Goal: Information Seeking & Learning: Learn about a topic

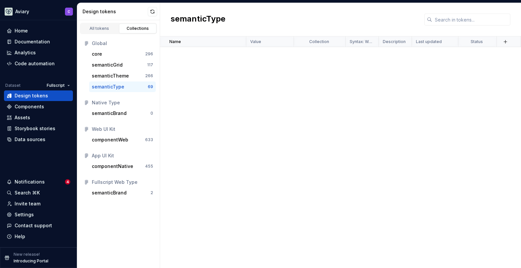
scroll to position [597, 0]
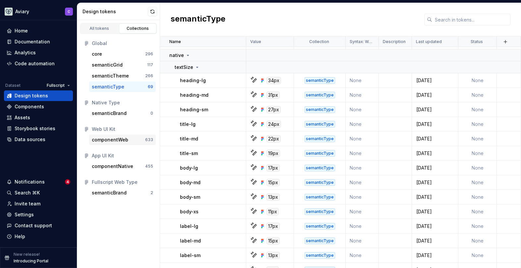
click at [106, 142] on div "componentWeb" at bounding box center [110, 140] width 36 height 7
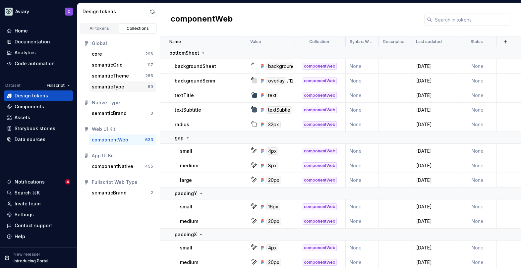
click at [109, 89] on div "semanticType" at bounding box center [108, 87] width 33 height 7
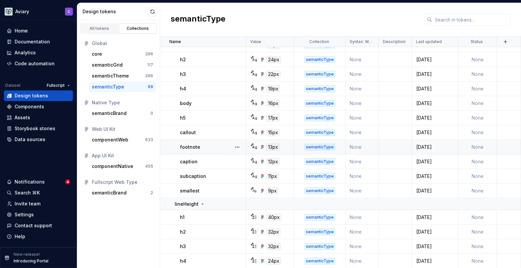
scroll to position [107, 0]
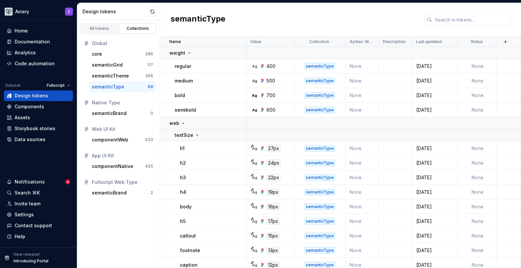
scroll to position [107, 0]
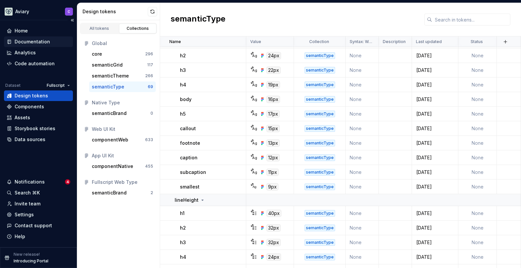
click at [45, 43] on div "Documentation" at bounding box center [32, 41] width 35 height 7
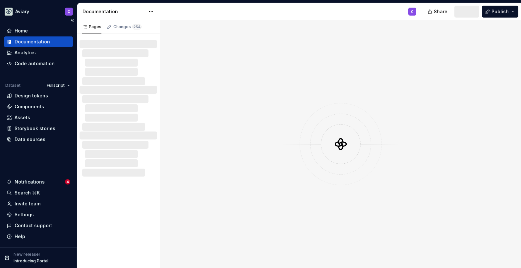
click at [46, 42] on div "Documentation" at bounding box center [32, 41] width 35 height 7
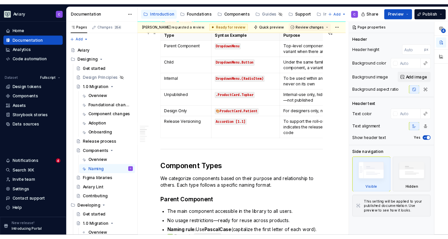
scroll to position [283, 0]
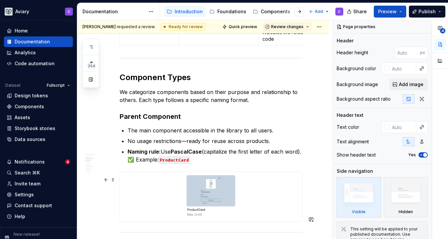
type textarea "*"
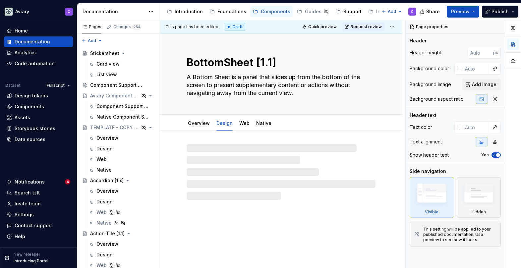
type textarea "*"
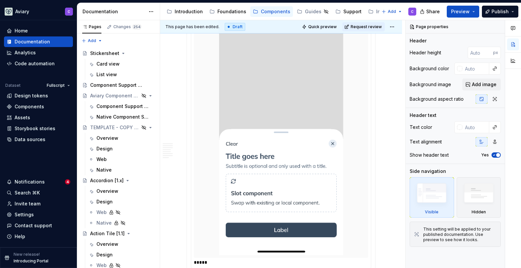
scroll to position [936, 0]
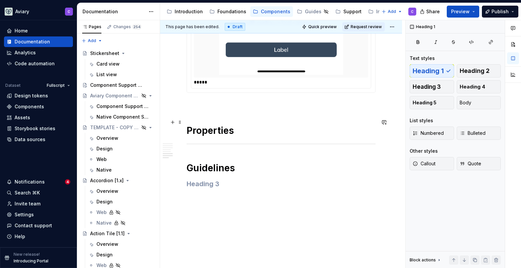
click at [240, 125] on h1 "Properties" at bounding box center [281, 131] width 189 height 12
click at [238, 125] on h1 "Properties" at bounding box center [281, 131] width 189 height 12
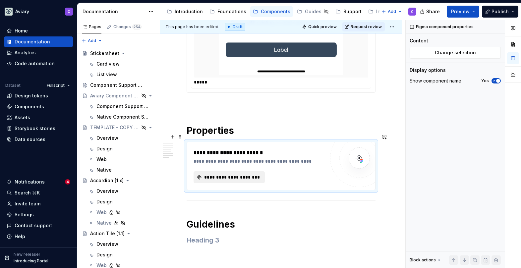
click at [231, 174] on span "**********" at bounding box center [231, 177] width 57 height 7
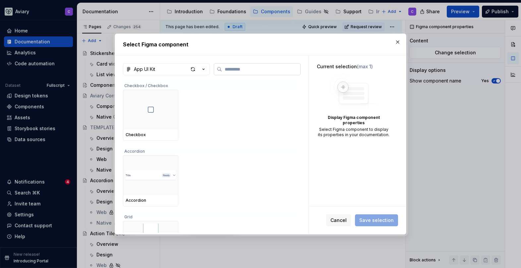
click at [267, 73] on label at bounding box center [257, 69] width 87 height 12
click at [267, 73] on input "search" at bounding box center [261, 69] width 78 height 7
click at [206, 71] on icon "button" at bounding box center [203, 69] width 7 height 7
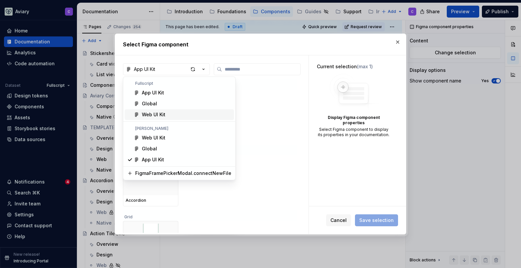
click at [168, 114] on div "Web UI Kit" at bounding box center [187, 114] width 90 height 7
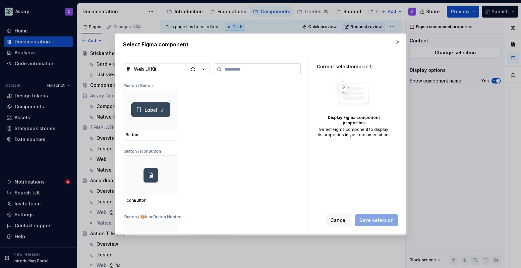
click at [249, 72] on input "search" at bounding box center [261, 69] width 78 height 7
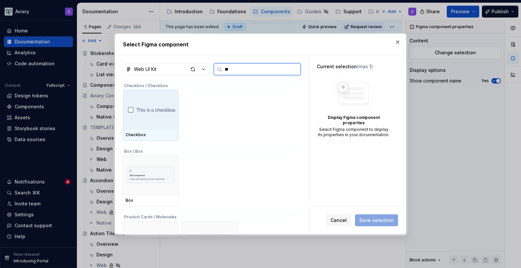
type input "*"
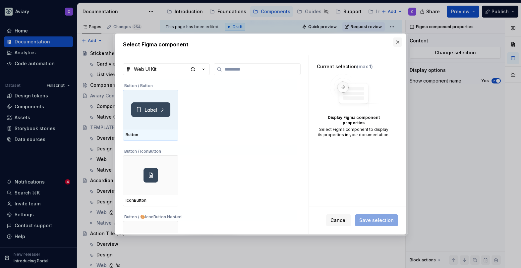
click at [396, 40] on button "button" at bounding box center [397, 41] width 9 height 9
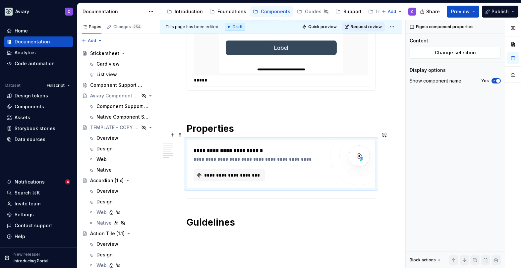
scroll to position [938, 0]
click at [228, 172] on span "**********" at bounding box center [231, 175] width 57 height 7
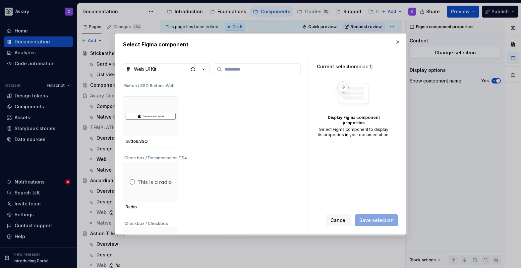
scroll to position [290, 0]
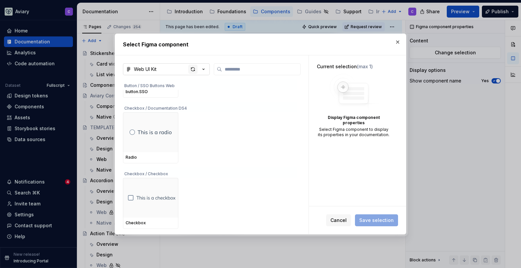
click at [190, 68] on div "button" at bounding box center [192, 69] width 9 height 9
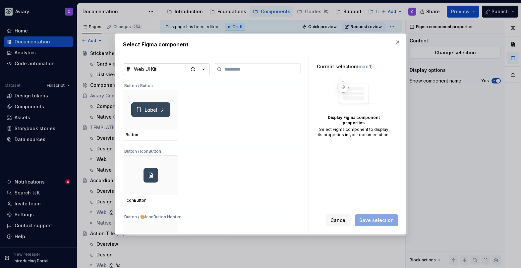
type textarea "*"
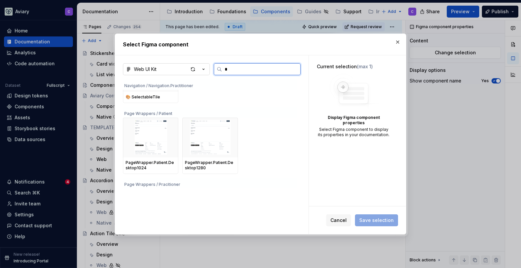
scroll to position [1481, 0]
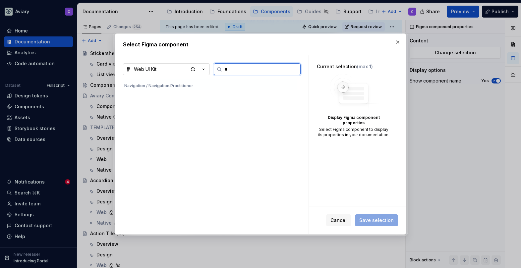
type input "**"
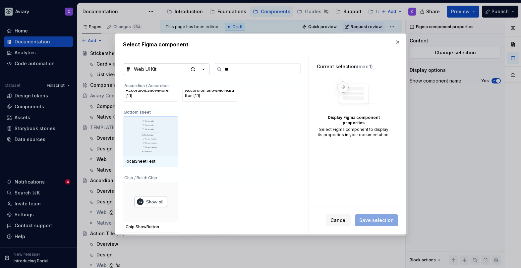
scroll to position [0, 0]
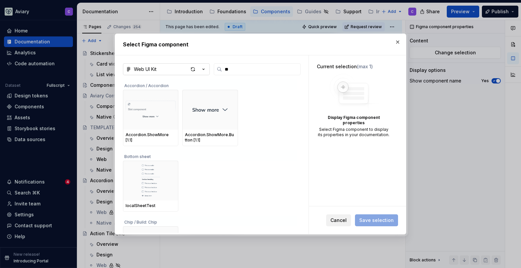
click at [348, 225] on button "Cancel" at bounding box center [338, 221] width 25 height 12
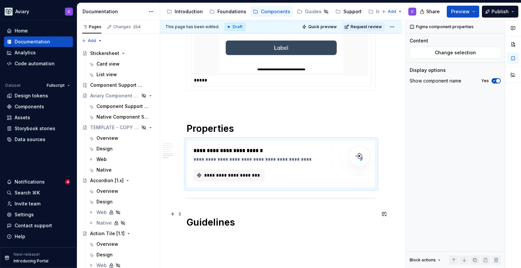
click at [241, 217] on h1 "Guidelines" at bounding box center [281, 223] width 189 height 12
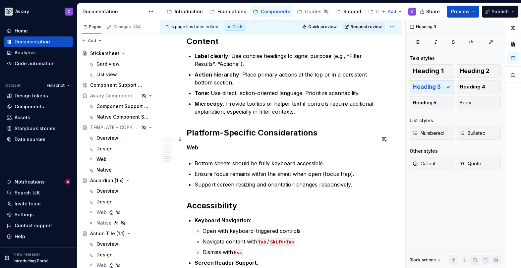
scroll to position [1244, 0]
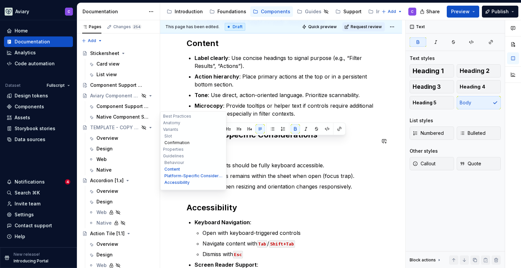
drag, startPoint x: 202, startPoint y: 141, endPoint x: 170, endPoint y: 140, distance: 32.5
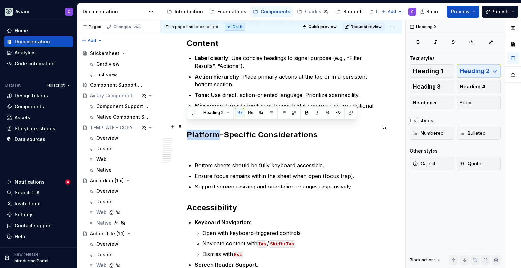
drag, startPoint x: 220, startPoint y: 128, endPoint x: 186, endPoint y: 128, distance: 33.8
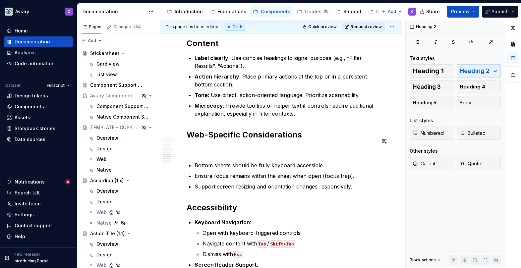
click at [200, 146] on p at bounding box center [281, 150] width 189 height 8
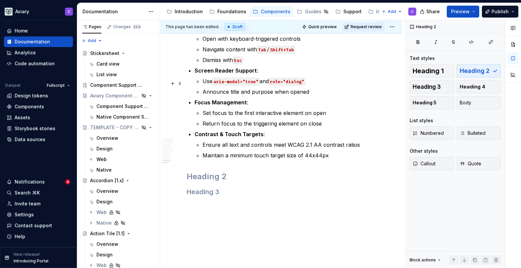
scroll to position [1431, 0]
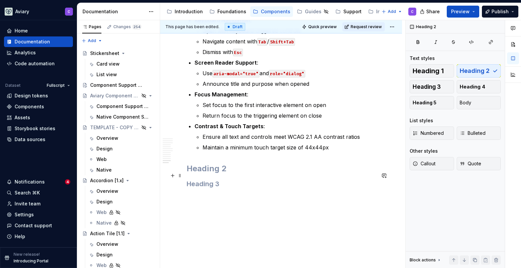
click at [234, 179] on h3 at bounding box center [281, 183] width 189 height 9
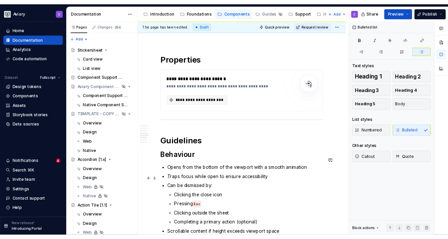
scroll to position [883, 0]
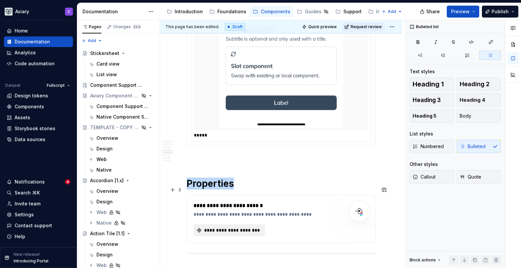
click at [217, 227] on span "**********" at bounding box center [231, 230] width 57 height 7
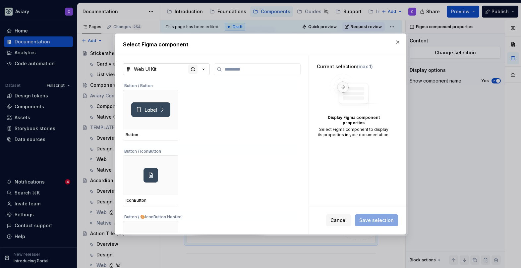
click at [192, 71] on div "button" at bounding box center [192, 69] width 9 height 9
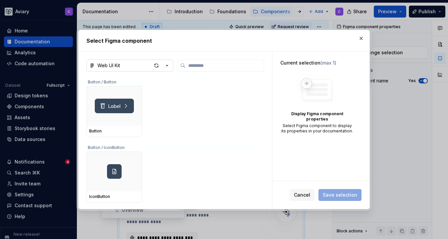
scroll to position [891, 0]
type textarea "*"
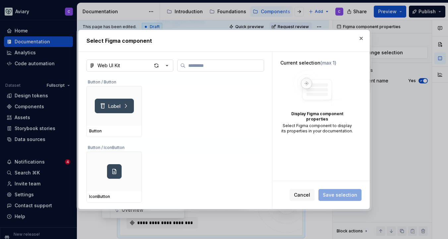
click at [183, 66] on icon at bounding box center [183, 66] width 4 height 4
click at [186, 66] on input "search" at bounding box center [225, 65] width 78 height 7
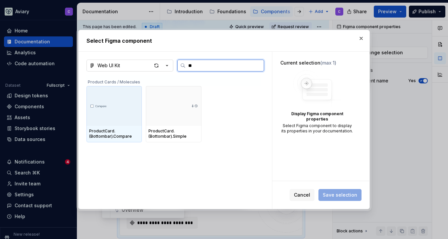
type input "*"
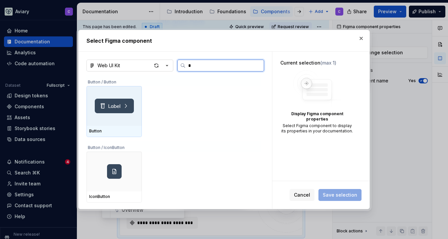
type input "**"
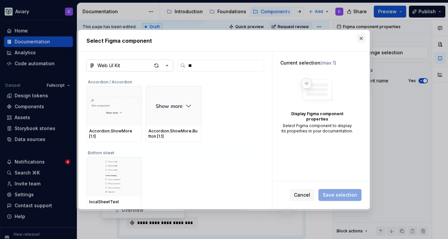
click at [362, 37] on button "button" at bounding box center [361, 38] width 9 height 9
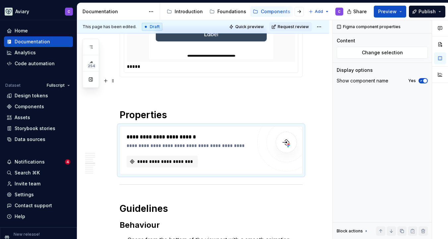
scroll to position [963, 0]
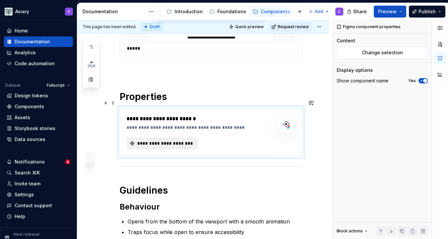
click at [182, 138] on button "**********" at bounding box center [162, 144] width 71 height 12
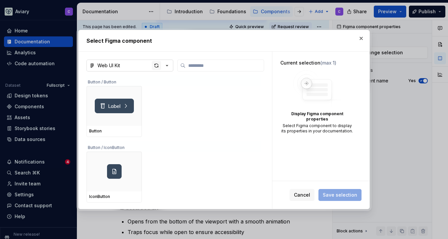
click at [160, 66] on div "button" at bounding box center [156, 65] width 9 height 9
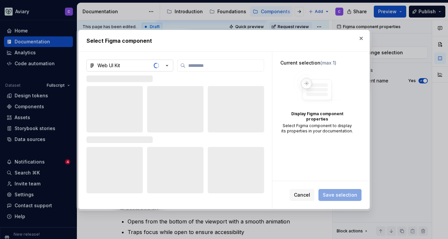
type textarea "*"
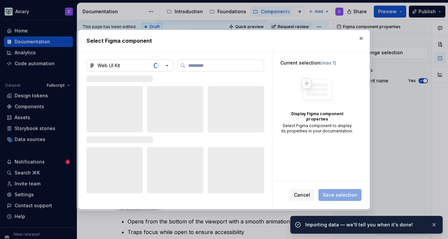
click at [195, 69] on label at bounding box center [220, 66] width 87 height 12
click at [195, 69] on input "search" at bounding box center [225, 65] width 78 height 7
type input "**"
type textarea "*"
type input "*"
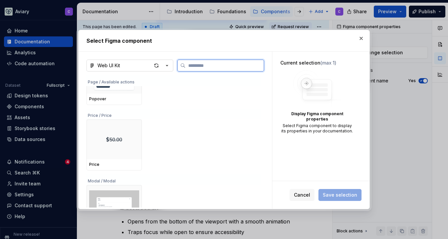
scroll to position [2610, 0]
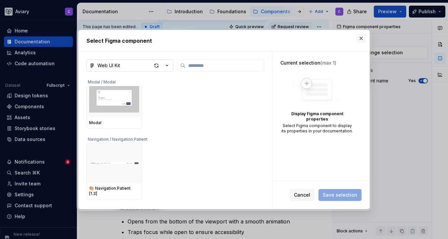
click at [361, 38] on button "button" at bounding box center [361, 38] width 9 height 9
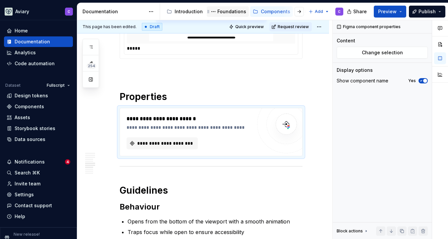
type textarea "*"
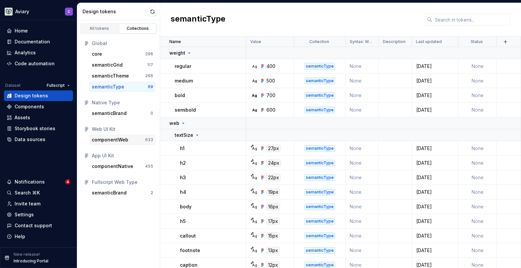
click at [120, 141] on div "componentWeb" at bounding box center [110, 140] width 36 height 7
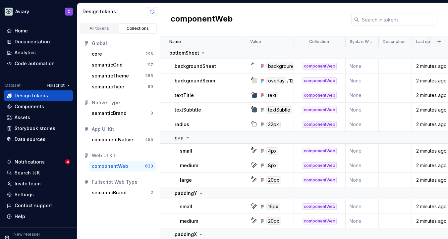
click at [150, 12] on button "button" at bounding box center [152, 11] width 9 height 9
click at [155, 13] on button "button" at bounding box center [152, 11] width 9 height 9
click at [42, 108] on div "Components" at bounding box center [30, 106] width 30 height 7
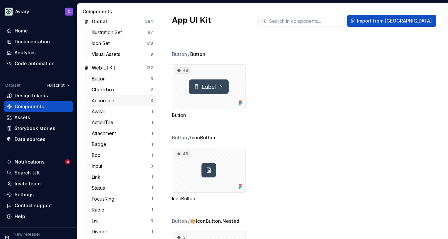
scroll to position [355, 0]
click at [118, 65] on div "Web UI Kit" at bounding box center [116, 67] width 49 height 7
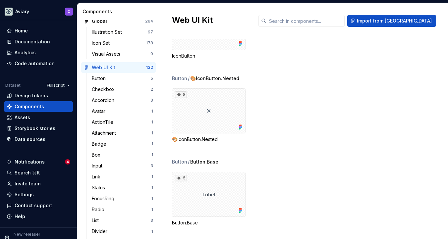
scroll to position [236, 0]
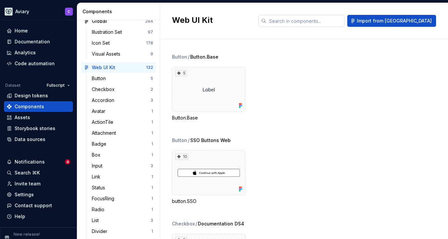
click at [333, 26] on input "text" at bounding box center [306, 21] width 78 height 12
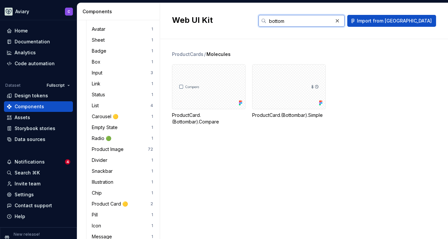
scroll to position [0, 0]
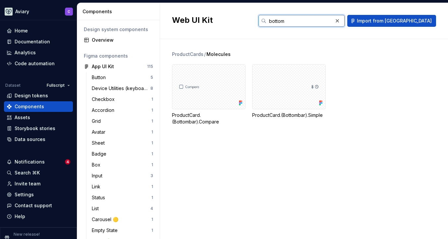
type input "bottom"
click at [36, 94] on div "Design tokens" at bounding box center [32, 96] width 34 height 7
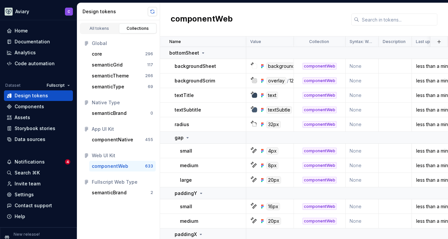
click at [150, 10] on button "button" at bounding box center [152, 11] width 9 height 9
click at [153, 9] on span at bounding box center [152, 11] width 9 height 9
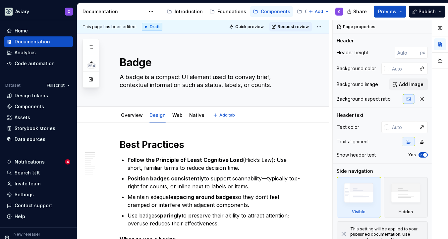
type textarea "*"
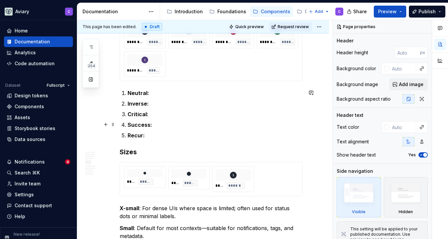
scroll to position [539, 0]
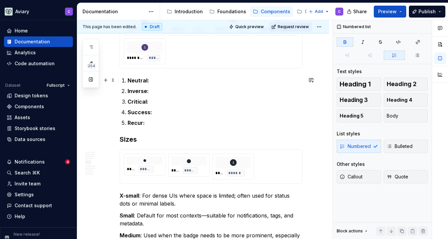
click at [156, 80] on p "Neutral:" at bounding box center [215, 81] width 175 height 8
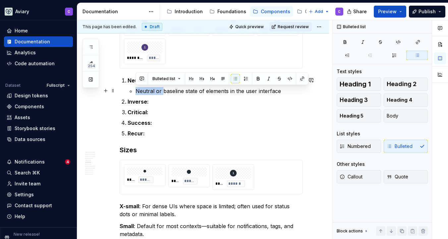
drag, startPoint x: 162, startPoint y: 92, endPoint x: 124, endPoint y: 92, distance: 37.8
click at [124, 92] on div "Best Practices Follow the Principle of Least Cognitive Load (Hick’s Law): Use s…" at bounding box center [211, 228] width 183 height 1256
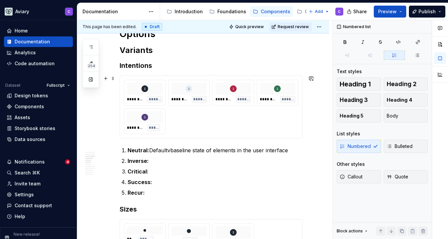
scroll to position [468, 0]
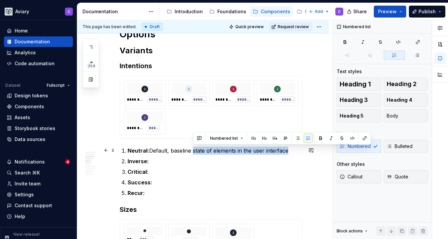
drag, startPoint x: 193, startPoint y: 151, endPoint x: 289, endPoint y: 150, distance: 95.5
click at [289, 150] on p "Neutral: Default, baseline state of elements in the user interface" at bounding box center [215, 151] width 175 height 8
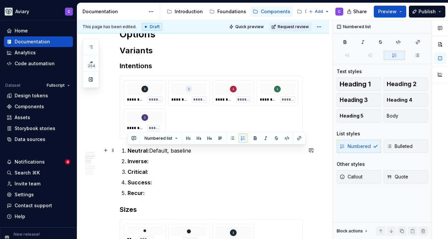
drag, startPoint x: 150, startPoint y: 192, endPoint x: 122, endPoint y: 149, distance: 51.1
click at [128, 149] on ol "Neutral: Default, baseline Inverse: Critical: Success: Recur:" at bounding box center [215, 172] width 175 height 50
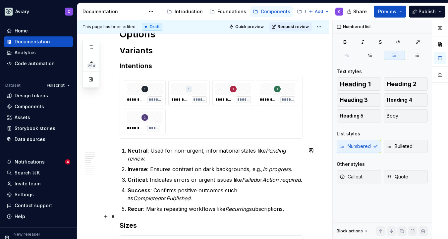
scroll to position [492, 0]
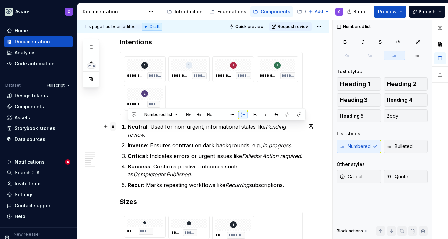
drag, startPoint x: 289, startPoint y: 217, endPoint x: 114, endPoint y: 123, distance: 199.0
click at [399, 147] on span "Bulleted" at bounding box center [400, 146] width 26 height 7
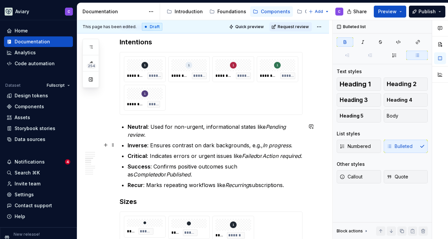
click at [210, 139] on ul "Neutral : Used for non-urgent, informational states like Pending review . Inver…" at bounding box center [215, 156] width 175 height 66
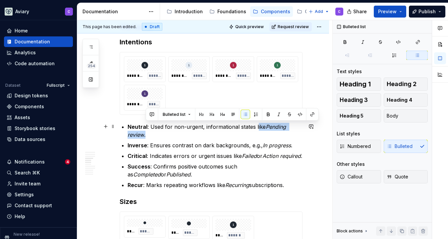
drag, startPoint x: 255, startPoint y: 126, endPoint x: 280, endPoint y: 131, distance: 24.7
click at [280, 131] on p "Neutral : Used for non-urgent, informational states like Pending review ." at bounding box center [215, 131] width 175 height 16
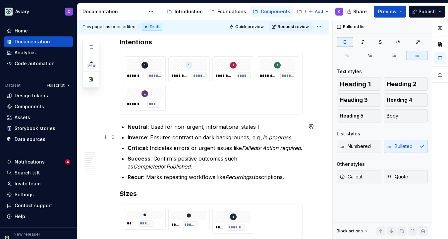
drag, startPoint x: 247, startPoint y: 138, endPoint x: 310, endPoint y: 138, distance: 63.0
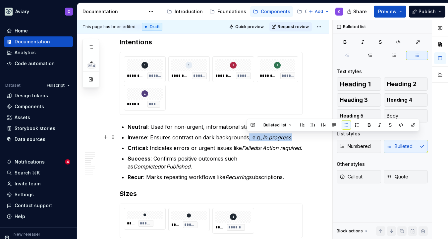
drag, startPoint x: 297, startPoint y: 138, endPoint x: 247, endPoint y: 136, distance: 49.8
click at [247, 136] on p "Inverse : Ensures contrast on dark backgrounds, e.g., In progress ." at bounding box center [215, 138] width 175 height 8
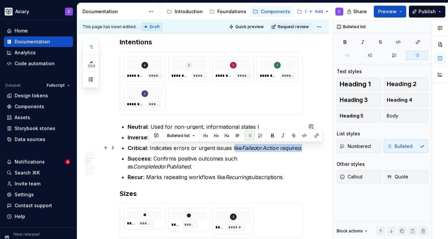
drag, startPoint x: 156, startPoint y: 153, endPoint x: 232, endPoint y: 147, distance: 75.5
click at [233, 147] on p "Critical : Indicates errors or urgent issues like Failed or Action required ." at bounding box center [215, 148] width 175 height 8
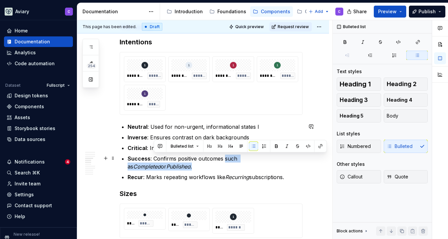
drag, startPoint x: 162, startPoint y: 168, endPoint x: 223, endPoint y: 162, distance: 60.9
click at [224, 157] on p "Success : Confirms positive outcomes such as Completed or Published ." at bounding box center [215, 163] width 175 height 16
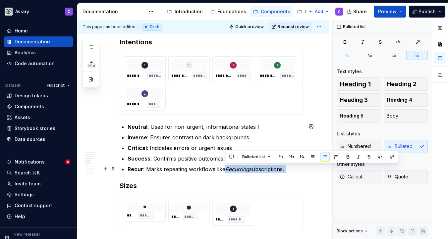
drag, startPoint x: 226, startPoint y: 170, endPoint x: 306, endPoint y: 175, distance: 80.4
drag, startPoint x: 296, startPoint y: 171, endPoint x: 215, endPoint y: 168, distance: 80.4
click at [215, 168] on p "Recur : Marks repeating workflows like Recurring subscriptions." at bounding box center [215, 170] width 175 height 8
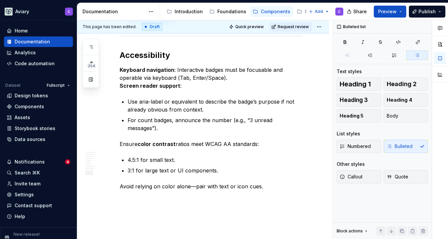
scroll to position [1220, 0]
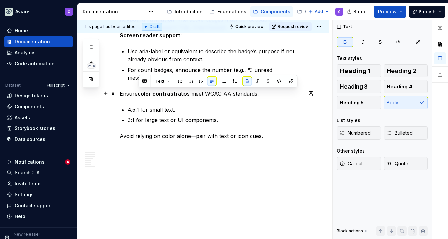
click at [146, 94] on strong "color contrast" at bounding box center [157, 94] width 38 height 7
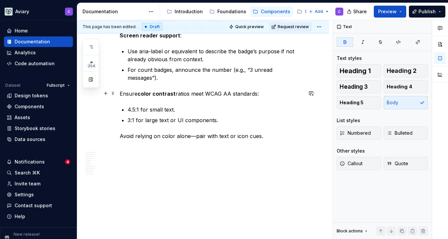
click at [150, 95] on strong "color contrast" at bounding box center [157, 94] width 38 height 7
click at [170, 135] on p "Avoid relying on color alone—pair with text or icon cues." at bounding box center [211, 136] width 183 height 8
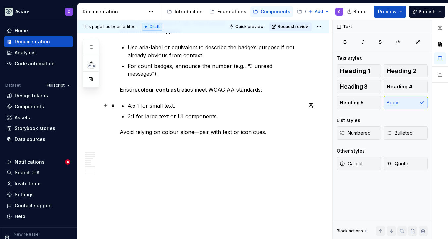
scroll to position [1108, 0]
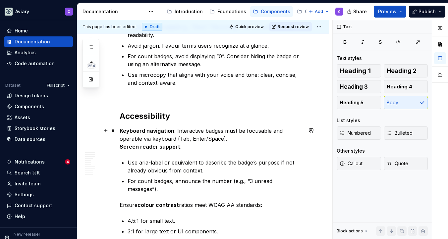
click at [238, 138] on p "Keyboard navigation : Interactive badges must be focusable and operable via key…" at bounding box center [211, 139] width 183 height 24
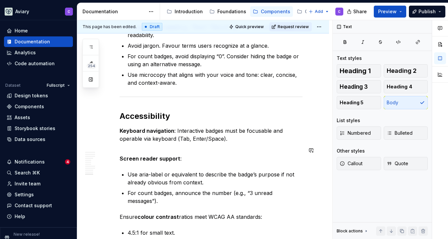
click at [163, 151] on p "Screen reader support :" at bounding box center [211, 155] width 183 height 16
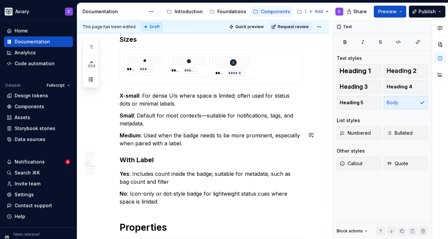
scroll to position [639, 0]
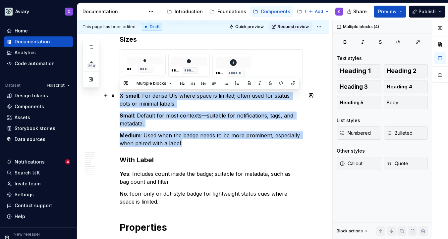
drag, startPoint x: 191, startPoint y: 150, endPoint x: 120, endPoint y: 96, distance: 89.2
click at [120, 96] on div "Best Practices Follow the Principle of Least Cognitive Load (Hick’s Law): Use s…" at bounding box center [211, 128] width 183 height 1257
click at [396, 135] on span "Bulleted" at bounding box center [400, 133] width 26 height 7
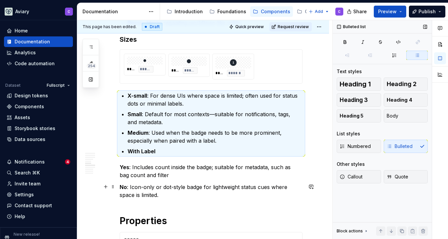
scroll to position [663, 0]
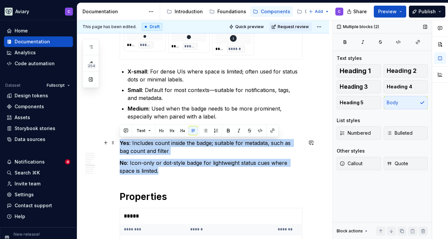
drag, startPoint x: 174, startPoint y: 173, endPoint x: 120, endPoint y: 143, distance: 62.2
click at [120, 143] on div "Best Practices Follow the Principle of Least Cognitive Load (Hick’s Law): Use s…" at bounding box center [211, 101] width 183 height 1250
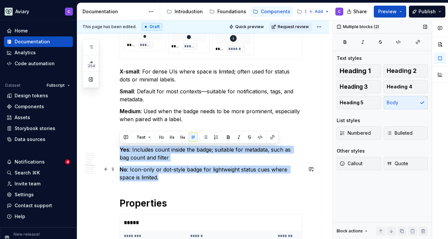
click at [204, 168] on p "No : Icon-only or dot-style badge for lightweight status cues where space is li…" at bounding box center [211, 174] width 183 height 16
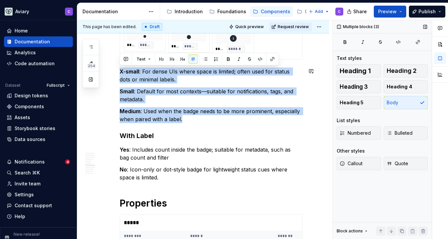
drag, startPoint x: 195, startPoint y: 122, endPoint x: 125, endPoint y: 66, distance: 90.6
click at [125, 66] on div "Best Practices Follow the Principle of Least Cognitive Load (Hick’s Law): Use s…" at bounding box center [211, 104] width 183 height 1257
click at [406, 132] on span "Bulleted" at bounding box center [400, 133] width 26 height 7
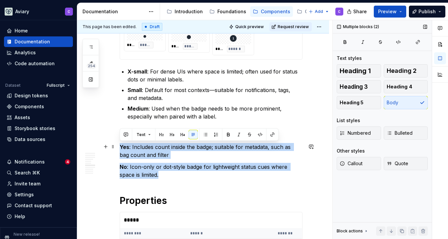
drag, startPoint x: 180, startPoint y: 173, endPoint x: 117, endPoint y: 147, distance: 68.4
click at [117, 147] on div "Best Practices Follow the Principle of Least Cognitive Load (Hick’s Law): Use s…" at bounding box center [203, 135] width 252 height 1350
click at [398, 136] on span "Bulleted" at bounding box center [400, 133] width 26 height 7
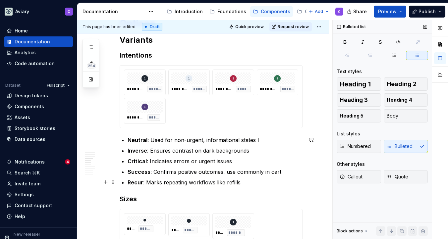
scroll to position [409, 0]
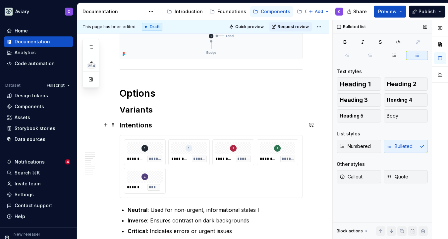
click at [144, 124] on h3 "Intentions" at bounding box center [211, 125] width 183 height 9
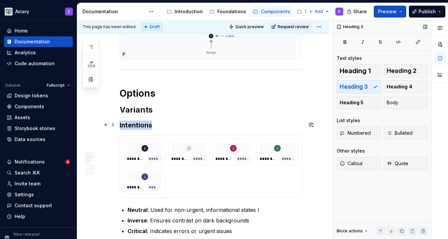
click at [144, 124] on h3 "Intentions" at bounding box center [211, 125] width 183 height 9
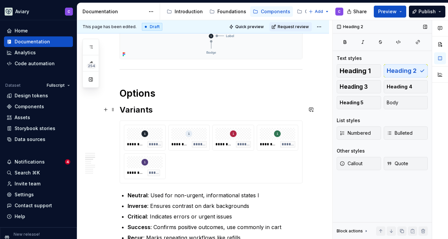
click at [136, 114] on h2 "Variants" at bounding box center [211, 110] width 183 height 11
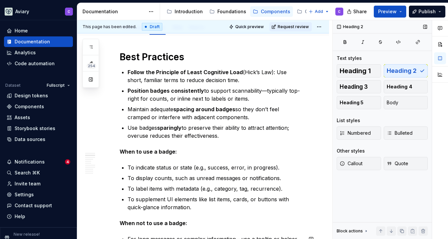
scroll to position [65, 0]
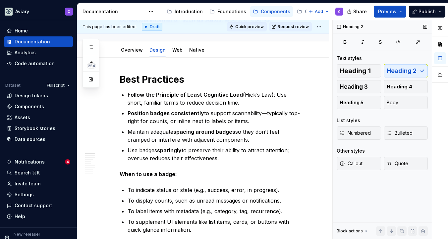
click at [253, 24] on span "Quick preview" at bounding box center [250, 26] width 29 height 5
click at [96, 78] on button "button" at bounding box center [91, 80] width 12 height 12
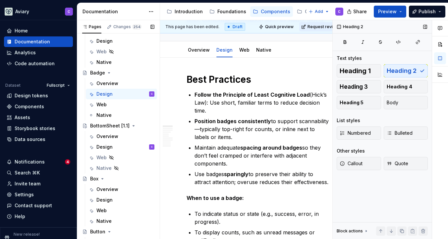
scroll to position [383, 0]
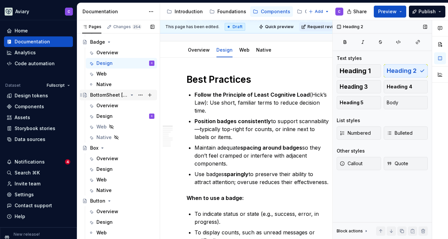
click at [123, 95] on div "BottomSheet [1.1]" at bounding box center [109, 95] width 38 height 7
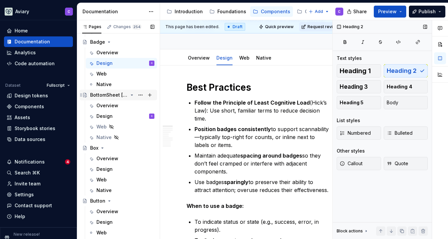
scroll to position [73, 0]
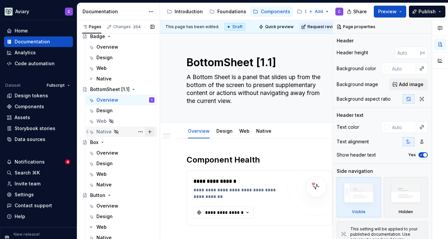
scroll to position [413, 0]
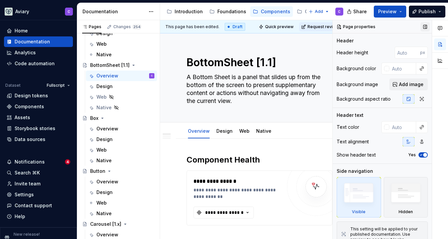
click at [422, 27] on button "button" at bounding box center [425, 26] width 9 height 9
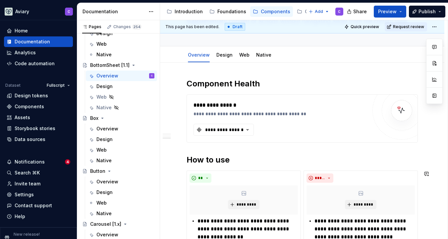
scroll to position [0, 0]
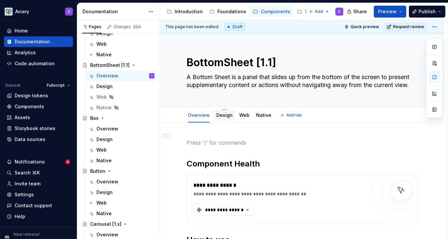
click at [223, 117] on link "Design" at bounding box center [225, 115] width 16 height 6
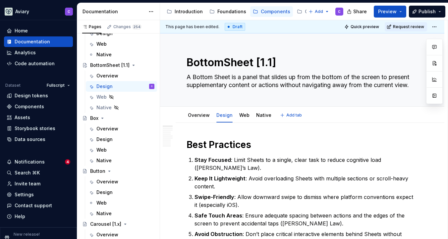
type textarea "*"
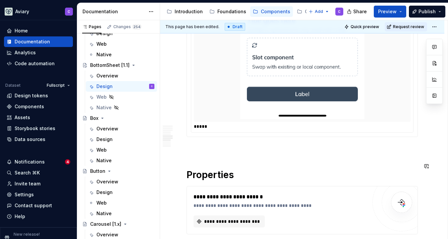
scroll to position [968, 0]
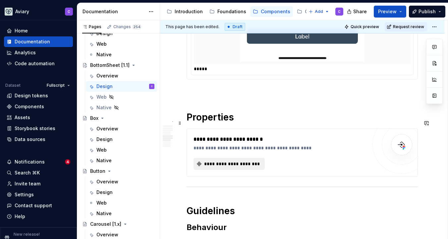
click at [223, 161] on span "**********" at bounding box center [231, 164] width 57 height 7
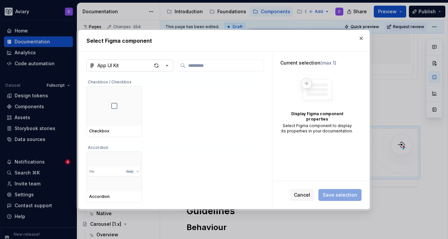
click at [170, 63] on icon "button" at bounding box center [167, 65] width 7 height 7
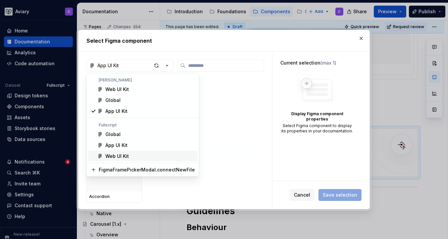
click at [122, 157] on div "Web UI Kit" at bounding box center [117, 156] width 24 height 7
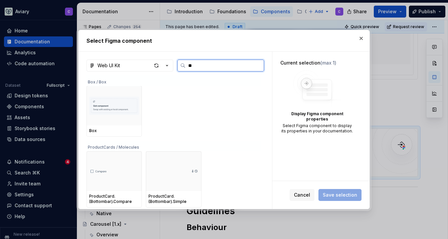
scroll to position [0, 0]
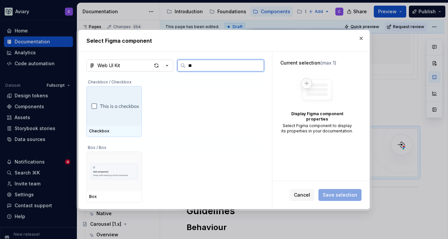
drag, startPoint x: 199, startPoint y: 67, endPoint x: 167, endPoint y: 67, distance: 32.5
click at [167, 67] on div "Web UI Kit **" at bounding box center [176, 66] width 178 height 12
type input "**"
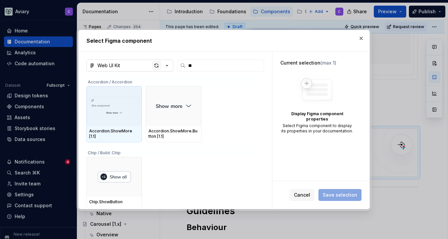
click at [155, 67] on div "button" at bounding box center [156, 65] width 9 height 9
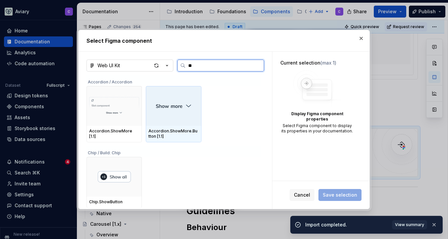
scroll to position [0, 0]
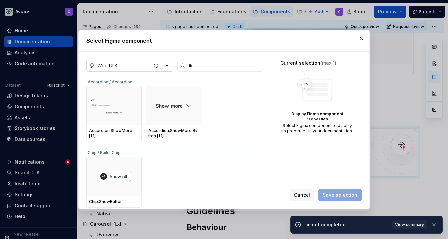
click at [168, 67] on icon "button" at bounding box center [167, 65] width 7 height 7
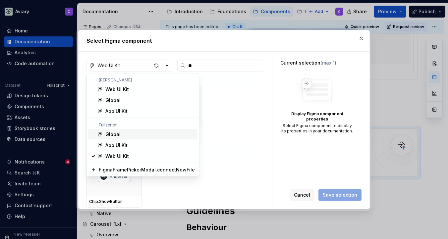
type textarea "*"
click at [137, 134] on div "Global" at bounding box center [150, 134] width 90 height 7
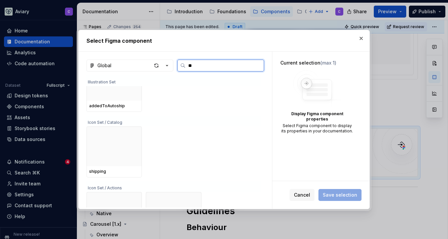
scroll to position [184, 0]
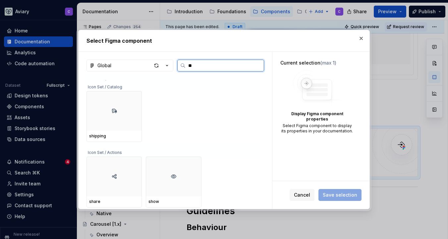
type input "***"
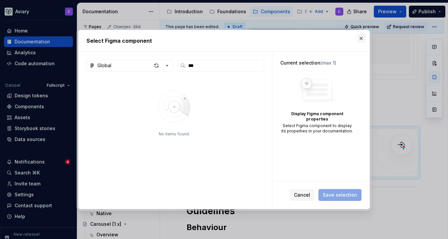
click at [361, 35] on button "button" at bounding box center [361, 38] width 9 height 9
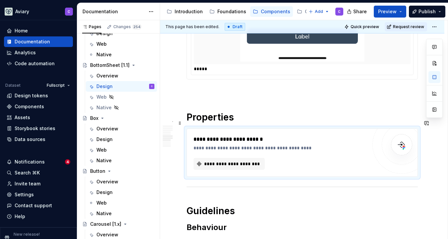
type textarea "*"
click at [40, 105] on div "Components" at bounding box center [30, 106] width 30 height 7
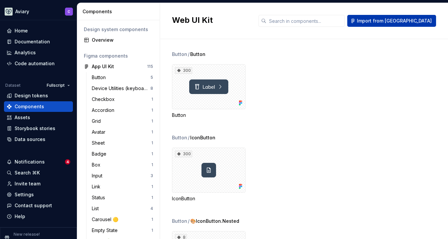
click at [390, 22] on button "Import from Figma" at bounding box center [392, 21] width 89 height 12
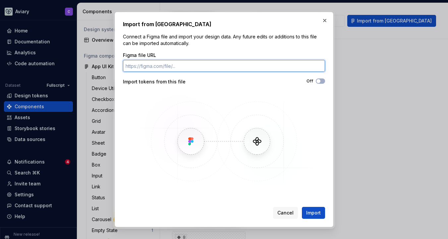
paste input "https://www.figma.com/design/nEosflOv9Eb5hUdvchmb7M/Web-UI-Kit?node-id=11885-311"
type input "https://www.figma.com/design/nEosflOv9Eb5hUdvchmb7M/Web-UI-Kit?node-id=11885-311"
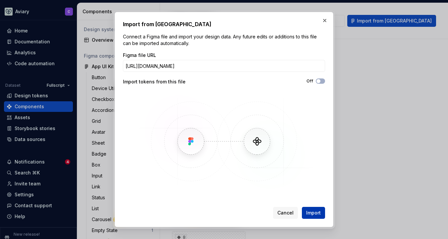
scroll to position [0, 0]
click at [317, 210] on button "Import" at bounding box center [313, 213] width 23 height 12
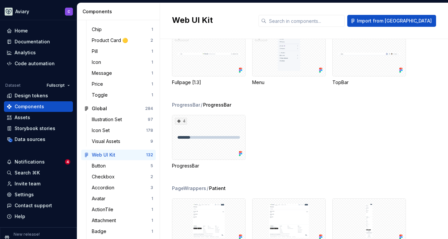
scroll to position [384, 0]
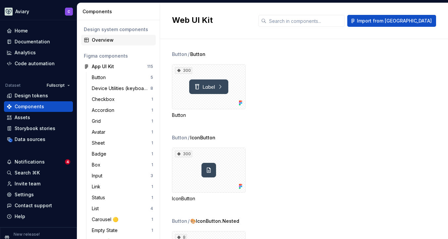
click at [109, 41] on div "Overview" at bounding box center [122, 40] width 61 height 7
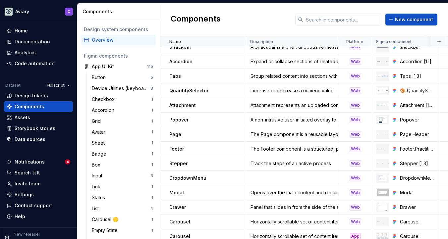
scroll to position [614, 0]
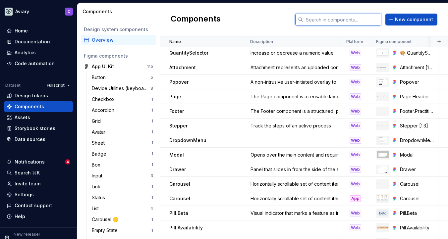
click at [344, 23] on input "text" at bounding box center [343, 20] width 78 height 12
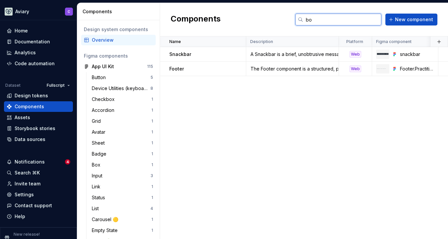
type input "b"
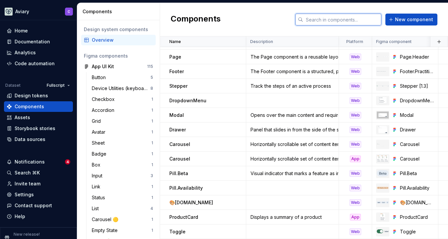
scroll to position [658, 0]
click at [314, 21] on input "text" at bounding box center [343, 20] width 78 height 12
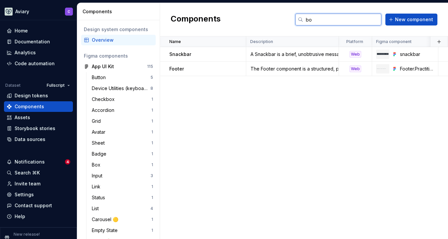
type input "b"
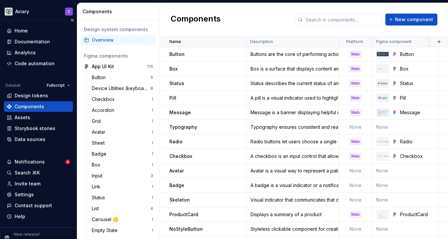
click at [32, 104] on div "Components" at bounding box center [30, 106] width 30 height 7
click at [44, 91] on div "Design tokens" at bounding box center [38, 96] width 69 height 11
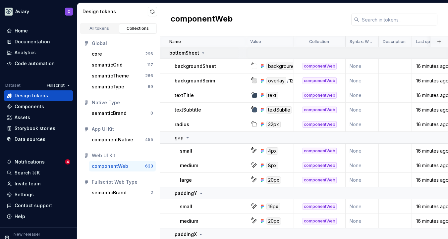
click at [203, 51] on icon at bounding box center [203, 52] width 5 height 5
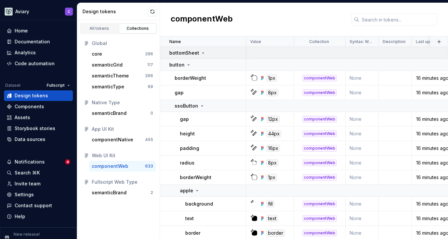
click at [203, 51] on icon at bounding box center [203, 52] width 5 height 5
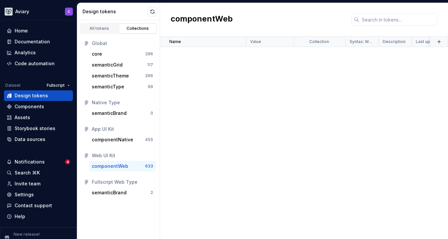
scroll to position [597, 0]
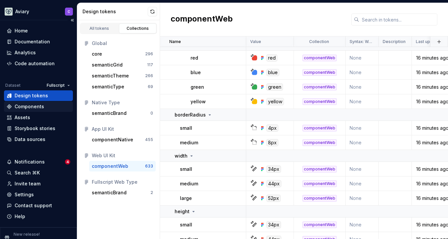
click at [24, 107] on div "Components" at bounding box center [30, 106] width 30 height 7
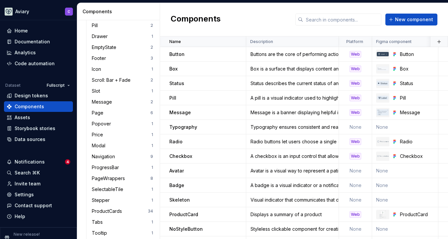
scroll to position [654, 0]
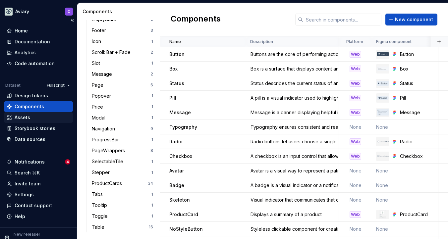
click at [37, 116] on div "Assets" at bounding box center [39, 117] width 64 height 7
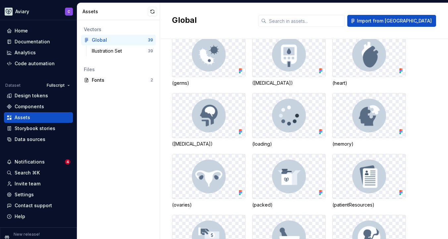
scroll to position [597, 0]
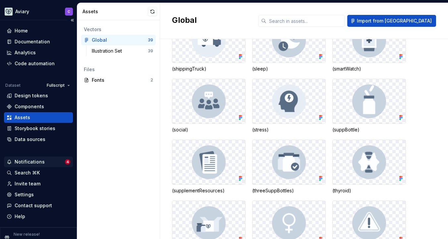
click at [34, 165] on div "Notifications" at bounding box center [30, 162] width 30 height 7
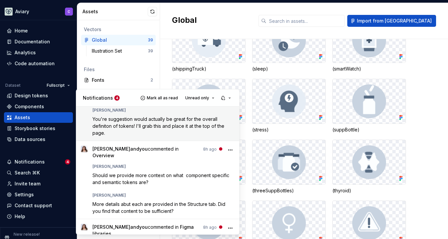
scroll to position [0, 0]
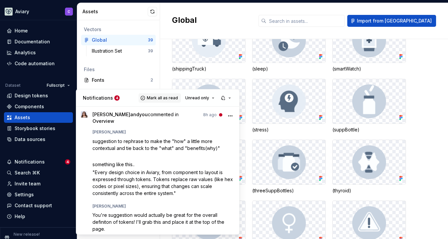
click at [163, 99] on span "Mark all as read" at bounding box center [162, 98] width 31 height 5
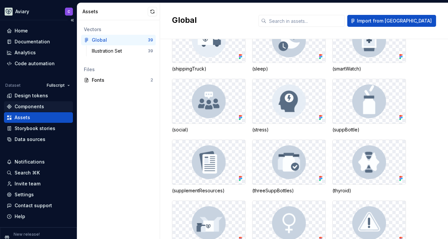
click at [44, 107] on html "Aviary C Home Documentation Analytics Code automation Dataset Fullscript Design…" at bounding box center [224, 119] width 448 height 239
click at [62, 88] on html "Aviary C Home Documentation Analytics Code automation Dataset Fullscript Design…" at bounding box center [224, 119] width 448 height 239
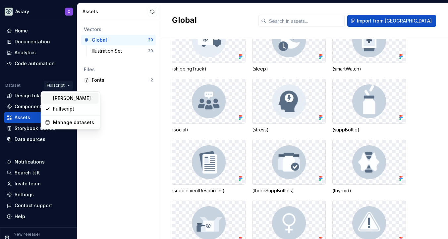
click at [64, 99] on div "Emerson" at bounding box center [74, 98] width 43 height 7
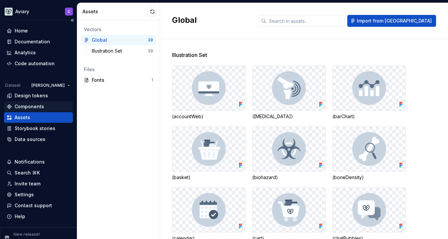
click at [48, 104] on div "Components" at bounding box center [39, 106] width 64 height 7
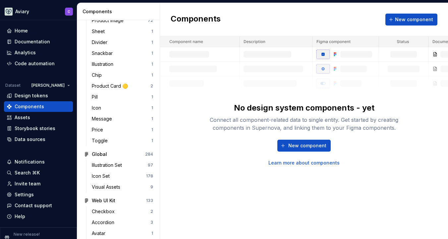
scroll to position [294, 0]
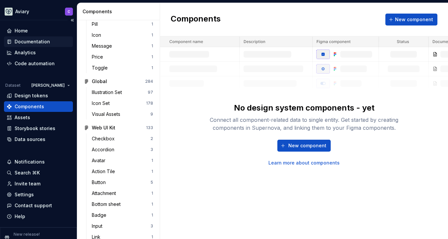
click at [46, 40] on div "Documentation" at bounding box center [32, 41] width 35 height 7
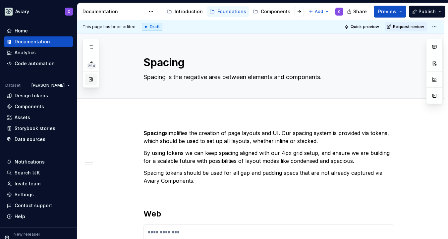
click at [92, 80] on button "button" at bounding box center [91, 80] width 12 height 12
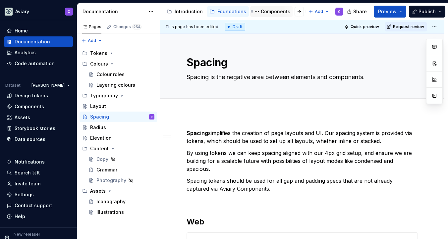
click at [271, 12] on div "Components" at bounding box center [276, 11] width 30 height 7
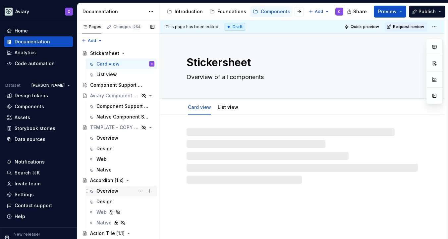
scroll to position [243, 0]
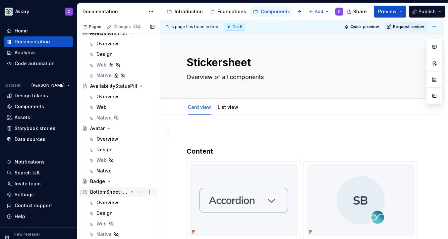
click at [106, 192] on div "BottomSheet [1.1]" at bounding box center [109, 192] width 38 height 7
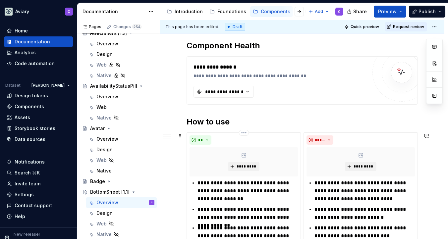
scroll to position [116, 0]
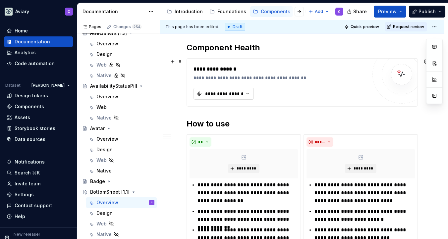
click at [237, 98] on button "**********" at bounding box center [224, 94] width 60 height 12
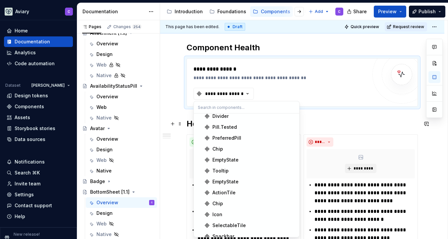
scroll to position [523, 0]
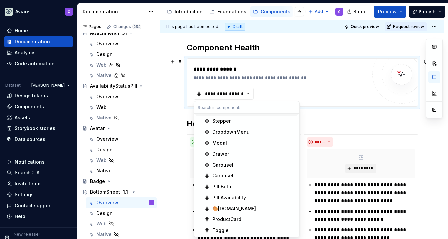
click at [352, 102] on div "**********" at bounding box center [302, 83] width 231 height 48
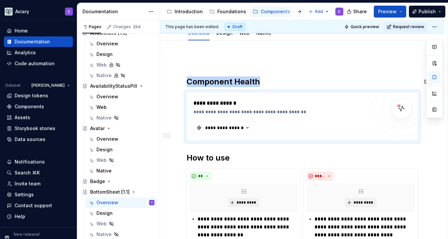
scroll to position [77, 0]
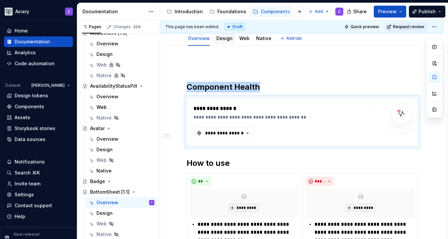
click at [229, 39] on link "Design" at bounding box center [225, 38] width 16 height 6
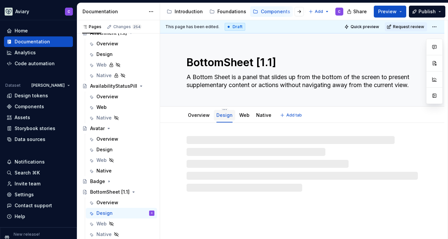
type textarea "*"
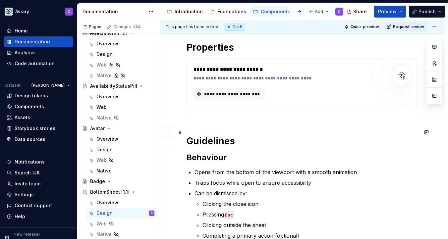
scroll to position [1021, 0]
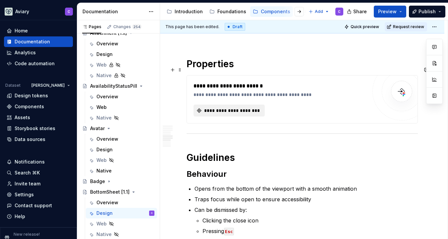
click at [232, 107] on span "**********" at bounding box center [231, 110] width 57 height 7
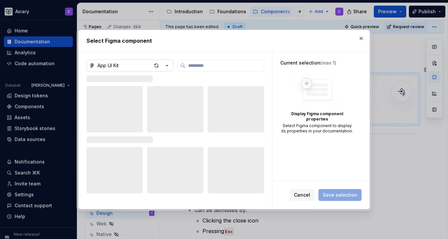
click at [168, 67] on icon "button" at bounding box center [167, 65] width 7 height 7
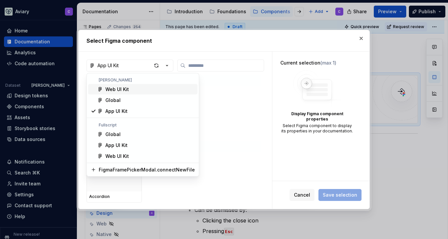
click at [154, 92] on div "Web UI Kit" at bounding box center [150, 89] width 90 height 7
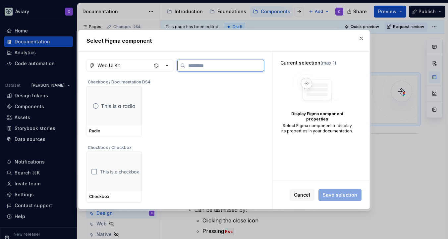
click at [199, 68] on input "search" at bounding box center [225, 65] width 78 height 7
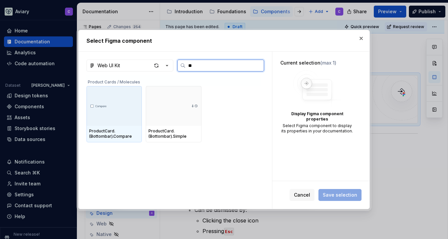
type input "*"
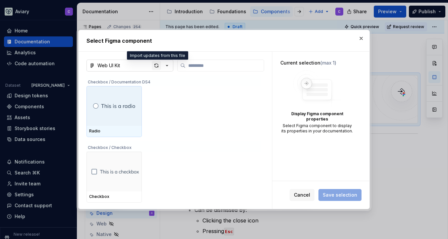
click at [160, 65] on div "button" at bounding box center [156, 65] width 9 height 9
type textarea "*"
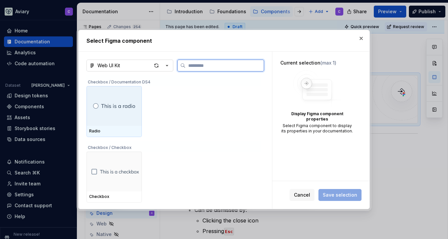
click at [212, 67] on input "search" at bounding box center [225, 65] width 78 height 7
type input "*"
click at [163, 68] on div "button" at bounding box center [161, 65] width 19 height 9
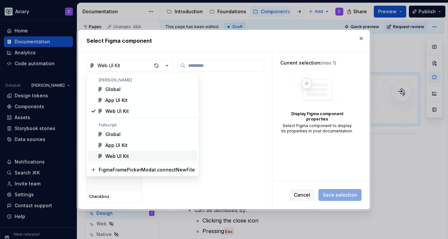
click at [150, 160] on span "Web UI Kit" at bounding box center [142, 156] width 109 height 11
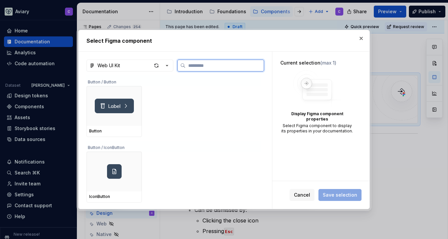
click at [212, 67] on input "search" at bounding box center [225, 65] width 78 height 7
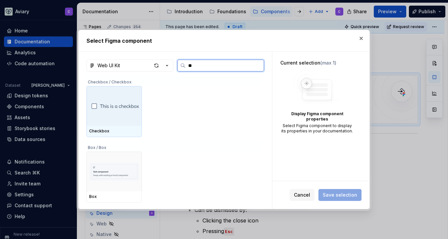
type input "*"
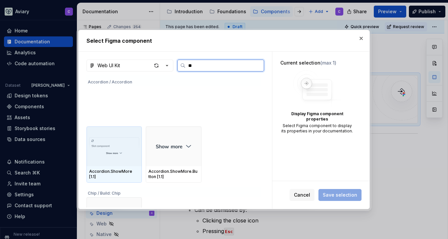
type input "*"
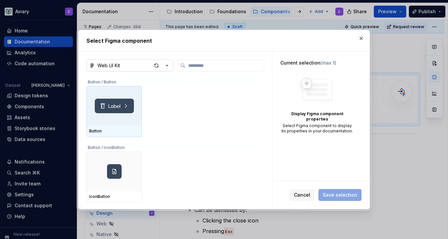
click at [170, 64] on icon "button" at bounding box center [167, 65] width 7 height 7
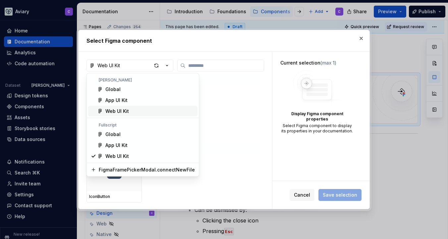
click at [156, 110] on div "Web UI Kit" at bounding box center [150, 111] width 90 height 7
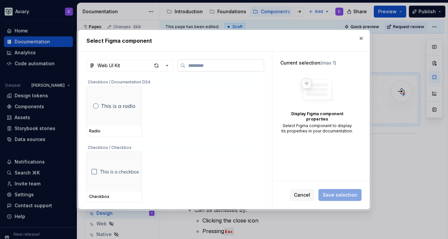
click at [214, 70] on label at bounding box center [220, 66] width 87 height 12
click at [214, 69] on input "search" at bounding box center [225, 65] width 78 height 7
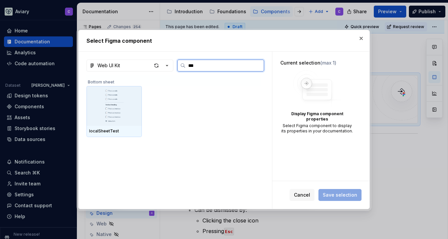
type input "****"
click at [360, 39] on button "button" at bounding box center [361, 38] width 9 height 9
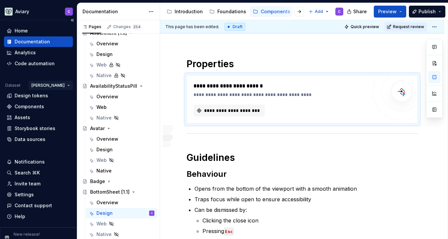
click at [48, 86] on html "Aviary C Home Documentation Analytics Code automation Dataset Emerson Design to…" at bounding box center [224, 119] width 448 height 239
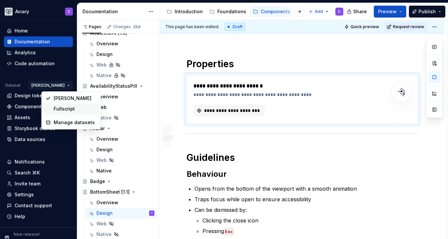
click at [61, 111] on div "Fullscript" at bounding box center [75, 109] width 43 height 7
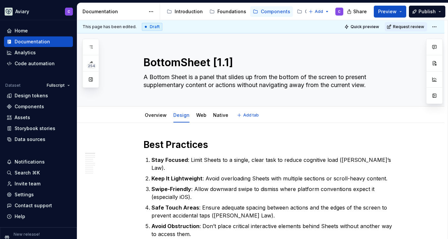
type textarea "*"
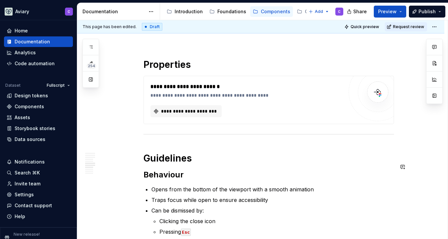
scroll to position [997, 0]
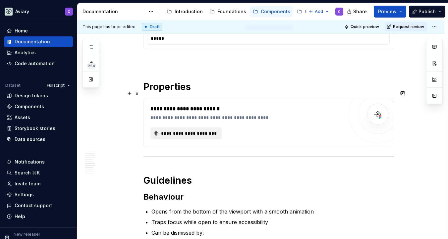
click at [174, 130] on span "**********" at bounding box center [188, 133] width 57 height 7
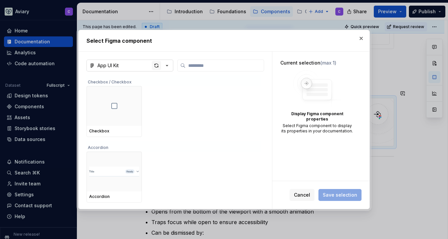
click at [158, 64] on div "button" at bounding box center [156, 65] width 9 height 9
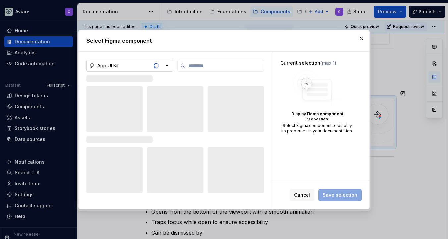
click at [158, 64] on span "button" at bounding box center [157, 67] width 6 height 6
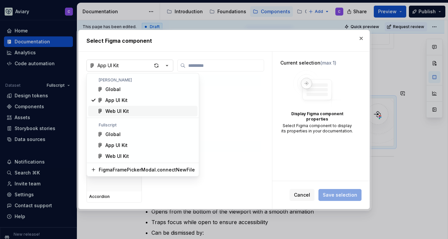
click at [145, 108] on div "Web UI Kit" at bounding box center [150, 111] width 90 height 7
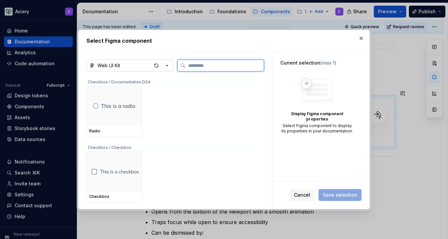
click at [216, 67] on input "search" at bounding box center [225, 65] width 78 height 7
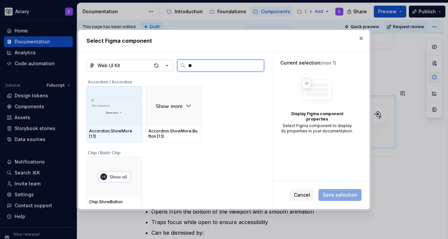
type input "*"
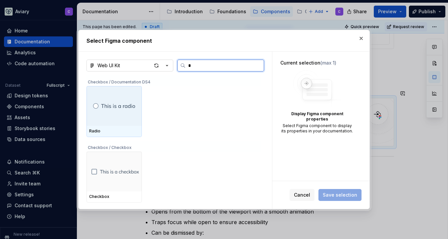
type input "**"
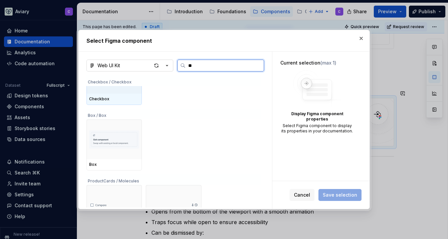
scroll to position [0, 0]
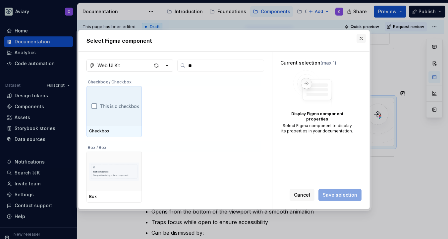
click at [362, 36] on button "button" at bounding box center [361, 38] width 9 height 9
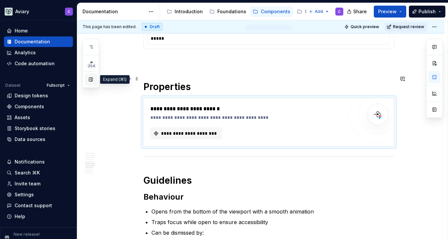
click at [89, 80] on button "button" at bounding box center [91, 80] width 12 height 12
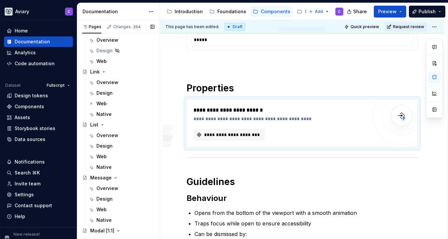
scroll to position [1186, 0]
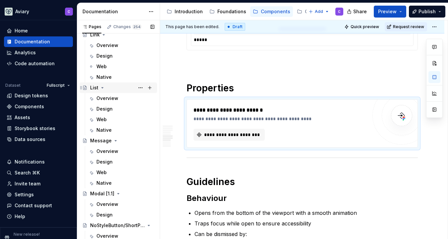
click at [118, 89] on div "List" at bounding box center [122, 87] width 64 height 9
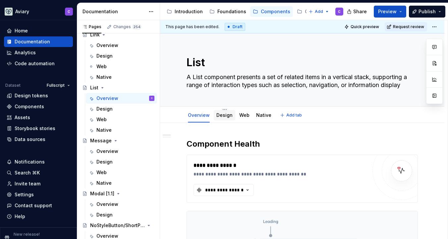
click at [218, 117] on link "Design" at bounding box center [225, 115] width 16 height 6
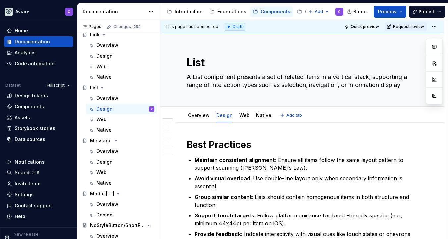
type textarea "*"
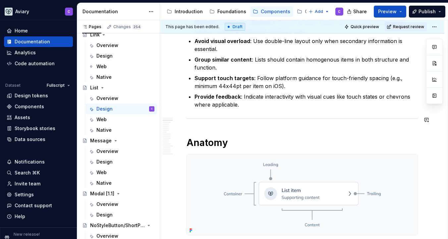
scroll to position [142, 0]
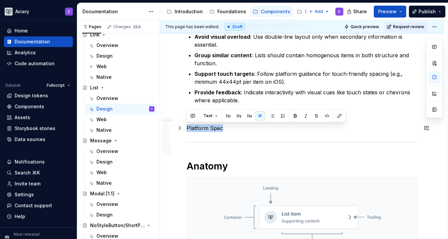
drag, startPoint x: 248, startPoint y: 130, endPoint x: 185, endPoint y: 127, distance: 62.7
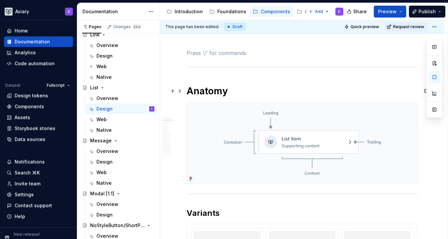
scroll to position [219, 0]
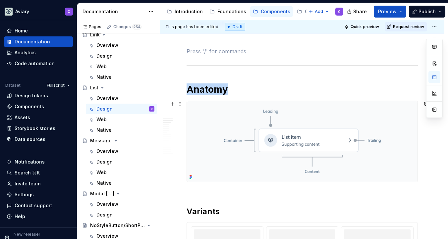
click at [264, 172] on img at bounding box center [302, 141] width 231 height 81
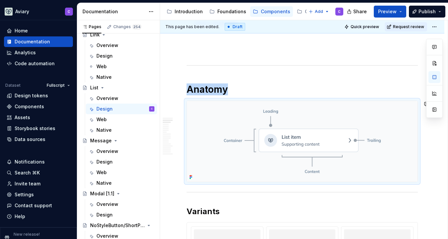
copy h1 "Anatomy"
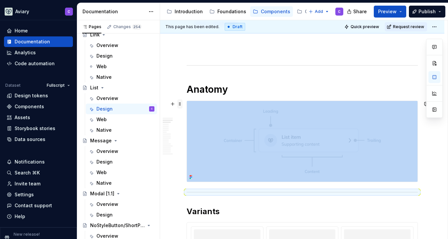
click at [181, 105] on span at bounding box center [179, 104] width 5 height 9
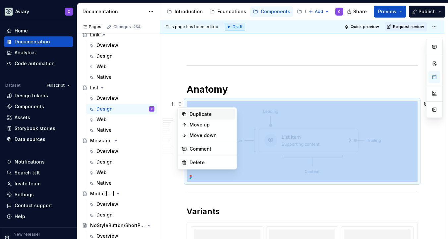
click at [205, 115] on div "Duplicate" at bounding box center [211, 114] width 43 height 7
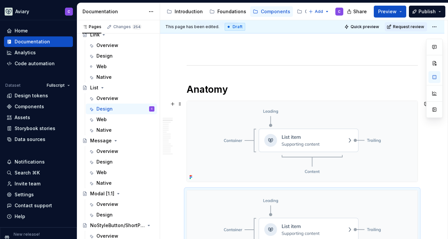
scroll to position [250, 0]
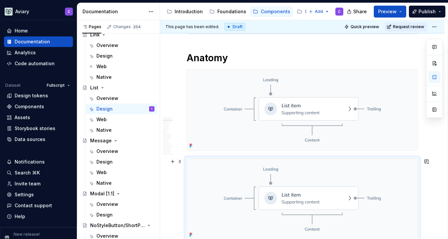
click at [305, 191] on img at bounding box center [302, 199] width 231 height 81
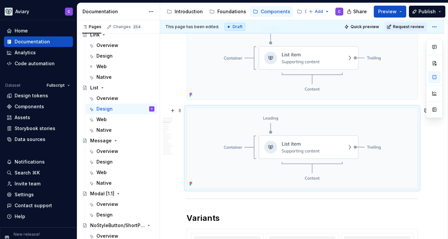
scroll to position [304, 0]
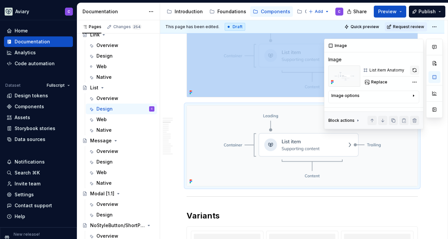
click at [417, 66] on button "button" at bounding box center [414, 70] width 9 height 9
click at [414, 84] on div "Comments Open comments No comments yet Select ‘Comment’ from the block context …" at bounding box center [383, 84] width 119 height 91
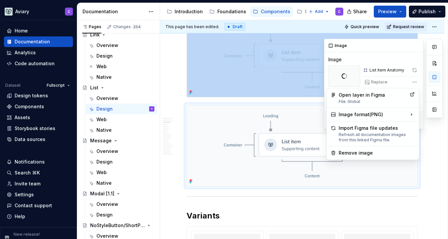
click at [329, 175] on html "Aviary C Home Documentation Analytics Code automation Dataset Fullscript Design…" at bounding box center [224, 119] width 448 height 239
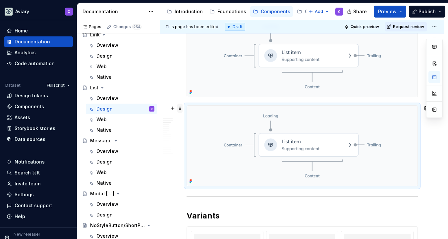
click at [179, 109] on span at bounding box center [179, 108] width 5 height 9
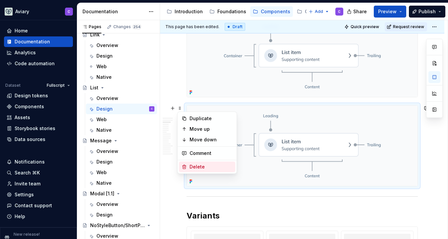
click at [208, 167] on div "Delete" at bounding box center [211, 167] width 43 height 7
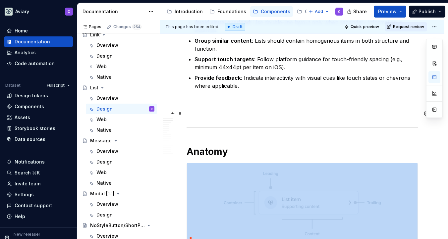
scroll to position [156, 0]
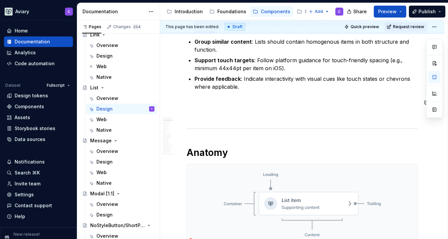
click at [215, 111] on p at bounding box center [303, 115] width 232 height 8
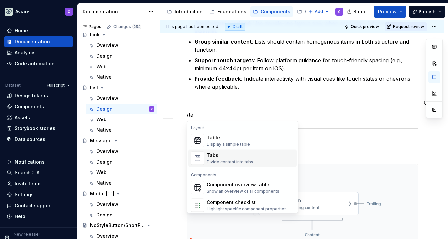
click at [248, 157] on div "Tabs" at bounding box center [230, 155] width 46 height 7
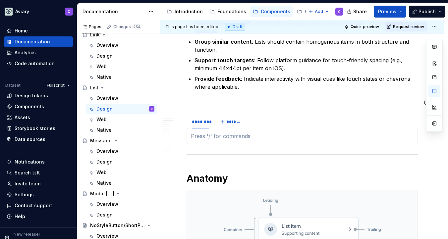
type textarea "*"
click at [205, 120] on div "********" at bounding box center [200, 122] width 17 height 7
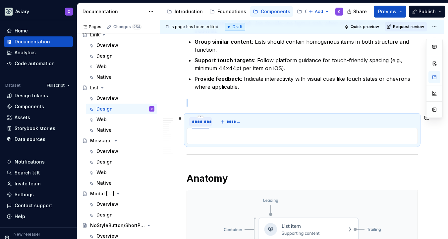
click at [205, 120] on div "********" at bounding box center [200, 122] width 17 height 7
type input "***"
click at [226, 120] on span "*******" at bounding box center [227, 121] width 15 height 5
type input "******"
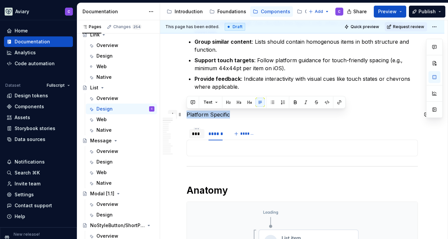
drag, startPoint x: 234, startPoint y: 114, endPoint x: 170, endPoint y: 111, distance: 63.1
click at [213, 101] on button "Text" at bounding box center [211, 102] width 20 height 9
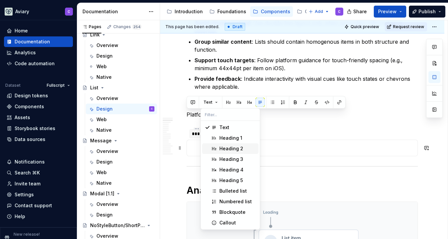
click at [223, 149] on div "Heading 2" at bounding box center [232, 149] width 24 height 7
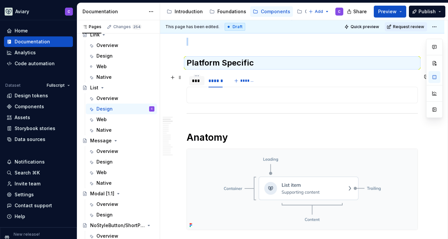
scroll to position [206, 0]
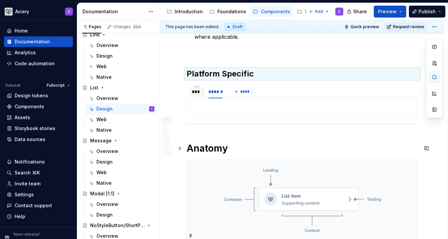
click at [188, 148] on h1 "Anatomy" at bounding box center [303, 149] width 232 height 12
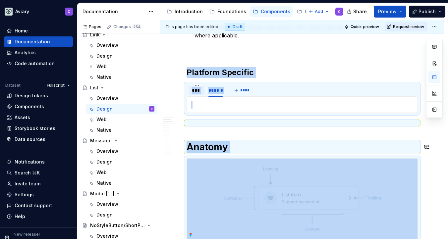
scroll to position [219, 0]
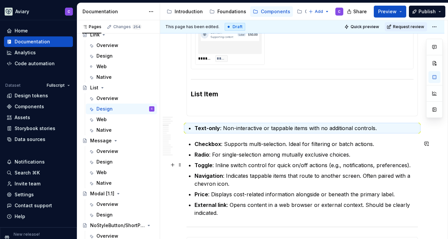
scroll to position [548, 0]
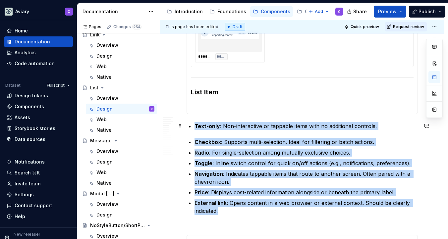
drag, startPoint x: 244, startPoint y: 217, endPoint x: 189, endPoint y: 127, distance: 105.1
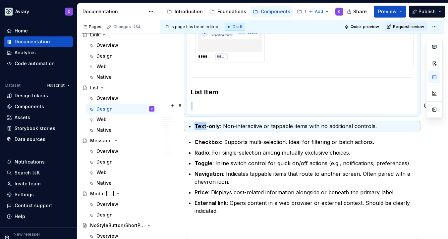
drag, startPoint x: 207, startPoint y: 126, endPoint x: 210, endPoint y: 105, distance: 21.2
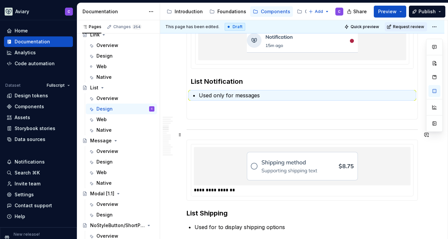
scroll to position [783, 0]
drag, startPoint x: 179, startPoint y: 122, endPoint x: 206, endPoint y: 103, distance: 32.2
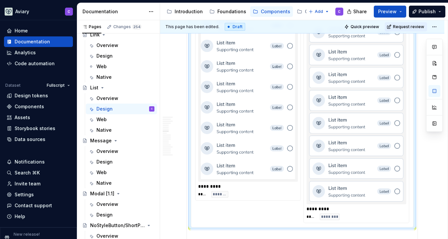
scroll to position [1138, 0]
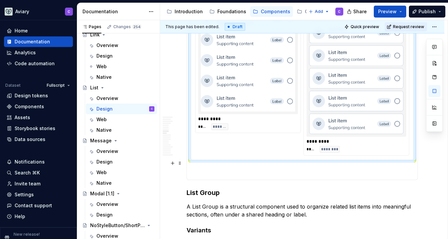
click at [208, 168] on p at bounding box center [302, 172] width 223 height 8
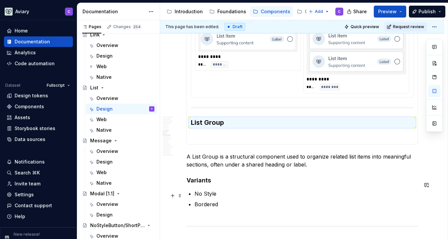
scroll to position [1210, 0]
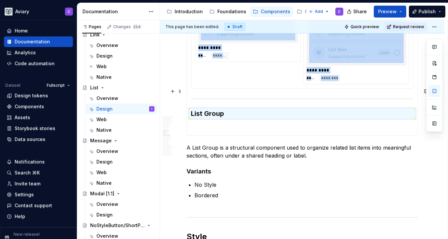
click at [271, 97] on div at bounding box center [302, 99] width 223 height 4
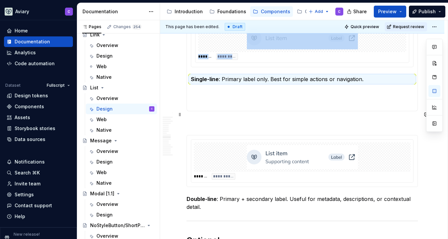
scroll to position [1595, 0]
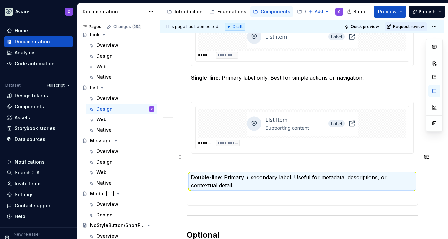
click at [211, 162] on p at bounding box center [302, 166] width 223 height 8
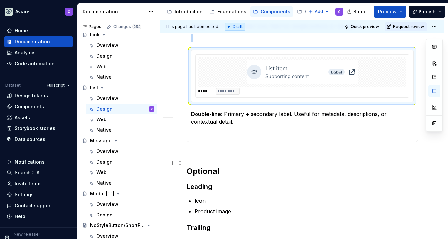
scroll to position [1660, 0]
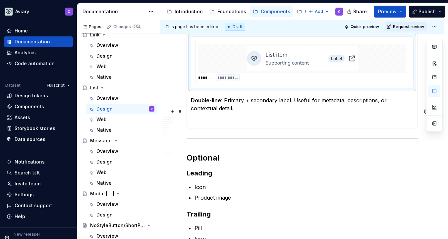
drag, startPoint x: 182, startPoint y: 129, endPoint x: 193, endPoint y: 108, distance: 23.9
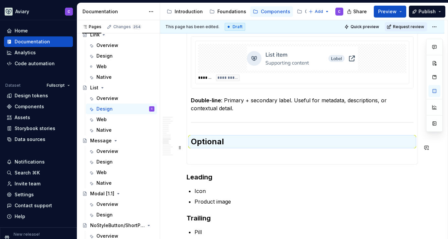
scroll to position [1696, 0]
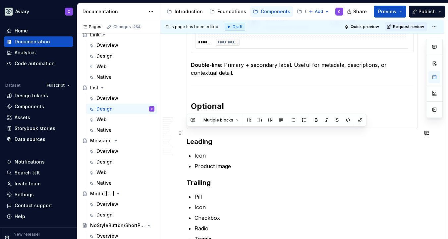
drag, startPoint x: 236, startPoint y: 159, endPoint x: 187, endPoint y: 132, distance: 55.4
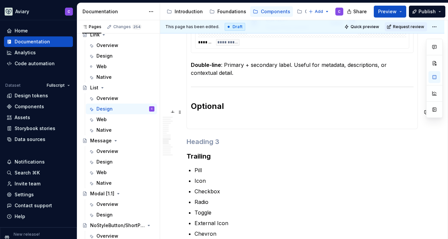
click at [235, 102] on h2 "Optional" at bounding box center [302, 106] width 223 height 11
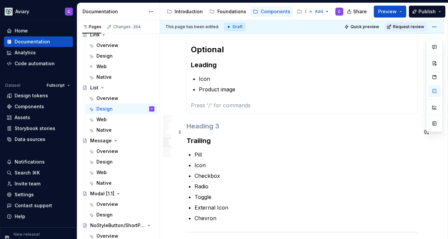
scroll to position [1767, 0]
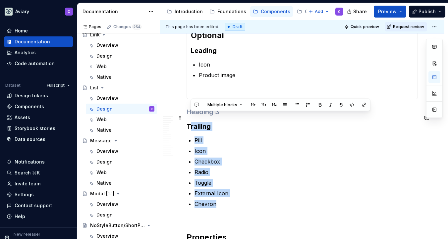
drag, startPoint x: 224, startPoint y: 193, endPoint x: 189, endPoint y: 118, distance: 82.4
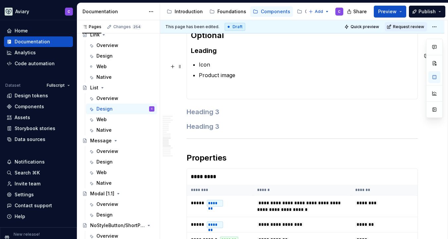
click at [250, 71] on p "Product image" at bounding box center [306, 75] width 215 height 8
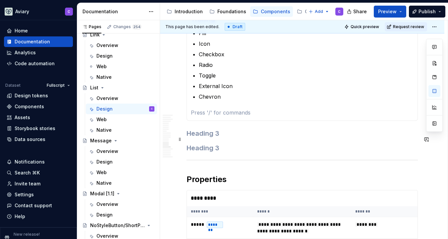
scroll to position [1847, 0]
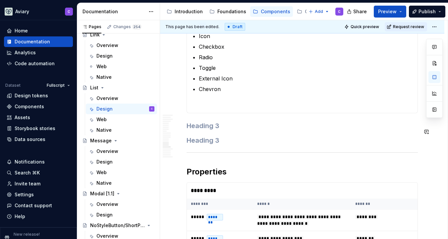
drag, startPoint x: 226, startPoint y: 133, endPoint x: 191, endPoint y: 122, distance: 36.6
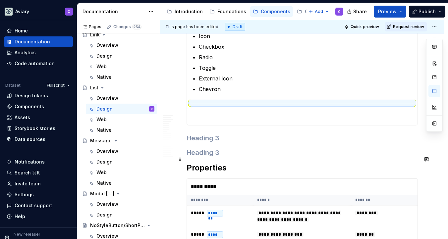
click at [236, 163] on h2 "Properties" at bounding box center [303, 168] width 232 height 11
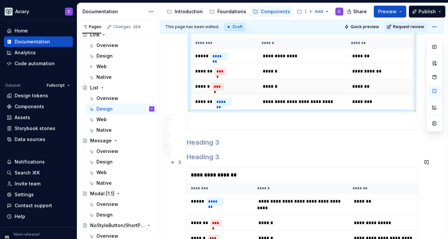
scroll to position [2167, 0]
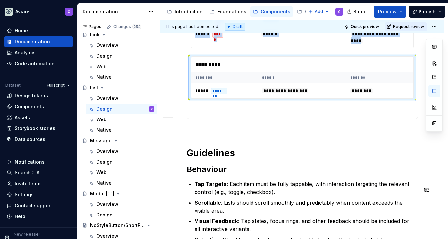
scroll to position [2316, 0]
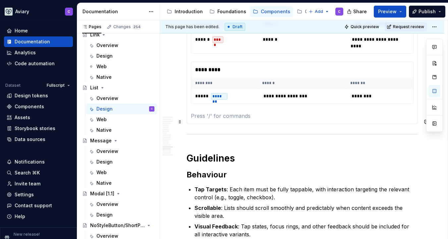
click at [218, 120] on p at bounding box center [302, 116] width 223 height 8
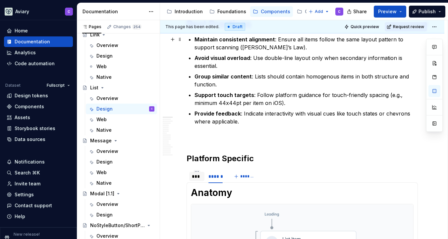
scroll to position [136, 0]
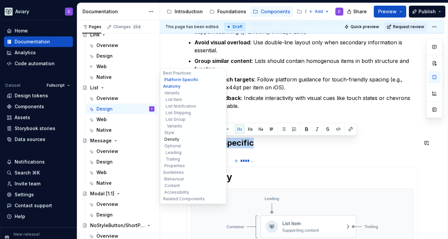
drag, startPoint x: 260, startPoint y: 144, endPoint x: 166, endPoint y: 141, distance: 94.6
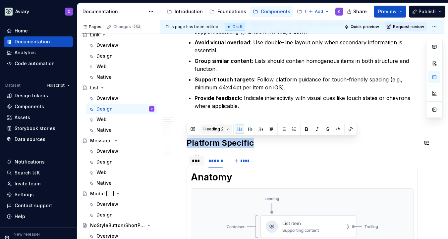
click at [226, 128] on button "Heading 2" at bounding box center [217, 129] width 32 height 9
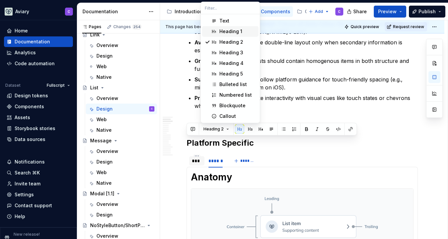
click at [239, 33] on div "Heading 1" at bounding box center [231, 31] width 23 height 7
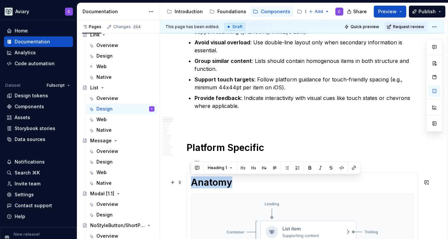
drag, startPoint x: 235, startPoint y: 184, endPoint x: 193, endPoint y: 182, distance: 41.8
click at [193, 182] on h1 "Anatomy" at bounding box center [302, 183] width 223 height 12
click at [243, 169] on button "button" at bounding box center [242, 168] width 9 height 9
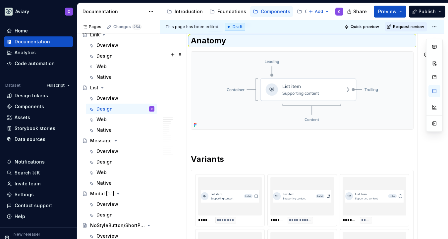
scroll to position [317, 0]
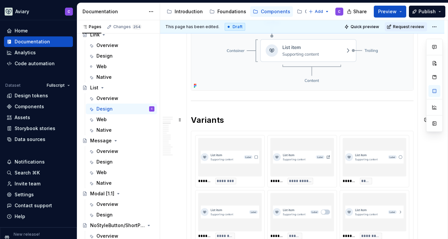
click at [204, 123] on h2 "Variants" at bounding box center [302, 120] width 223 height 11
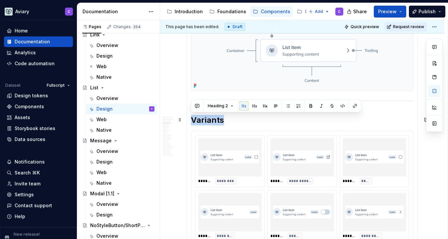
click at [255, 124] on h2 "Variants" at bounding box center [302, 120] width 223 height 11
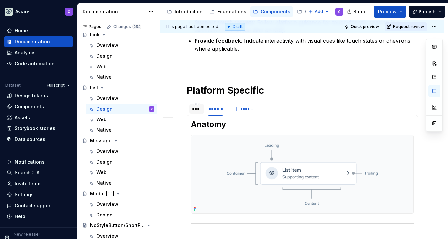
scroll to position [167, 0]
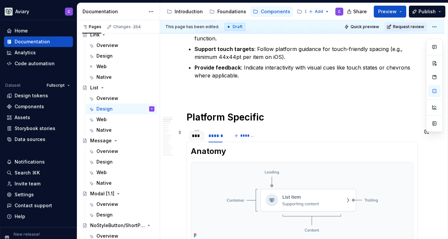
click at [200, 133] on div "***" at bounding box center [197, 136] width 10 height 7
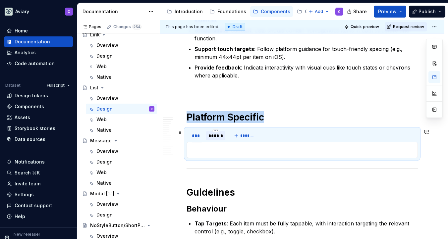
click at [215, 135] on div "******" at bounding box center [216, 136] width 14 height 7
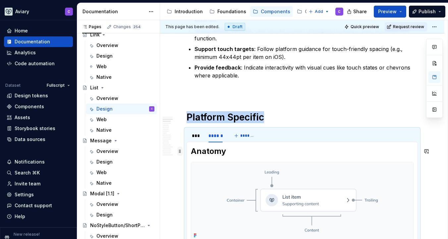
click at [181, 151] on span at bounding box center [179, 151] width 5 height 9
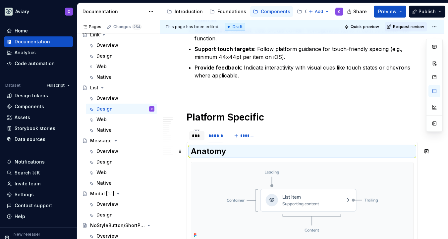
click at [199, 136] on div "***" at bounding box center [197, 136] width 10 height 7
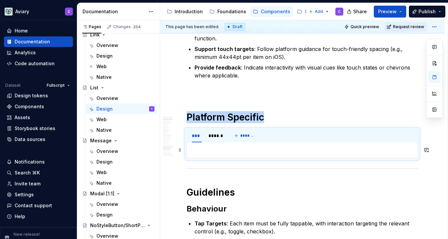
click at [207, 148] on p at bounding box center [302, 150] width 223 height 8
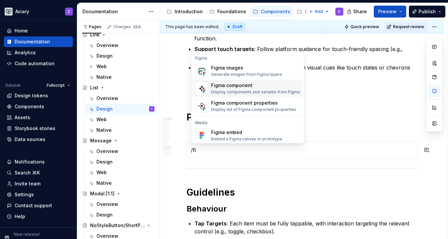
click at [251, 83] on div "Figma component" at bounding box center [255, 85] width 89 height 7
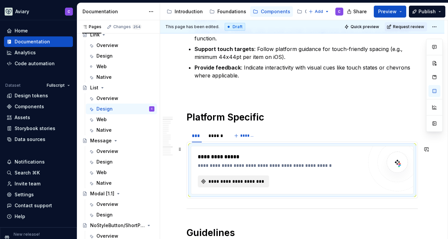
click at [248, 182] on span "**********" at bounding box center [236, 181] width 57 height 7
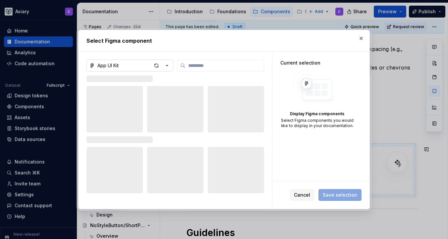
click at [168, 65] on icon "button" at bounding box center [168, 65] width 2 height 1
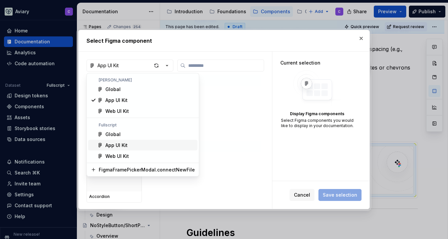
type textarea "*"
click at [132, 154] on div "Web UI Kit" at bounding box center [150, 156] width 90 height 7
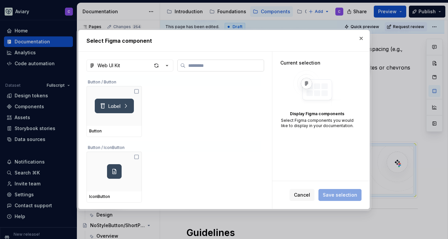
click at [216, 64] on input "search" at bounding box center [225, 65] width 78 height 7
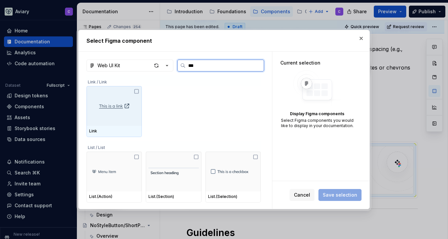
type input "****"
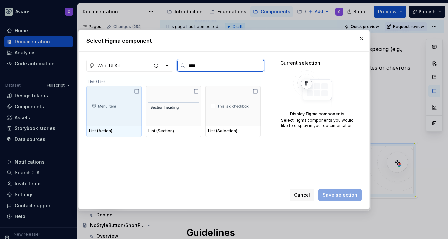
click at [130, 104] on img at bounding box center [114, 106] width 50 height 11
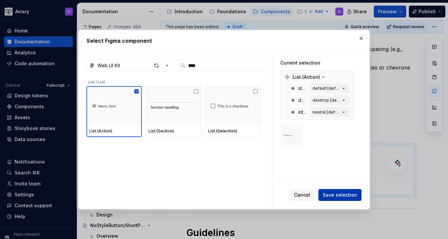
click at [346, 196] on span "Save selection" at bounding box center [340, 195] width 34 height 7
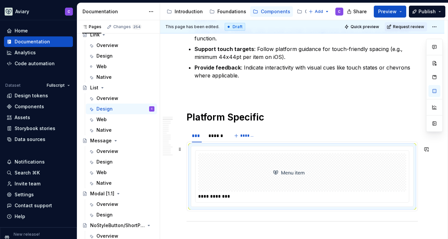
click at [371, 172] on div at bounding box center [302, 173] width 208 height 38
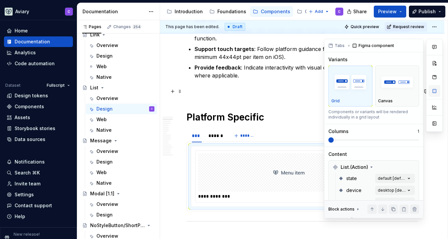
type textarea "*"
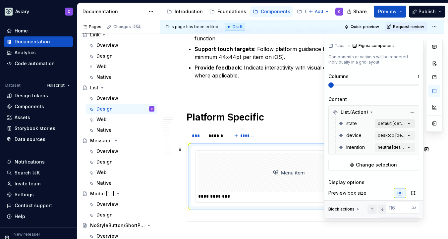
scroll to position [57, 0]
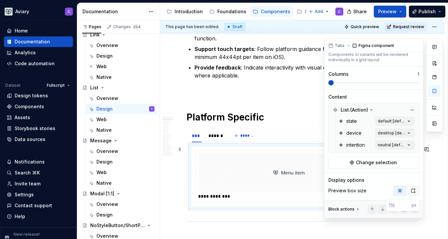
click at [411, 190] on icon "button" at bounding box center [413, 190] width 5 height 5
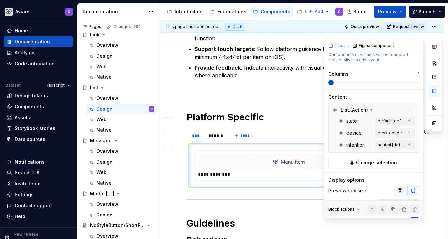
click at [394, 190] on button "button" at bounding box center [400, 190] width 12 height 9
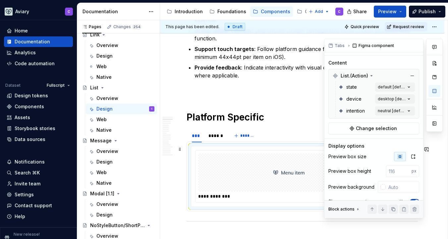
scroll to position [103, 0]
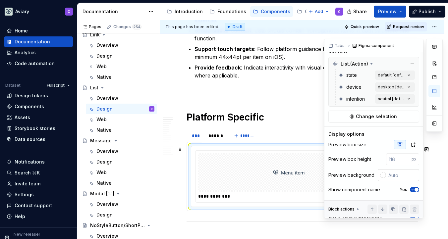
click at [397, 174] on input "text" at bounding box center [403, 176] width 34 height 12
type input "#F4F4F4"
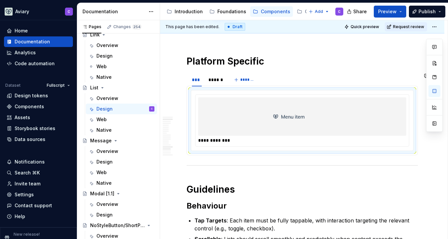
scroll to position [224, 0]
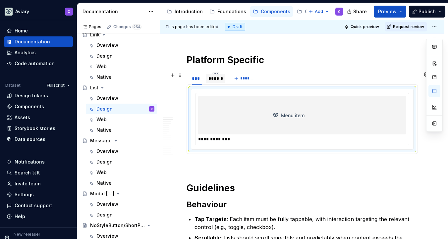
click at [218, 76] on div "******" at bounding box center [216, 78] width 14 height 7
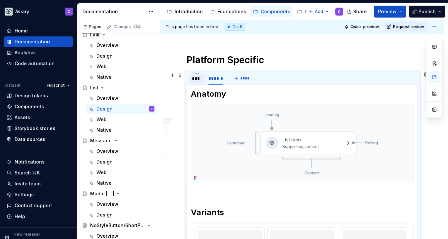
click at [197, 77] on div "***" at bounding box center [197, 78] width 10 height 7
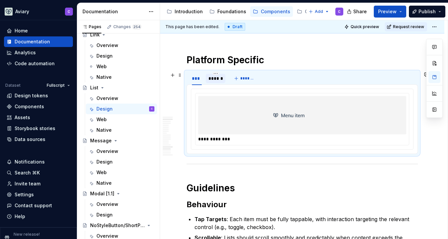
click at [221, 78] on div "******" at bounding box center [216, 78] width 14 height 7
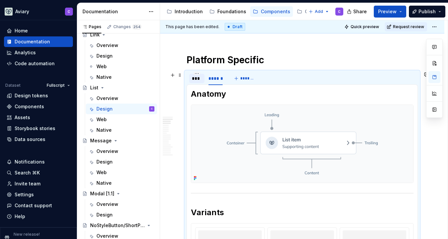
click at [197, 80] on div "***" at bounding box center [197, 78] width 10 height 7
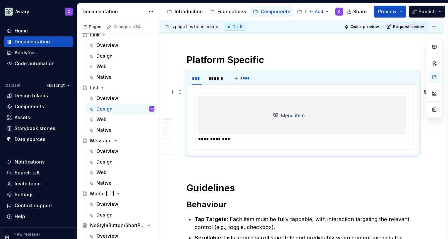
click at [207, 98] on div at bounding box center [302, 115] width 208 height 38
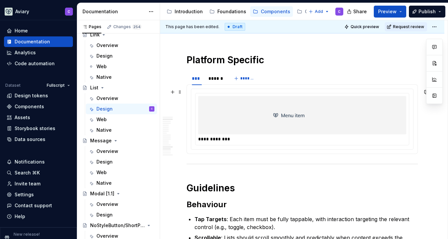
click at [205, 104] on div at bounding box center [302, 115] width 208 height 38
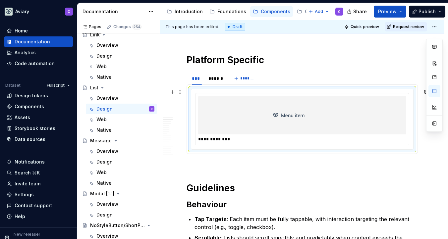
click at [227, 115] on div at bounding box center [302, 115] width 208 height 38
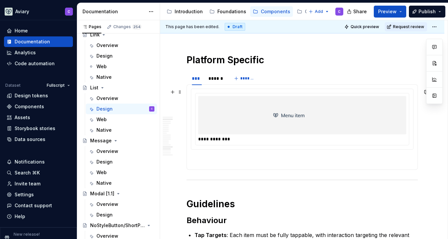
click at [240, 114] on div at bounding box center [302, 115] width 208 height 38
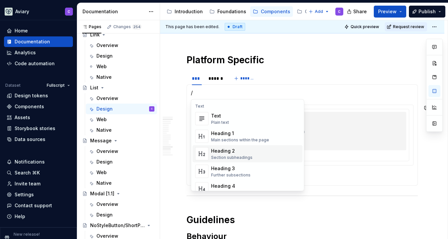
click at [248, 151] on div "Heading 2" at bounding box center [231, 151] width 41 height 7
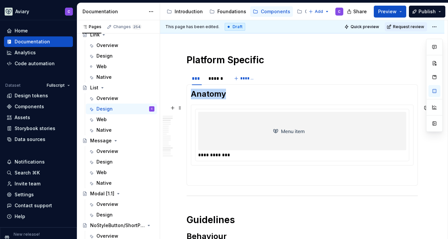
click at [263, 140] on div at bounding box center [302, 131] width 208 height 38
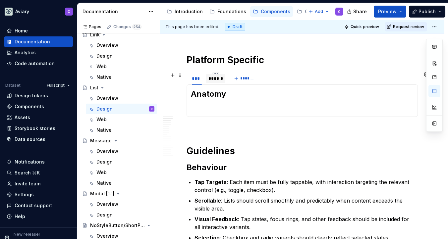
click at [218, 79] on div "******" at bounding box center [216, 78] width 14 height 7
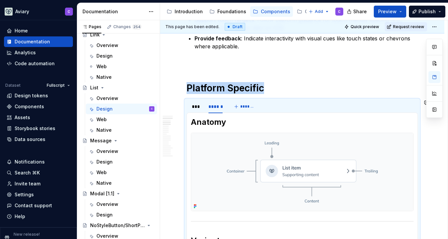
scroll to position [193, 0]
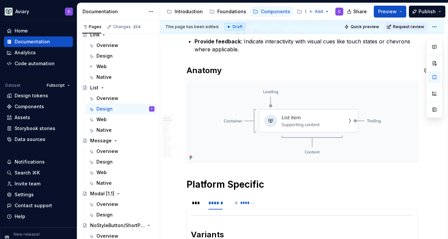
scroll to position [177, 0]
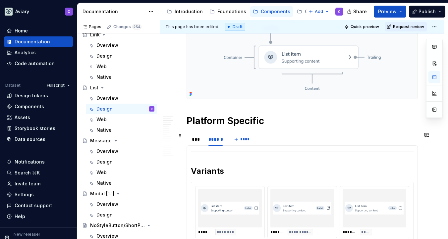
scroll to position [271, 0]
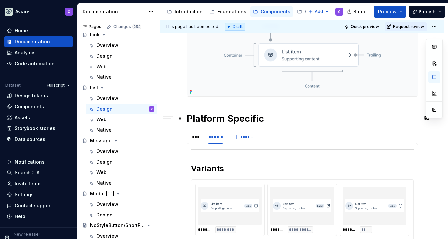
click at [227, 123] on h1 "Platform Specific" at bounding box center [303, 119] width 232 height 12
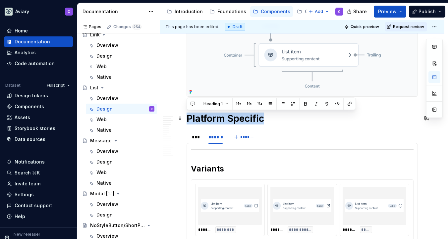
click at [227, 123] on h1 "Platform Specific" at bounding box center [303, 119] width 232 height 12
click at [238, 103] on button "button" at bounding box center [238, 104] width 9 height 9
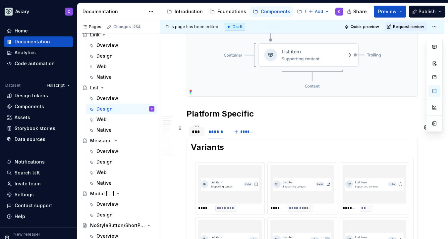
click at [197, 132] on div "***" at bounding box center [197, 132] width 10 height 7
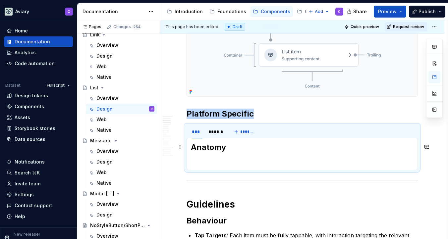
click at [207, 146] on h2 "Anatomy" at bounding box center [302, 147] width 223 height 11
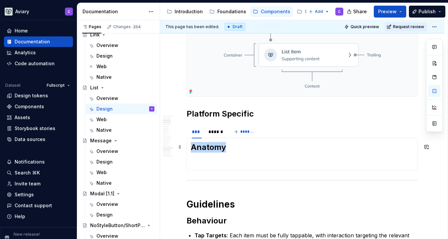
click at [207, 146] on h2 "Anatomy" at bounding box center [302, 147] width 223 height 11
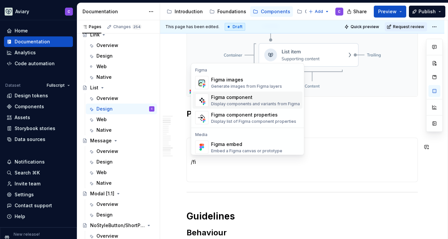
click at [241, 100] on div "Figma component" at bounding box center [255, 97] width 89 height 7
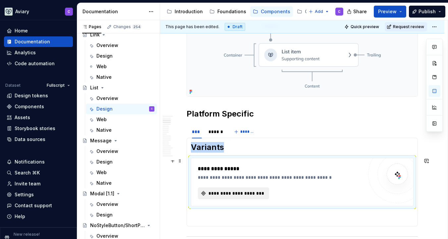
click at [240, 192] on span "**********" at bounding box center [236, 193] width 57 height 7
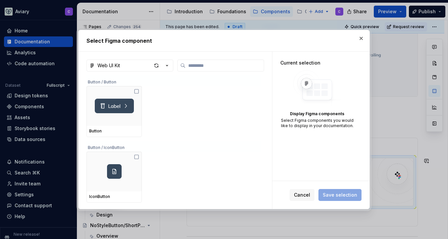
type textarea "*"
click at [206, 68] on input "search" at bounding box center [225, 65] width 78 height 7
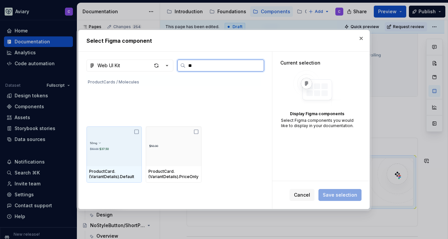
type input "*"
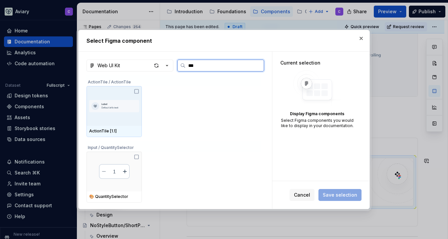
type input "****"
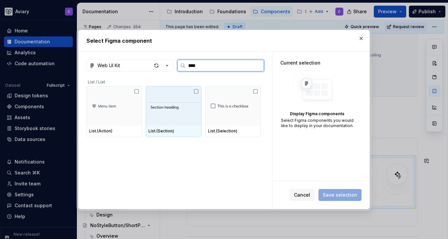
click at [195, 92] on icon at bounding box center [196, 91] width 5 height 5
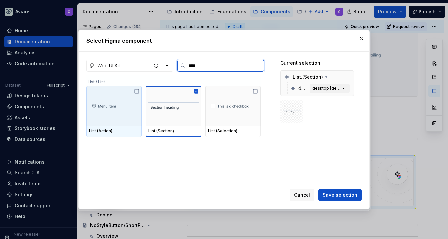
click at [138, 92] on icon at bounding box center [136, 91] width 5 height 5
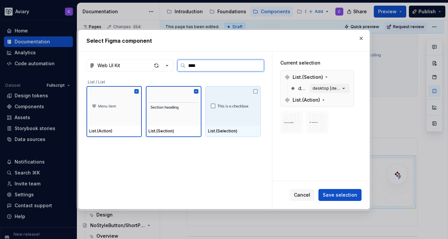
click at [254, 93] on icon at bounding box center [255, 91] width 5 height 5
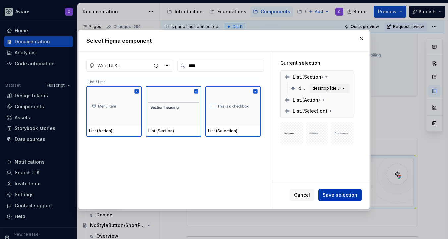
click at [350, 196] on span "Save selection" at bounding box center [340, 195] width 34 height 7
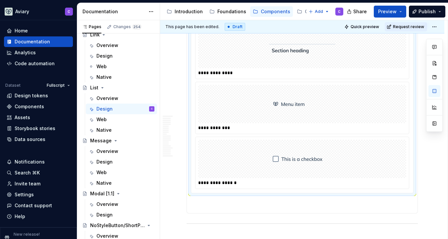
scroll to position [427, 0]
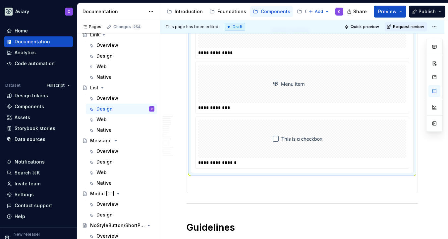
click at [217, 190] on div "**********" at bounding box center [303, 88] width 232 height 212
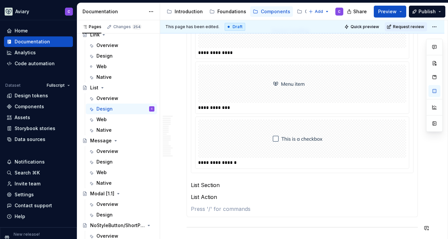
scroll to position [433, 0]
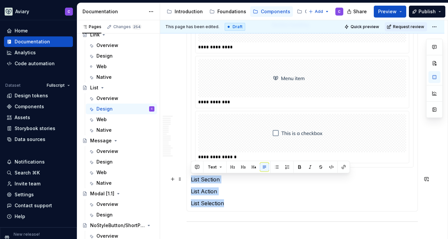
drag, startPoint x: 235, startPoint y: 202, endPoint x: 191, endPoint y: 178, distance: 50.2
click at [191, 178] on section-item-column "**********" at bounding box center [302, 94] width 223 height 227
click at [276, 168] on button "button" at bounding box center [276, 167] width 9 height 9
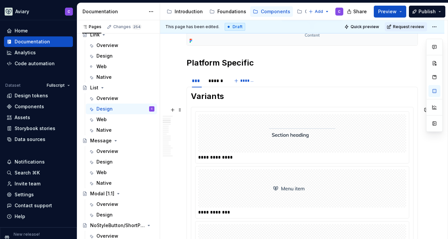
scroll to position [321, 0]
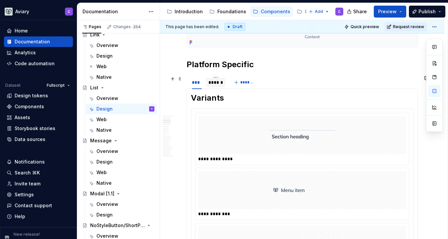
click at [216, 85] on div "******" at bounding box center [216, 82] width 14 height 7
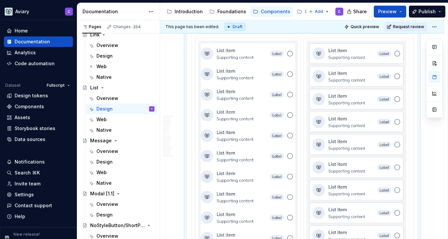
scroll to position [1199, 0]
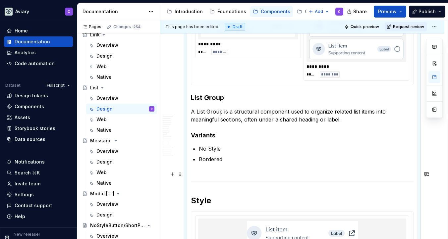
click at [221, 163] on p "Bordered" at bounding box center [306, 164] width 215 height 16
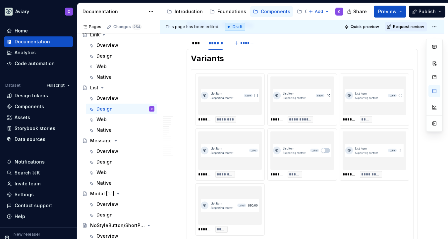
scroll to position [321, 0]
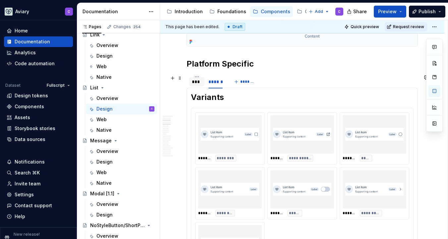
click at [195, 82] on div "***" at bounding box center [197, 82] width 10 height 7
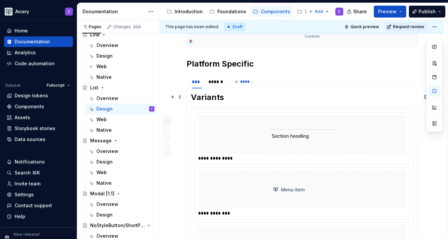
click at [217, 94] on h2 "Variants" at bounding box center [302, 97] width 223 height 11
click at [222, 61] on h2 "Platform Specific" at bounding box center [303, 64] width 232 height 11
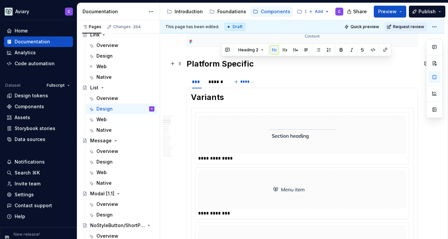
click at [203, 62] on h2 "Platform Specific" at bounding box center [303, 64] width 232 height 11
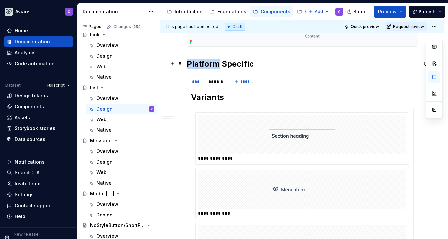
click at [203, 62] on h2 "Platform Specific" at bounding box center [303, 64] width 232 height 11
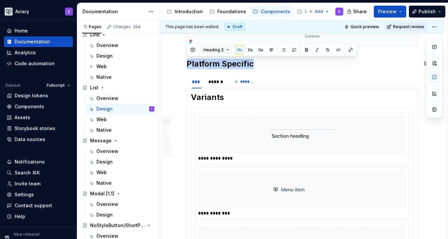
click at [215, 53] on button "Heading 2" at bounding box center [217, 49] width 32 height 9
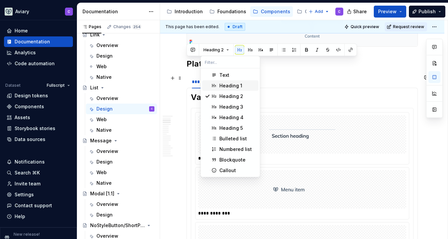
click at [222, 85] on div "Heading 1" at bounding box center [231, 86] width 23 height 7
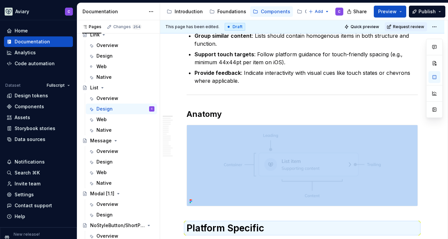
scroll to position [209, 0]
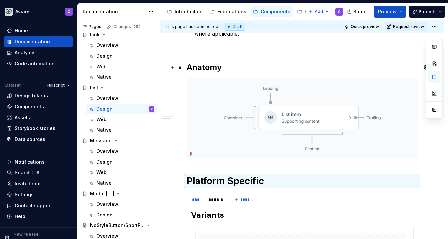
click at [217, 66] on h2 "Anatomy" at bounding box center [303, 67] width 232 height 11
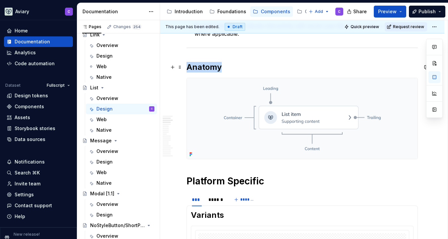
click at [217, 66] on h2 "Anatomy" at bounding box center [303, 67] width 232 height 11
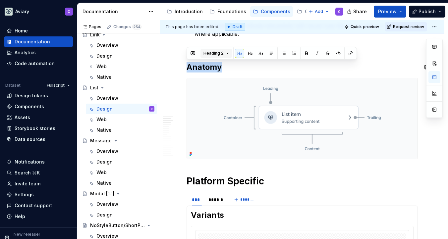
click at [223, 51] on span "Heading 2" at bounding box center [214, 53] width 20 height 5
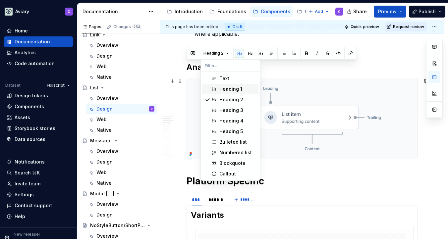
click at [225, 88] on div "Heading 1" at bounding box center [231, 89] width 23 height 7
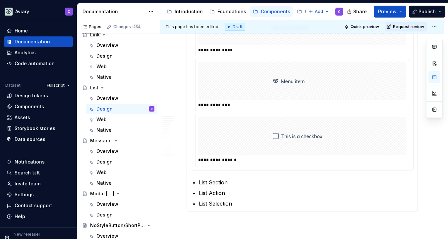
scroll to position [441, 0]
click at [238, 201] on p "List Selection" at bounding box center [306, 204] width 215 height 8
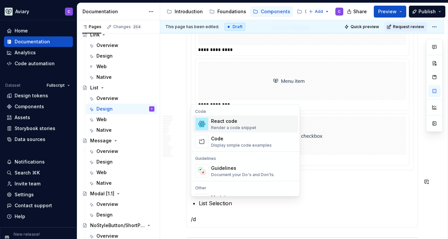
scroll to position [457, 0]
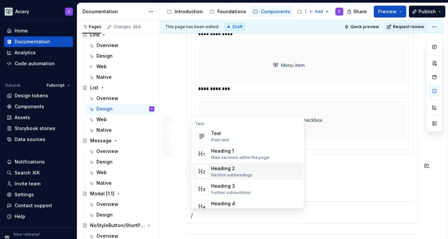
click at [258, 168] on div "Heading 2 Section subheadings" at bounding box center [255, 171] width 89 height 13
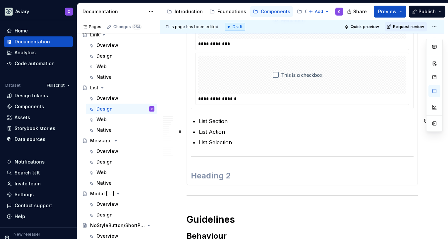
scroll to position [503, 0]
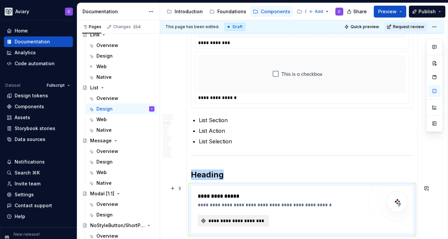
click at [252, 222] on span "**********" at bounding box center [236, 221] width 57 height 7
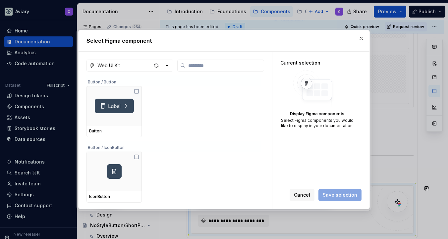
type textarea "*"
type input "*"
type textarea "*"
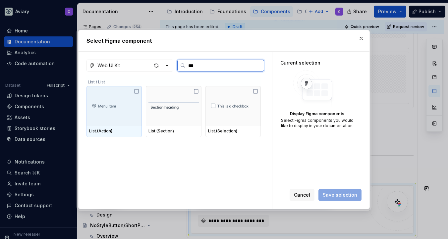
type input "****"
click at [118, 105] on img at bounding box center [114, 106] width 50 height 11
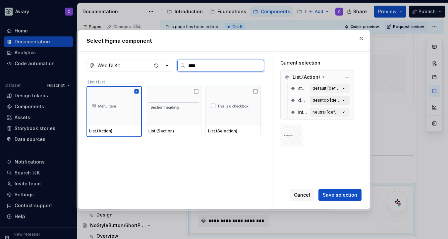
click at [345, 99] on icon "button" at bounding box center [344, 100] width 7 height 7
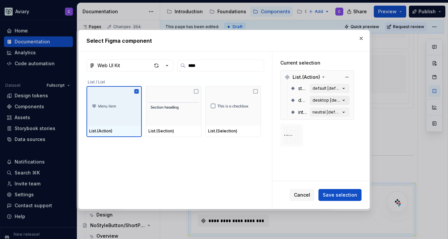
click at [343, 99] on icon "button" at bounding box center [344, 100] width 7 height 7
click at [345, 197] on span "Save selection" at bounding box center [340, 195] width 34 height 7
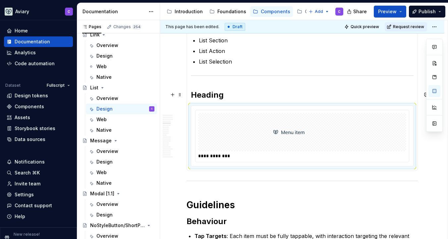
scroll to position [584, 0]
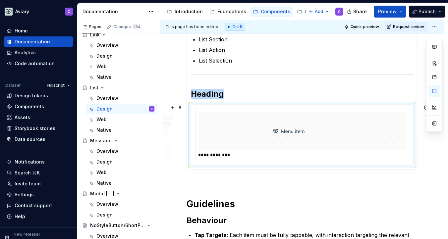
click at [275, 146] on img at bounding box center [302, 131] width 66 height 33
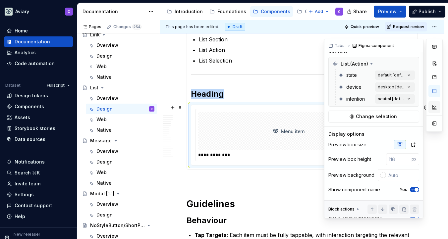
scroll to position [0, 0]
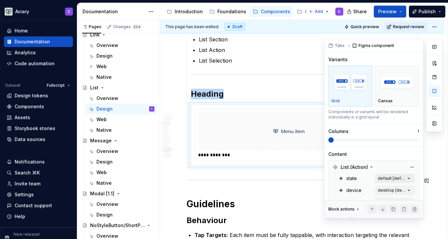
click at [402, 179] on div "Comments Open comments No comments yet Select ‘Comment’ from the block context …" at bounding box center [383, 129] width 119 height 180
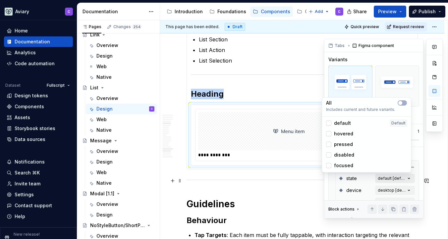
click at [402, 179] on div "Comments Open comments No comments yet Select ‘Comment’ from the block context …" at bounding box center [383, 129] width 119 height 180
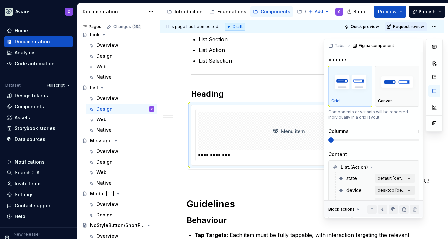
click at [402, 188] on div "Comments Open comments No comments yet Select ‘Comment’ from the block context …" at bounding box center [383, 129] width 119 height 180
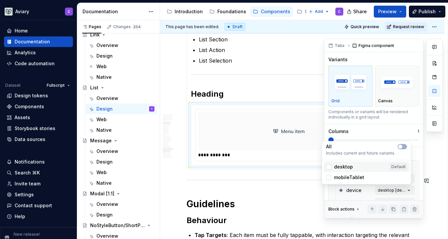
click at [346, 166] on span "desktop" at bounding box center [343, 167] width 19 height 7
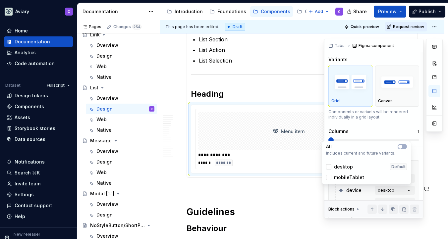
click at [342, 175] on span "mobileTablet" at bounding box center [349, 177] width 30 height 7
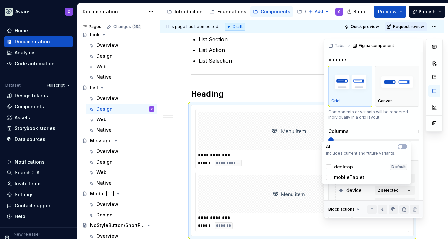
click at [233, 96] on html "Aviary C Home Documentation Analytics Code automation Dataset Fullscript Design…" at bounding box center [224, 119] width 448 height 239
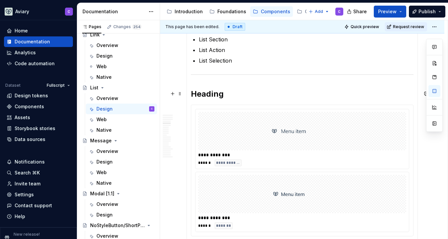
click at [214, 95] on h2 "Heading" at bounding box center [302, 94] width 223 height 11
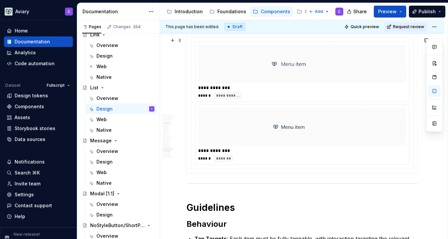
scroll to position [654, 0]
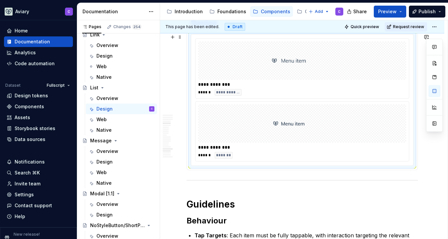
click at [240, 118] on div at bounding box center [302, 123] width 208 height 38
click at [239, 161] on div "**********" at bounding box center [303, 132] width 214 height 60
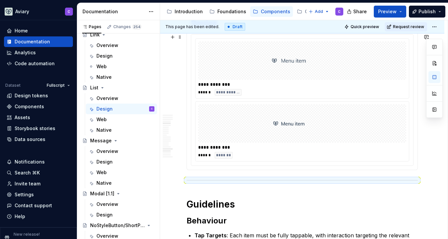
click at [365, 142] on div at bounding box center [302, 123] width 208 height 38
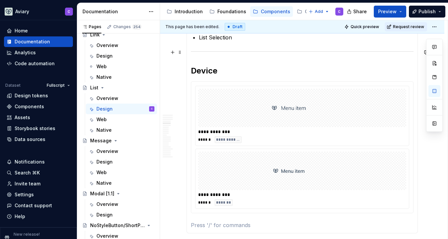
scroll to position [548, 0]
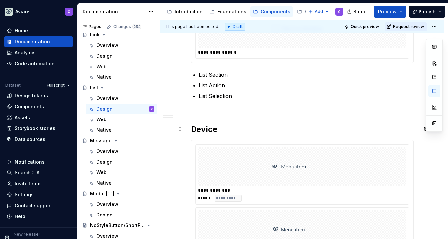
click at [223, 132] on h2 "Device" at bounding box center [302, 129] width 223 height 11
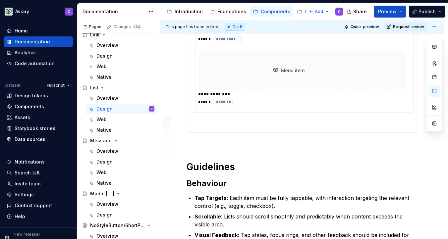
scroll to position [744, 0]
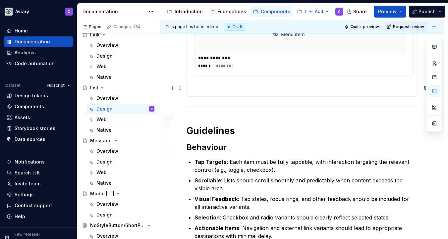
click at [217, 88] on p at bounding box center [302, 89] width 223 height 8
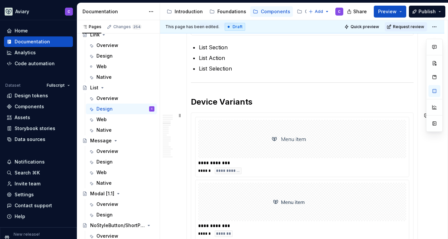
scroll to position [750, 0]
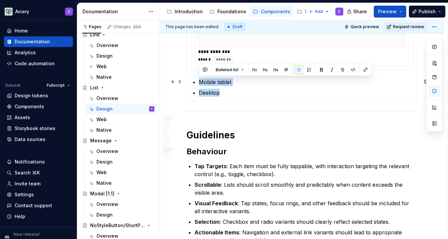
drag, startPoint x: 231, startPoint y: 93, endPoint x: 197, endPoint y: 82, distance: 35.0
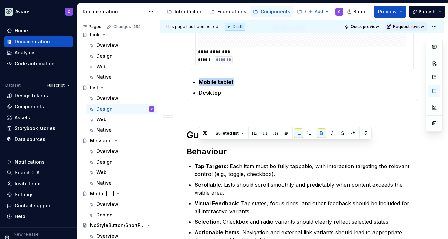
scroll to position [565, 0]
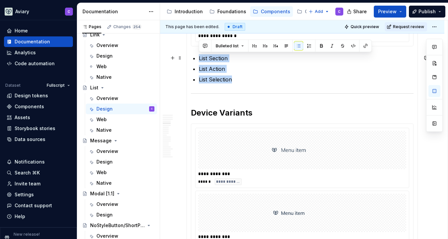
drag, startPoint x: 244, startPoint y: 82, endPoint x: 199, endPoint y: 58, distance: 51.3
click at [199, 58] on ul "List Section List Action List Selection" at bounding box center [306, 68] width 215 height 29
click at [249, 58] on p "List Section" at bounding box center [306, 58] width 215 height 8
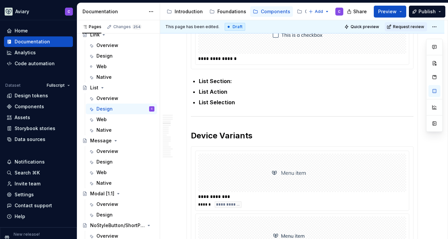
scroll to position [536, 0]
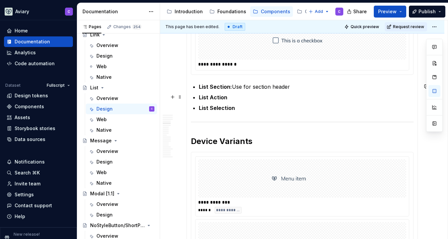
click at [258, 99] on p "List Action" at bounding box center [306, 98] width 215 height 8
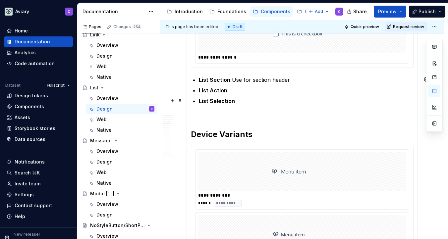
scroll to position [544, 0]
click at [240, 88] on p "List Action:" at bounding box center [306, 90] width 215 height 8
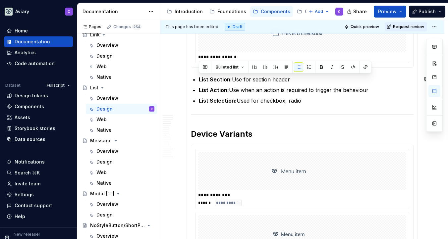
drag, startPoint x: 321, startPoint y: 102, endPoint x: 202, endPoint y: 71, distance: 123.3
click at [202, 71] on section-item-column "**********" at bounding box center [302, 92] width 223 height 423
click at [294, 132] on h2 "Device Variants" at bounding box center [302, 134] width 223 height 11
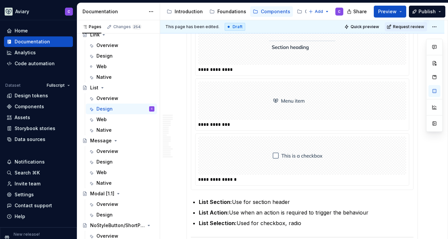
scroll to position [420, 0]
type textarea "*"
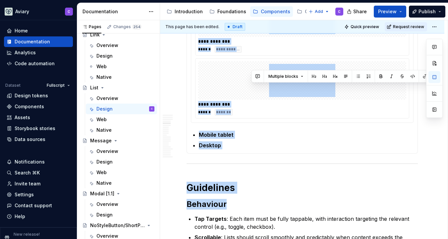
drag, startPoint x: 378, startPoint y: 214, endPoint x: 192, endPoint y: 208, distance: 185.9
click at [192, 208] on div "**********" at bounding box center [303, 106] width 232 height 1330
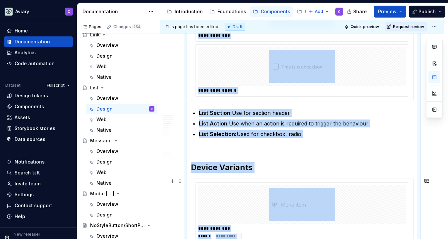
scroll to position [500, 0]
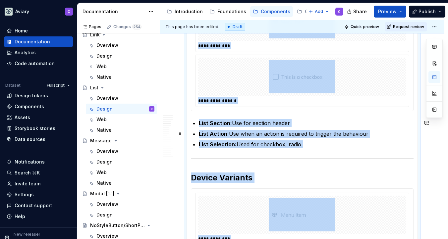
drag, startPoint x: 349, startPoint y: 135, endPoint x: 202, endPoint y: 131, distance: 147.0
click at [202, 131] on p "List Action: Use when an action is required to trigger the behaviour" at bounding box center [306, 134] width 215 height 8
click at [198, 121] on section-item-column "**********" at bounding box center [302, 135] width 223 height 423
click at [200, 120] on strong "List Section:" at bounding box center [215, 123] width 33 height 7
click at [205, 118] on section-item-column "**********" at bounding box center [302, 135] width 223 height 423
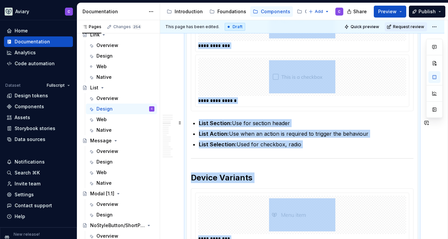
click at [310, 124] on p "List Section: Use for section header" at bounding box center [306, 123] width 215 height 8
click at [313, 144] on p "List Selection: Used for checkbox, radio" at bounding box center [306, 145] width 215 height 8
click at [276, 143] on p "List Selection: Used for checkbox, radio" at bounding box center [306, 145] width 215 height 8
click at [249, 143] on p "List Selection: Used for checkbox, radio" at bounding box center [306, 145] width 215 height 8
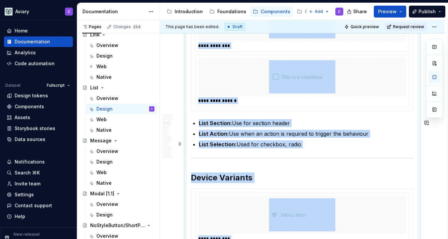
click at [294, 141] on p "List Selection: Used for checkbox, radio" at bounding box center [306, 145] width 215 height 8
click at [298, 142] on p "List Selection: Used for checkbox, radio" at bounding box center [306, 145] width 215 height 8
click at [298, 143] on p "List Selection: Used for checkbox, radio" at bounding box center [306, 145] width 215 height 8
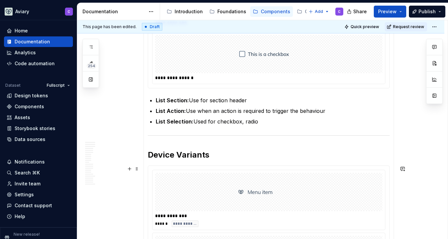
scroll to position [495, 0]
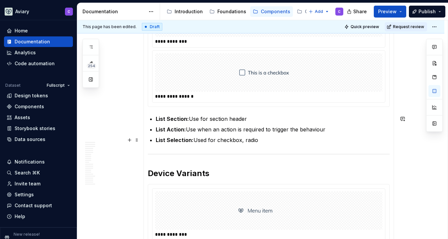
click at [260, 141] on p "List Selection: Used for checkbox, radio" at bounding box center [273, 140] width 234 height 8
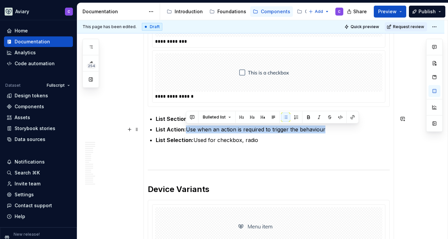
drag, startPoint x: 324, startPoint y: 129, endPoint x: 186, endPoint y: 127, distance: 137.3
click at [186, 127] on p "List Action: Use when an action is required to trigger the behaviour" at bounding box center [273, 130] width 234 height 8
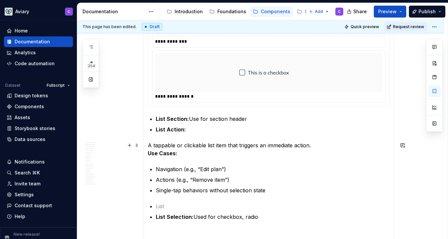
click at [149, 145] on p "A tappable or clickable list item that triggers an immediate action. Use Cases:" at bounding box center [269, 150] width 242 height 16
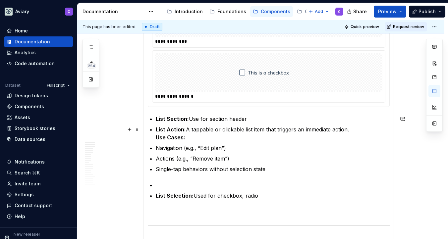
click at [155, 129] on section-item-column "**********" at bounding box center [269, 167] width 242 height 495
click at [437, 125] on button "button" at bounding box center [435, 124] width 12 height 12
type textarea "*"
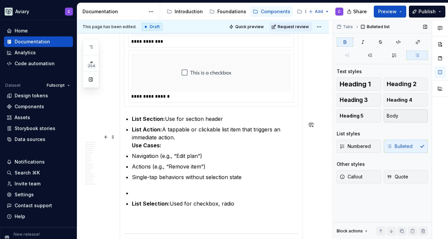
scroll to position [487, 0]
click at [396, 120] on button "Body" at bounding box center [406, 115] width 44 height 13
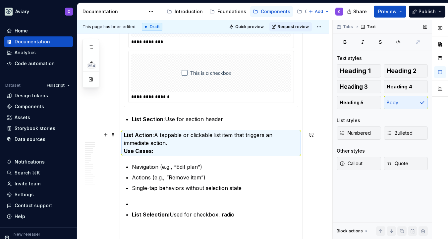
click at [151, 150] on strong "Use Cases:" at bounding box center [139, 151] width 30 height 7
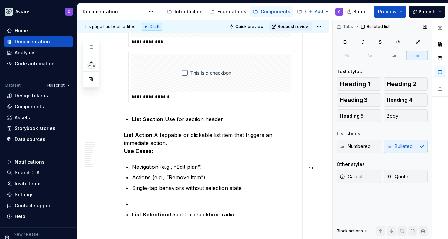
click at [133, 159] on section-item-column "**********" at bounding box center [211, 176] width 174 height 513
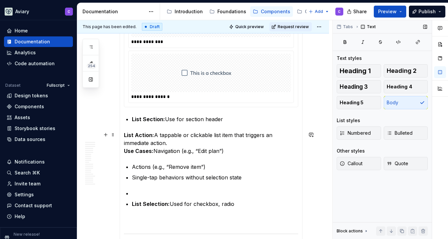
click at [126, 151] on strong "Use Cases:" at bounding box center [139, 151] width 30 height 7
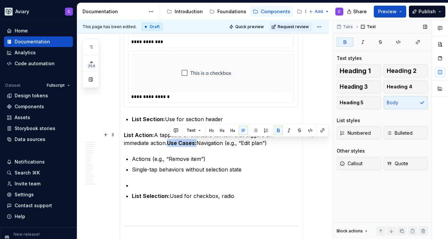
drag, startPoint x: 201, startPoint y: 144, endPoint x: 168, endPoint y: 151, distance: 33.9
click at [170, 145] on p "List Action: A tappable or clickable list item that triggers an immediate actio…" at bounding box center [211, 139] width 174 height 16
click at [155, 136] on p "List Action: A tappable or clickable list item that triggers an immediate actio…" at bounding box center [211, 139] width 174 height 16
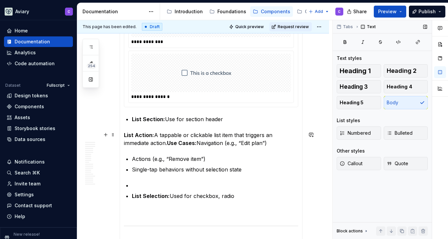
click at [171, 142] on strong "Use Cases:" at bounding box center [182, 143] width 30 height 7
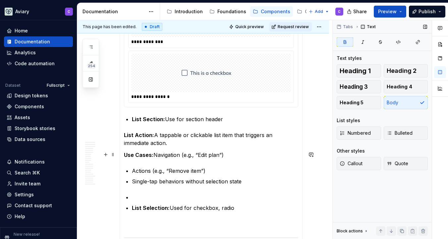
click at [153, 154] on p "Use Cases: Navigation (e.g., “Edit plan”)" at bounding box center [211, 155] width 174 height 8
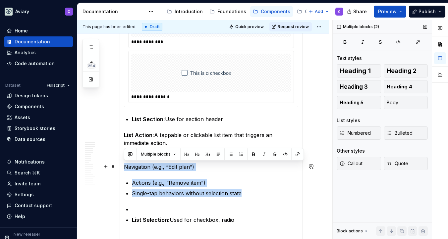
drag, startPoint x: 251, startPoint y: 196, endPoint x: 125, endPoint y: 164, distance: 130.0
click at [125, 164] on section-item-column "**********" at bounding box center [211, 179] width 174 height 518
click at [413, 134] on button "Bulleted" at bounding box center [406, 133] width 44 height 13
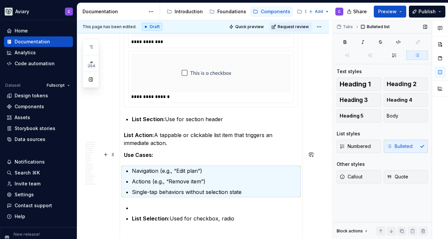
click at [169, 153] on p "Use Cases:" at bounding box center [211, 155] width 174 height 8
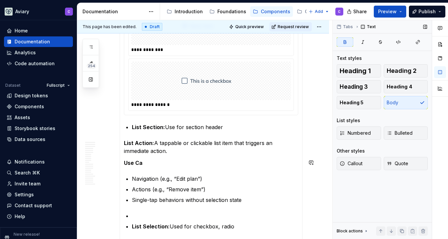
scroll to position [495, 0]
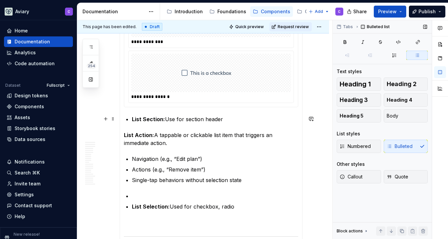
click at [188, 115] on p "List Section: Use for section header" at bounding box center [215, 119] width 167 height 8
click at [401, 113] on button "Body" at bounding box center [406, 115] width 44 height 13
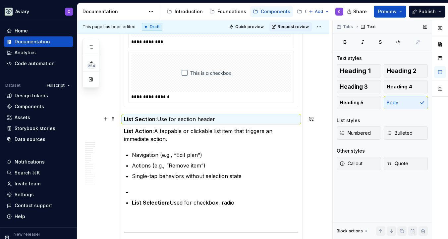
click at [159, 118] on p "List Section: Use for section header" at bounding box center [211, 119] width 174 height 8
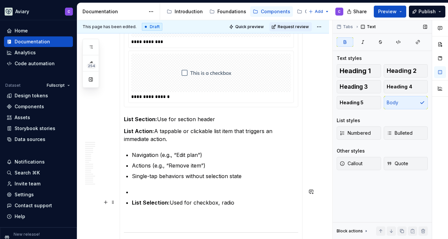
click at [169, 202] on strong "List Selection:" at bounding box center [151, 203] width 38 height 7
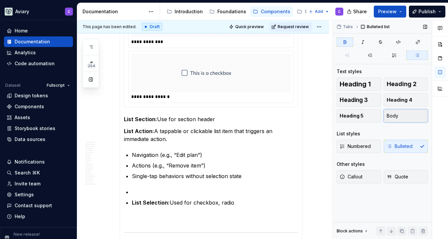
click at [406, 110] on button "Body" at bounding box center [406, 115] width 44 height 13
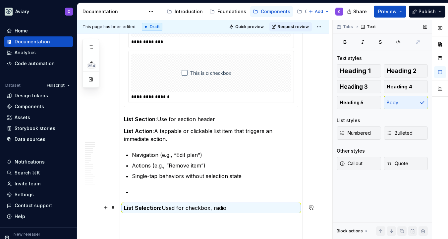
click at [162, 207] on p "List Selection: Used for checkbox, radio" at bounding box center [211, 208] width 174 height 8
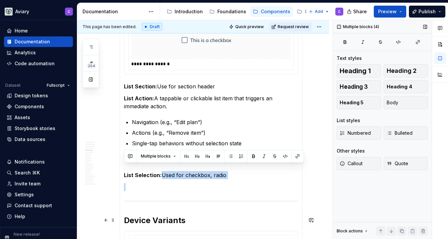
scroll to position [534, 0]
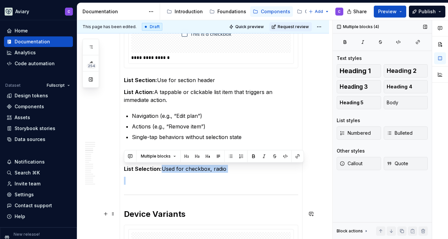
drag, startPoint x: 162, startPoint y: 207, endPoint x: 235, endPoint y: 206, distance: 72.7
click at [235, 206] on section-item-column "**********" at bounding box center [211, 132] width 174 height 503
click at [232, 172] on p "List Selection: Used for checkbox, radio" at bounding box center [211, 169] width 174 height 8
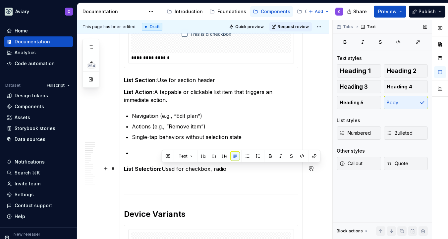
drag, startPoint x: 230, startPoint y: 167, endPoint x: 162, endPoint y: 167, distance: 67.3
click at [162, 167] on p "List Selection: Used for checkbox, radio" at bounding box center [211, 169] width 174 height 8
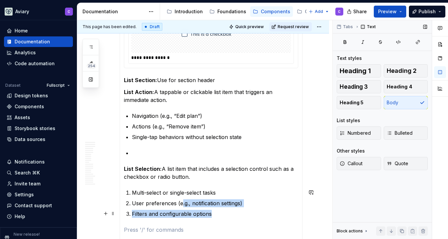
scroll to position [536, 0]
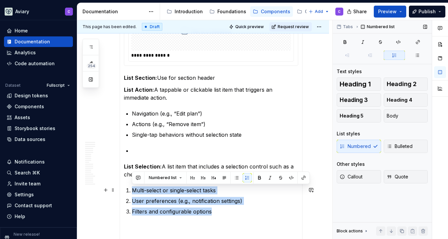
drag, startPoint x: 225, startPoint y: 213, endPoint x: 127, endPoint y: 188, distance: 100.6
click at [132, 188] on ol "Multi-select or single-select tasks User preferences (e.g., notification settin…" at bounding box center [215, 201] width 167 height 29
click at [407, 149] on span "Bulleted" at bounding box center [400, 146] width 26 height 7
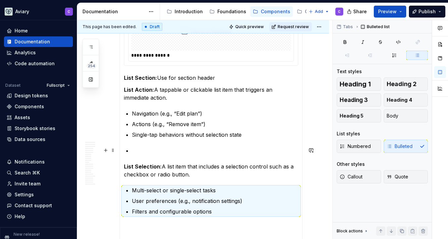
click at [155, 150] on p at bounding box center [215, 151] width 167 height 8
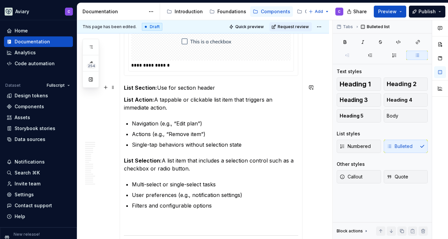
scroll to position [523, 0]
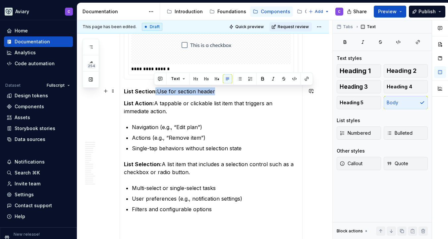
drag, startPoint x: 223, startPoint y: 91, endPoint x: 154, endPoint y: 91, distance: 68.7
click at [154, 91] on p "List Section: Use for section header" at bounding box center [211, 92] width 174 height 8
drag, startPoint x: 159, startPoint y: 90, endPoint x: 222, endPoint y: 95, distance: 62.9
click at [222, 95] on p "List Section: Use for section header" at bounding box center [211, 92] width 174 height 8
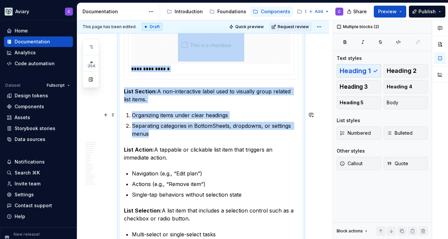
drag, startPoint x: 166, startPoint y: 136, endPoint x: 119, endPoint y: 113, distance: 51.9
click at [120, 113] on div "**********" at bounding box center [211, 183] width 183 height 591
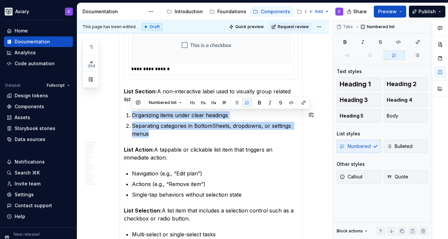
drag, startPoint x: 158, startPoint y: 133, endPoint x: 122, endPoint y: 109, distance: 43.3
click at [122, 109] on div "**********" at bounding box center [211, 183] width 183 height 591
click at [414, 145] on button "Bulleted" at bounding box center [406, 146] width 44 height 13
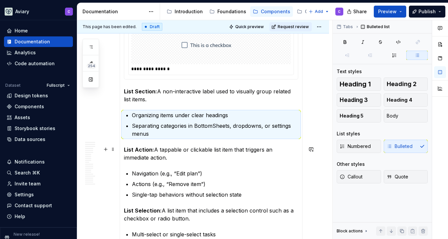
click at [144, 143] on section-item-column "**********" at bounding box center [211, 184] width 174 height 582
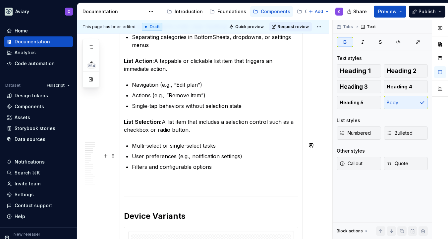
scroll to position [638, 0]
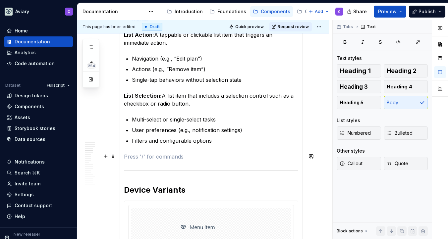
click at [142, 156] on p at bounding box center [211, 157] width 174 height 8
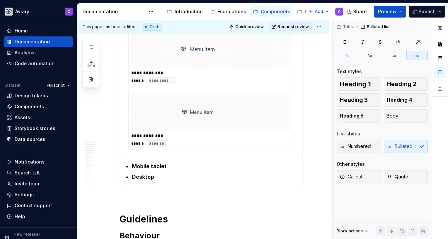
scroll to position [821, 0]
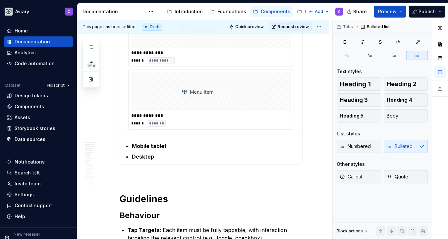
click at [227, 94] on img at bounding box center [211, 91] width 66 height 33
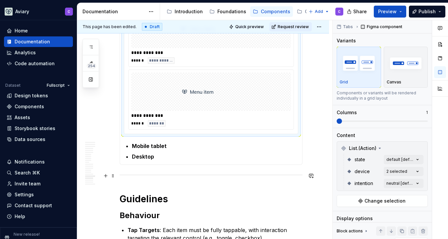
scroll to position [615, 0]
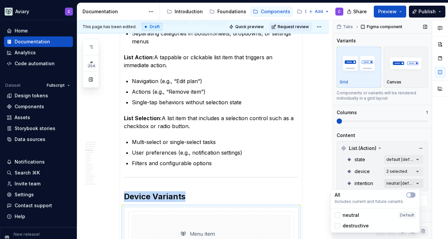
click at [412, 183] on div "Comments Open comments No comments yet Select ‘Comment’ from the block context …" at bounding box center [390, 130] width 115 height 220
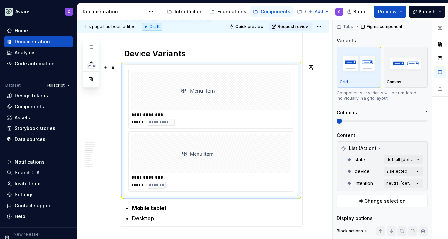
scroll to position [642, 0]
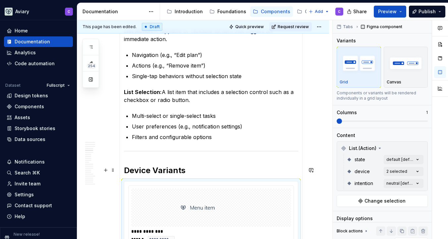
click at [123, 167] on div "**********" at bounding box center [211, 56] width 183 height 575
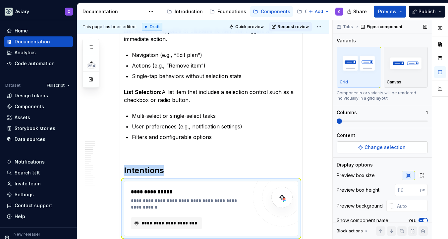
click at [392, 149] on span "Change selection" at bounding box center [385, 147] width 41 height 7
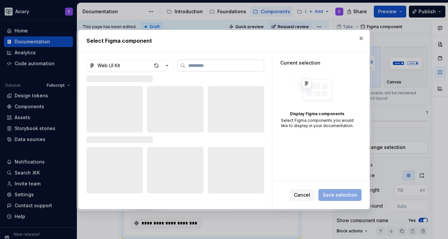
click at [189, 68] on input "search" at bounding box center [225, 65] width 78 height 7
type textarea "*"
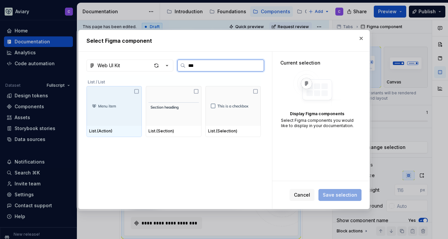
type input "****"
click at [119, 102] on img at bounding box center [114, 106] width 50 height 11
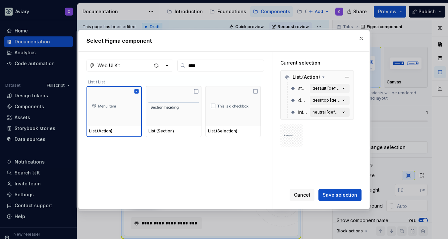
click at [339, 113] on div "neutral [default]" at bounding box center [327, 112] width 28 height 5
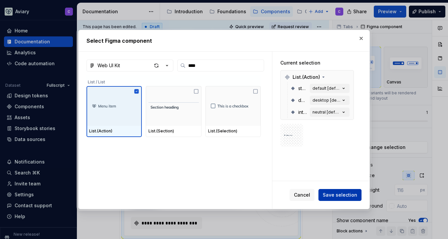
click at [336, 199] on button "Save selection" at bounding box center [340, 195] width 43 height 12
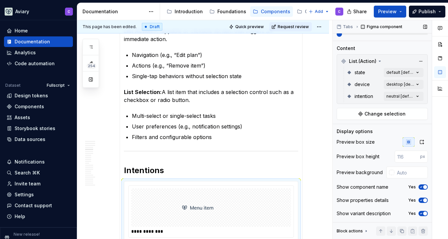
scroll to position [88, 0]
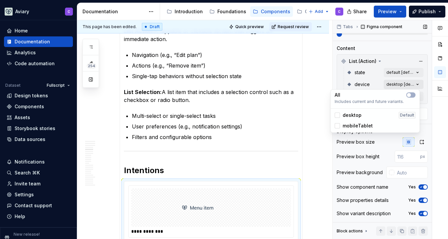
click at [416, 87] on div "Comments Open comments No comments yet Select ‘Comment’ from the block context …" at bounding box center [390, 130] width 115 height 220
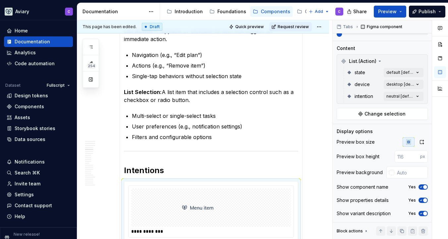
click at [431, 92] on div "Comments Open comments No comments yet Select ‘Comment’ from the block context …" at bounding box center [390, 130] width 115 height 220
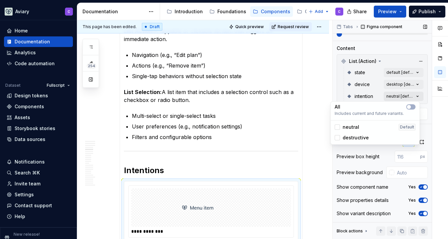
click at [416, 95] on div "Comments Open comments No comments yet Select ‘Comment’ from the block context …" at bounding box center [390, 130] width 115 height 220
click at [408, 108] on span "button" at bounding box center [409, 107] width 4 height 4
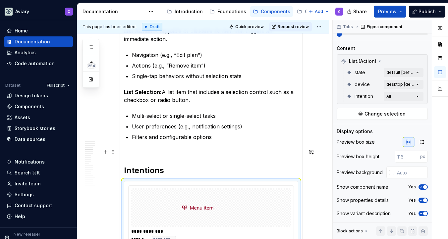
click at [312, 141] on html "Aviary C Home Documentation Analytics Code automation Dataset Fullscript Design…" at bounding box center [224, 119] width 448 height 239
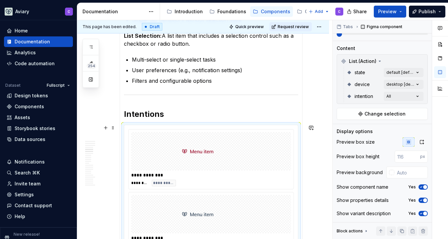
scroll to position [763, 0]
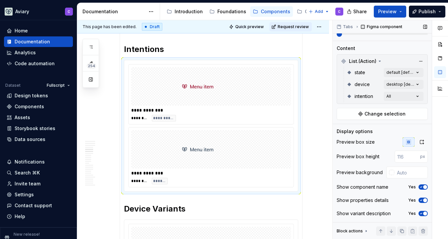
click at [424, 188] on span "button" at bounding box center [426, 187] width 4 height 4
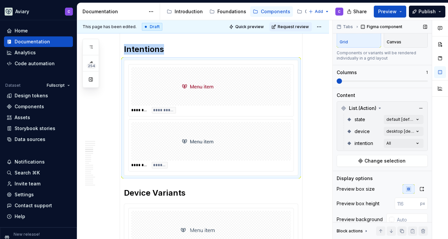
scroll to position [36, 0]
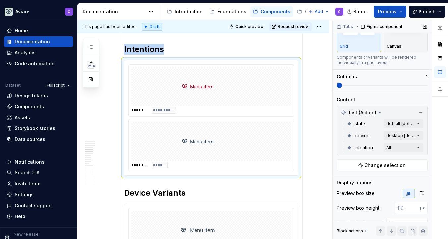
click at [355, 85] on span at bounding box center [382, 85] width 91 height 1
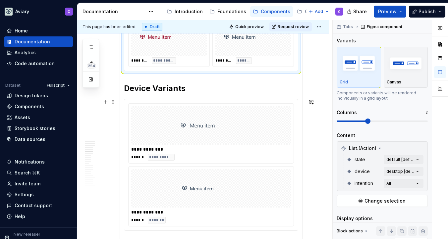
scroll to position [815, 0]
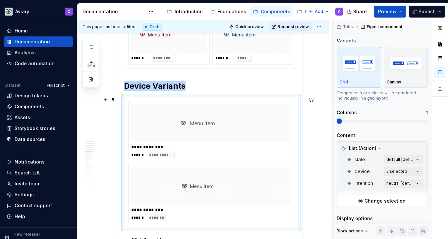
click at [261, 125] on div at bounding box center [211, 123] width 160 height 38
click at [360, 121] on span at bounding box center [382, 121] width 91 height 1
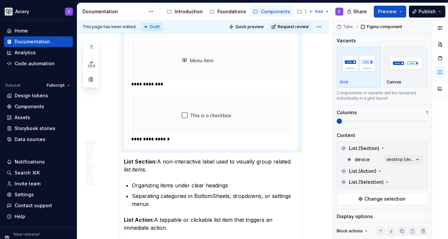
click at [194, 119] on img at bounding box center [211, 115] width 66 height 33
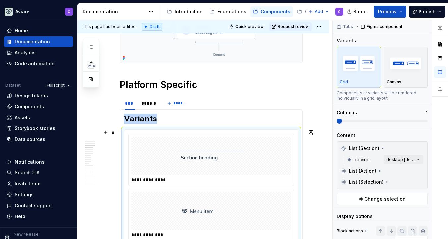
scroll to position [339, 0]
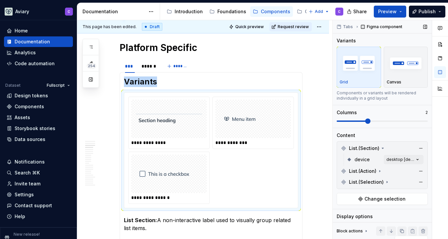
click at [362, 121] on span at bounding box center [382, 121] width 91 height 1
click at [378, 122] on span at bounding box center [382, 121] width 91 height 1
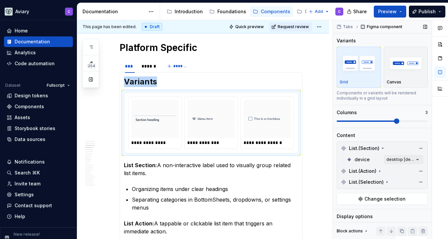
click at [381, 121] on span at bounding box center [382, 121] width 91 height 1
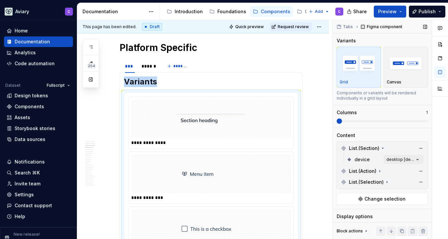
scroll to position [362, 0]
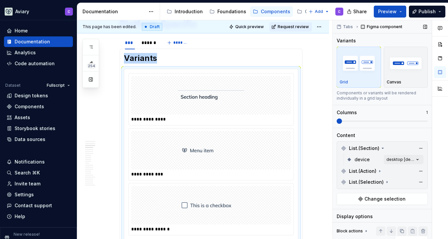
click at [337, 121] on span at bounding box center [337, 121] width 0 height 1
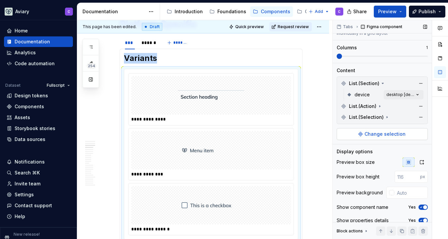
scroll to position [66, 0]
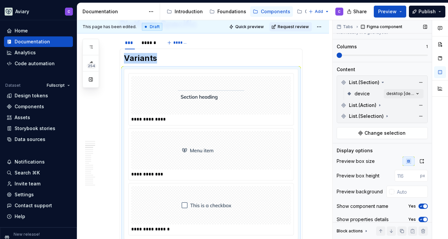
click at [424, 209] on span "button" at bounding box center [426, 207] width 4 height 4
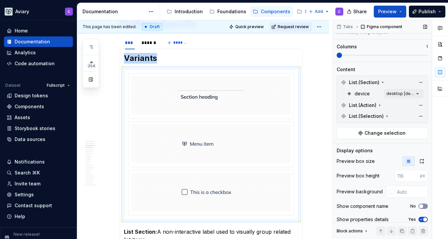
click at [420, 206] on span "button" at bounding box center [422, 207] width 4 height 4
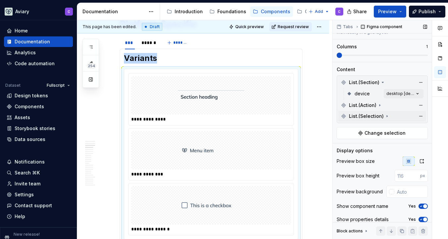
scroll to position [87, 0]
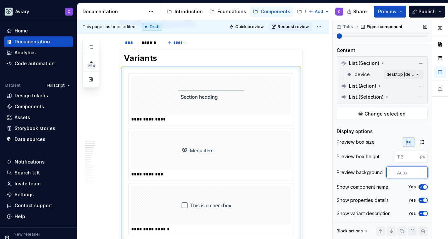
click at [401, 173] on input "text" at bounding box center [412, 173] width 34 height 12
click at [405, 172] on input "f4f4f4" at bounding box center [412, 173] width 32 height 12
type input "#F4F4F4"
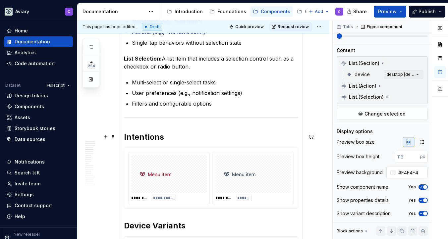
scroll to position [675, 0]
click at [270, 184] on img at bounding box center [253, 174] width 66 height 33
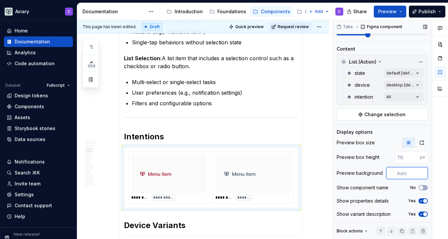
click at [418, 173] on input "text" at bounding box center [412, 174] width 34 height 12
paste input "f4f4f4"
type input "#F4F4F4"
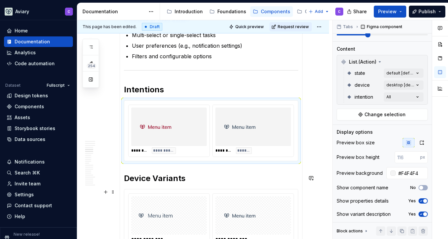
scroll to position [812, 0]
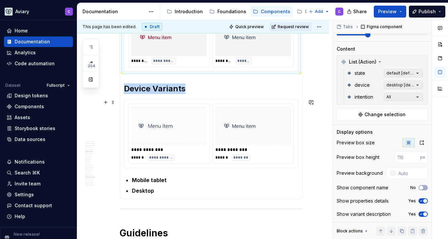
click at [269, 136] on img at bounding box center [253, 125] width 66 height 33
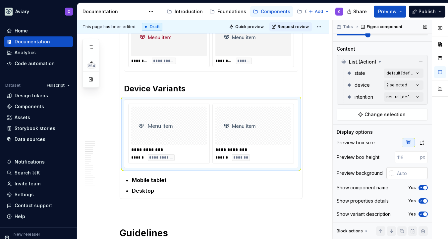
click at [403, 177] on input "text" at bounding box center [412, 174] width 34 height 12
paste input "f4f4f4"
type input "#F4F4F4"
click at [421, 142] on icon "button" at bounding box center [422, 142] width 5 height 5
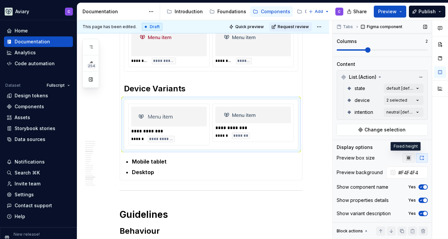
click at [407, 157] on icon "button" at bounding box center [409, 158] width 4 height 4
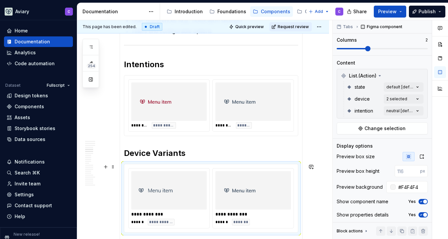
scroll to position [742, 0]
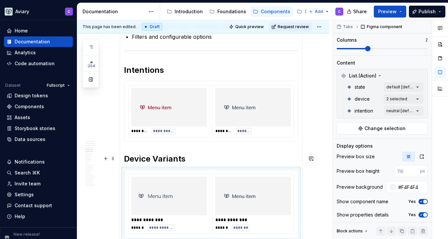
click at [124, 157] on h2 "Device Variants" at bounding box center [211, 159] width 174 height 11
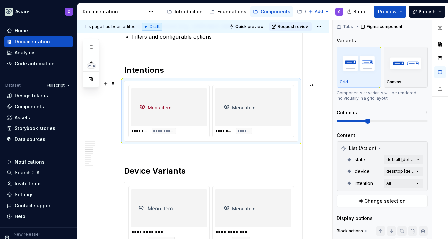
click at [292, 137] on div "**********" at bounding box center [211, 111] width 174 height 60
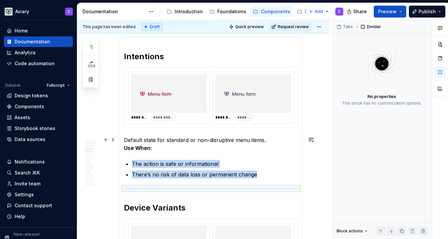
scroll to position [760, 0]
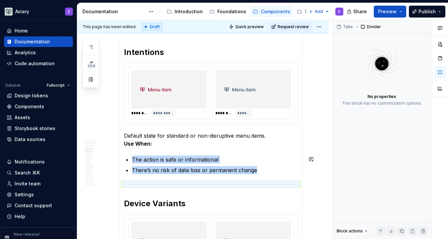
drag, startPoint x: 265, startPoint y: 170, endPoint x: 140, endPoint y: 146, distance: 127.0
click at [256, 172] on p "There’s no risk of data loss or permanent change" at bounding box center [215, 171] width 167 height 8
click at [254, 169] on p "There’s no risk of data loss or permanent change" at bounding box center [215, 171] width 167 height 8
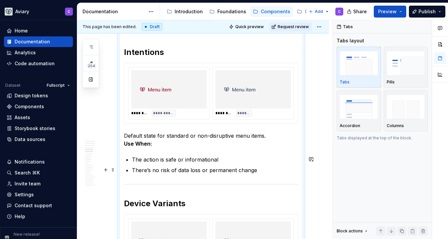
click at [163, 172] on p "There’s no risk of data loss or permanent change" at bounding box center [215, 171] width 167 height 8
drag, startPoint x: 256, startPoint y: 171, endPoint x: 173, endPoint y: 150, distance: 86.4
click at [124, 136] on p "Default state for standard or non-disruptive menu items. Use When:" at bounding box center [211, 140] width 174 height 16
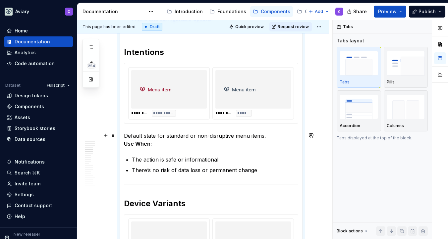
click at [124, 136] on p "Default state for standard or non-disruptive menu items. Use When:" at bounding box center [211, 140] width 174 height 16
click at [113, 134] on span at bounding box center [112, 135] width 5 height 9
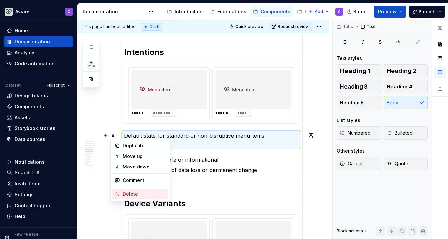
click at [128, 192] on div "Delete" at bounding box center [144, 194] width 43 height 7
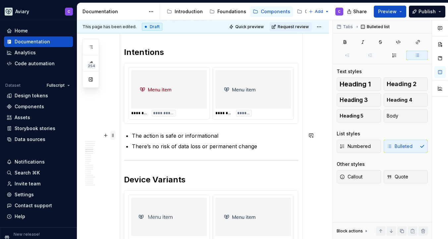
click at [114, 134] on span at bounding box center [112, 135] width 5 height 9
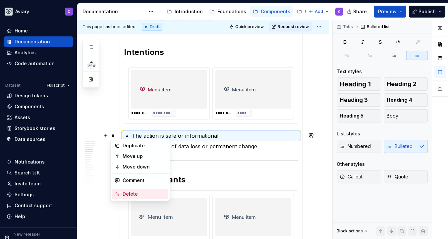
click at [127, 192] on div "Delete" at bounding box center [144, 194] width 43 height 7
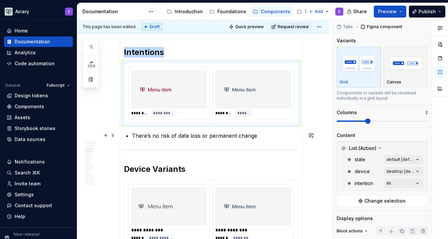
click at [187, 132] on p "There’s no risk of data loss or permanent change" at bounding box center [215, 136] width 167 height 8
click at [187, 137] on p "There’s no risk of data loss or permanent change" at bounding box center [215, 136] width 167 height 8
drag, startPoint x: 232, startPoint y: 135, endPoint x: 186, endPoint y: 134, distance: 45.8
click at [186, 134] on p "There’s no risk of data loss or permanent change" at bounding box center [215, 136] width 167 height 8
click at [134, 137] on p "There’s no risk of data loss or permanent change" at bounding box center [215, 136] width 167 height 8
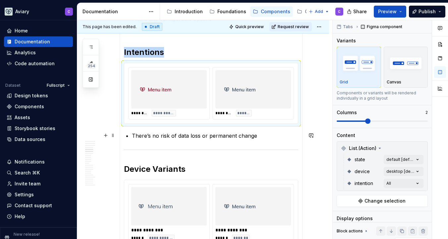
click at [134, 135] on p "There’s no risk of data loss or permanent change" at bounding box center [215, 136] width 167 height 8
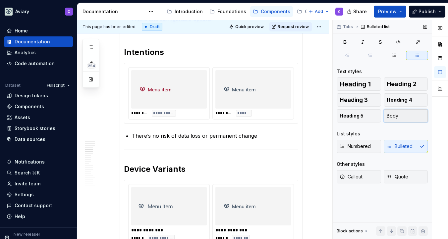
click at [396, 116] on span "Body" at bounding box center [393, 116] width 12 height 7
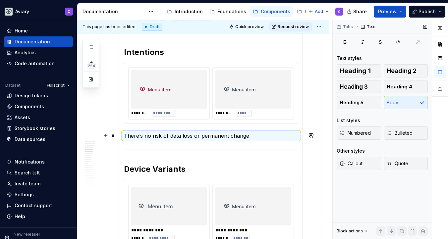
click at [223, 138] on p "There’s no risk of data loss or permanent change" at bounding box center [211, 136] width 174 height 8
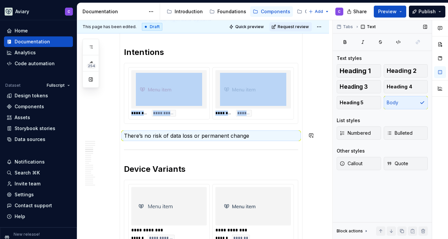
click at [223, 138] on p "There’s no risk of data loss or permanent change" at bounding box center [211, 136] width 174 height 8
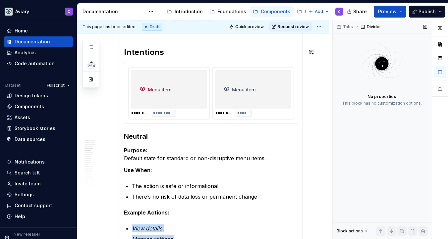
type textarea "*"
click at [124, 136] on strong "Neutral" at bounding box center [136, 137] width 24 height 8
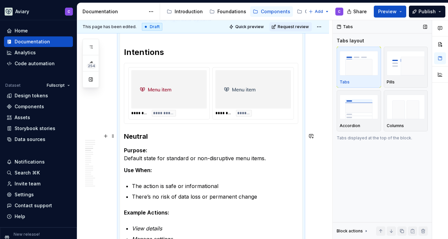
click at [132, 136] on strong "Neutral" at bounding box center [136, 137] width 24 height 8
click at [139, 152] on strong "Purpose:" at bounding box center [136, 150] width 24 height 7
click at [187, 149] on p "Purpose: Default state for standard or non-disruptive menu items." at bounding box center [211, 155] width 174 height 16
click at [113, 136] on span at bounding box center [112, 136] width 5 height 9
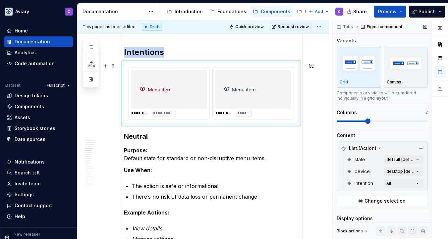
click at [157, 111] on span "**********" at bounding box center [164, 113] width 22 height 5
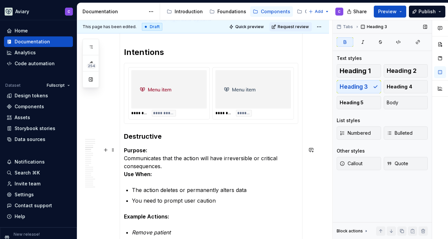
click at [156, 148] on p "Purpose: Communicates that the action will have irreversible or critical conseq…" at bounding box center [211, 163] width 174 height 32
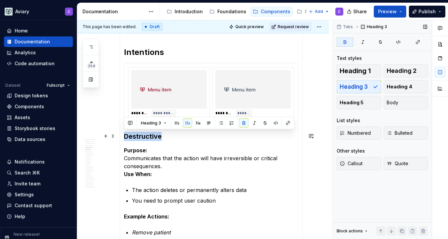
drag, startPoint x: 167, startPoint y: 138, endPoint x: 125, endPoint y: 136, distance: 42.2
click at [125, 136] on h3 "Destructive" at bounding box center [211, 136] width 174 height 9
click at [399, 101] on button "Body" at bounding box center [406, 102] width 44 height 13
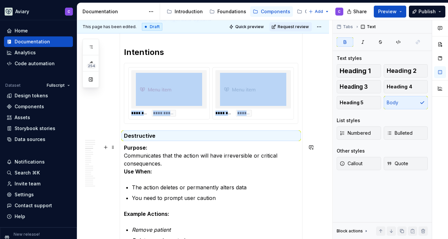
drag, startPoint x: 153, startPoint y: 147, endPoint x: 121, endPoint y: 147, distance: 31.8
click at [121, 147] on div "**********" at bounding box center [211, 88] width 183 height 874
click at [114, 148] on span at bounding box center [112, 147] width 5 height 9
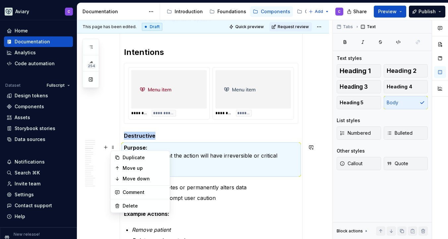
click at [120, 146] on section "**********" at bounding box center [211, 82] width 183 height 888
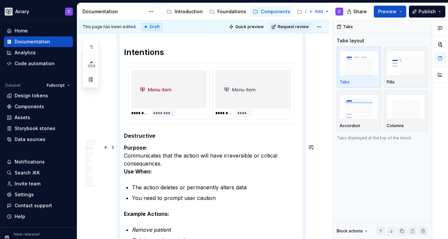
click at [145, 149] on strong "Purpose:" at bounding box center [136, 148] width 24 height 7
click at [152, 149] on p "Purpose: Communicates that the action will have irreversible or critical conseq…" at bounding box center [211, 160] width 174 height 32
click at [154, 176] on section-item-column "**********" at bounding box center [211, 88] width 174 height 866
click at [148, 180] on section-item-column "**********" at bounding box center [211, 88] width 174 height 866
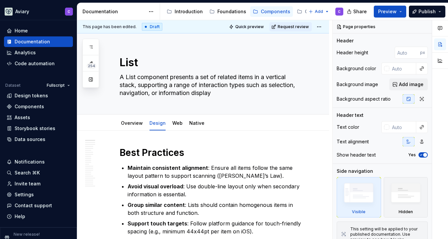
type textarea "*"
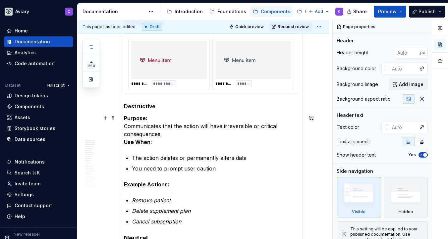
scroll to position [808, 0]
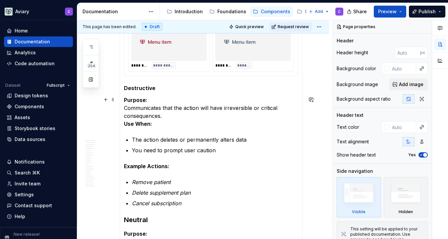
click at [136, 102] on strong "Purpose:" at bounding box center [136, 100] width 24 height 7
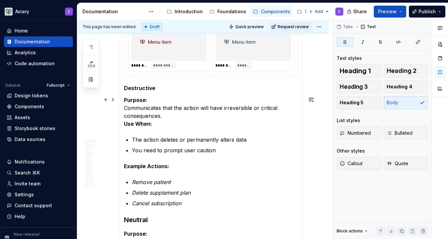
click at [148, 102] on p "Purpose: Communicates that the action will have irreversible or critical conseq…" at bounding box center [211, 112] width 174 height 32
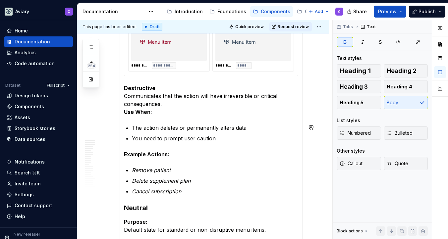
click at [143, 118] on section-item-column "**********" at bounding box center [211, 35] width 174 height 854
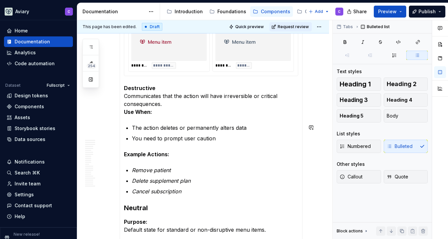
click at [147, 117] on section-item-column "**********" at bounding box center [211, 35] width 174 height 854
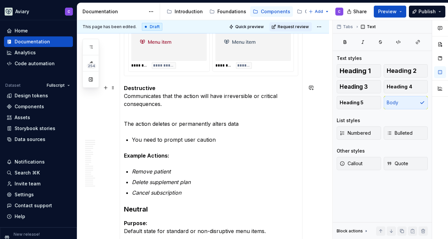
click at [154, 114] on p "Destructive Communicates that the action will have irreversible or critical con…" at bounding box center [211, 100] width 174 height 32
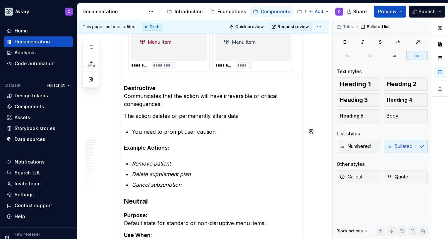
click at [155, 127] on section-item-column "**********" at bounding box center [211, 31] width 174 height 847
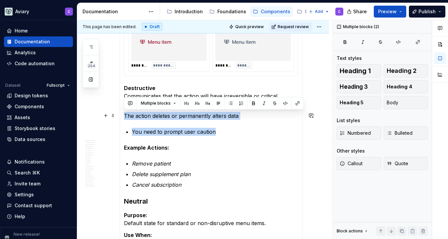
drag, startPoint x: 218, startPoint y: 131, endPoint x: 124, endPoint y: 111, distance: 96.0
click at [124, 111] on section-item-column "**********" at bounding box center [211, 31] width 174 height 847
click at [403, 132] on span "Bulleted" at bounding box center [400, 133] width 26 height 7
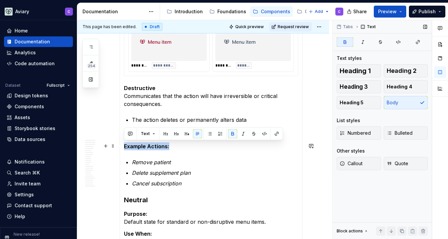
drag, startPoint x: 173, startPoint y: 148, endPoint x: 124, endPoint y: 144, distance: 49.6
click at [124, 144] on p "Example Actions:" at bounding box center [211, 147] width 174 height 8
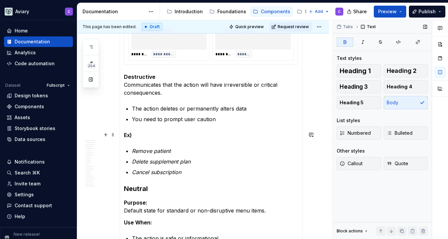
scroll to position [828, 0]
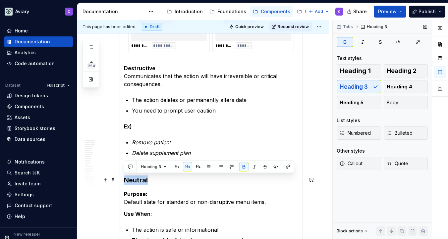
drag, startPoint x: 150, startPoint y: 180, endPoint x: 120, endPoint y: 179, distance: 29.5
click at [120, 179] on div "**********" at bounding box center [211, 10] width 183 height 854
click at [412, 102] on button "Body" at bounding box center [406, 102] width 44 height 13
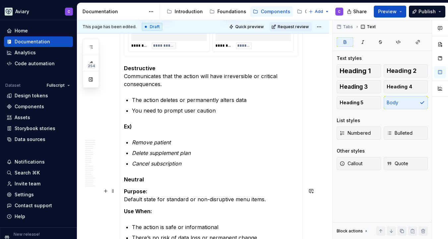
click at [147, 191] on p "Purpose: Default state for standard or non-disruptive menu items." at bounding box center [211, 196] width 174 height 16
click at [115, 192] on span at bounding box center [112, 191] width 5 height 9
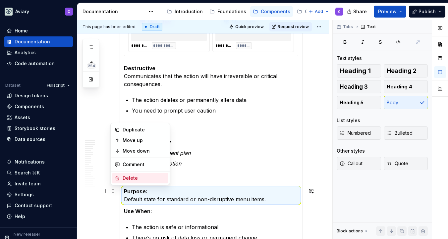
click at [150, 179] on div "Delete" at bounding box center [144, 178] width 43 height 7
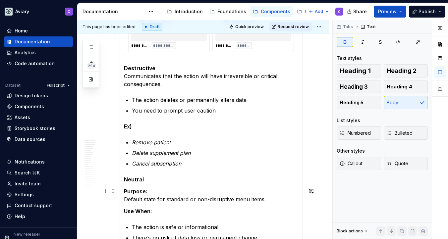
click at [152, 190] on p "Purpose: Default state for standard or non-disruptive menu items." at bounding box center [211, 196] width 174 height 16
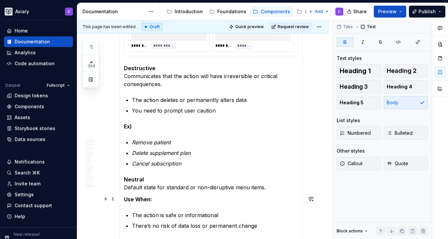
click at [160, 201] on p "Use When:" at bounding box center [211, 200] width 174 height 8
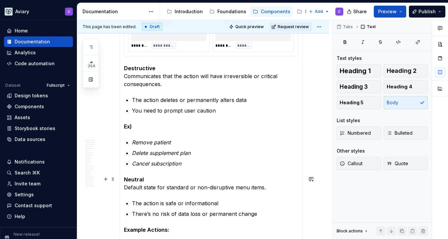
click at [124, 188] on p "Neutral Default state for standard or non-disruptive menu items." at bounding box center [211, 184] width 174 height 16
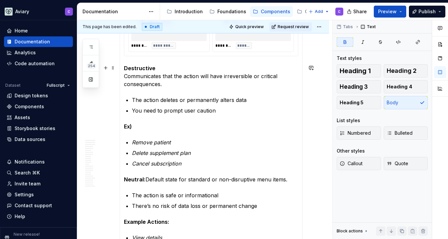
click at [124, 77] on p "Destructive Communicates that the action will have irreversible or critical con…" at bounding box center [211, 76] width 174 height 24
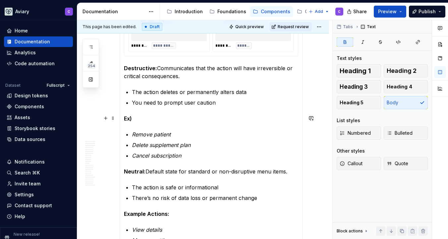
click at [137, 119] on p "Ex)" at bounding box center [211, 119] width 174 height 8
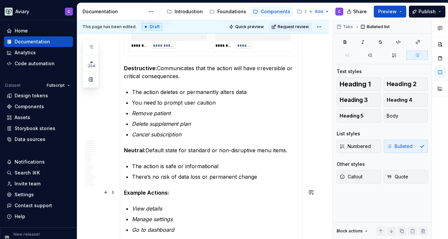
click at [184, 195] on p "Example Actions:" at bounding box center [211, 193] width 174 height 8
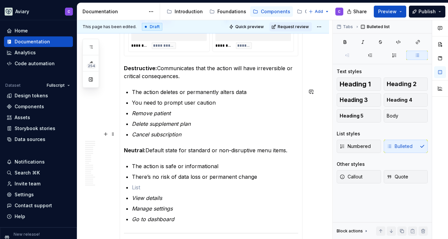
click at [204, 131] on p "Cancel subscription" at bounding box center [215, 135] width 167 height 8
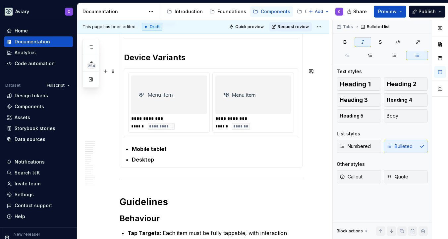
scroll to position [1023, 0]
click at [277, 159] on p "Desktop" at bounding box center [215, 160] width 167 height 8
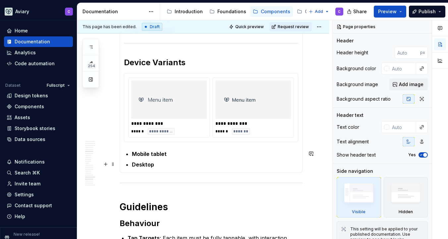
scroll to position [1013, 0]
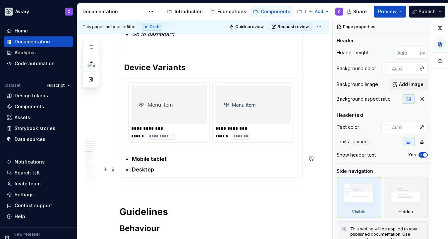
click at [169, 170] on p "Desktop" at bounding box center [215, 170] width 167 height 8
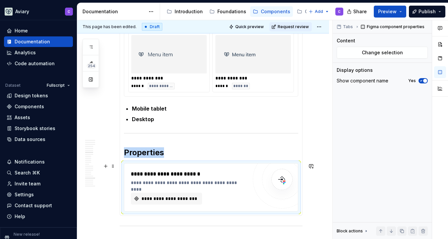
scroll to position [1073, 0]
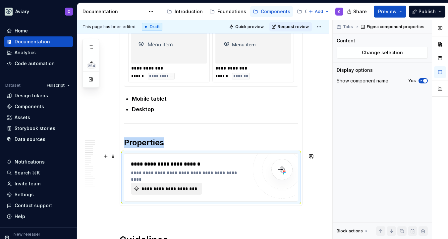
click at [185, 188] on span "**********" at bounding box center [169, 189] width 57 height 7
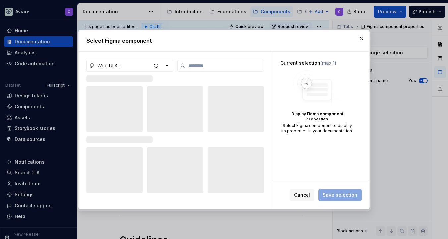
type textarea "*"
type input "***"
type textarea "*"
type input "****"
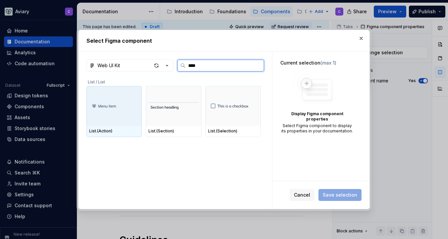
click at [126, 101] on img at bounding box center [114, 106] width 50 height 11
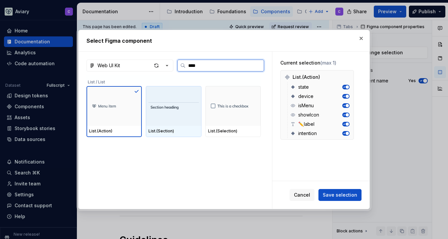
click at [166, 114] on div at bounding box center [173, 106] width 55 height 40
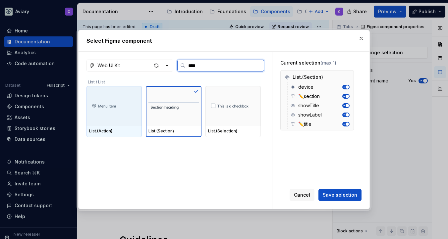
click at [124, 104] on img at bounding box center [114, 106] width 50 height 11
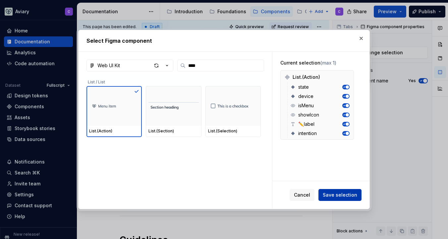
click at [338, 196] on span "Save selection" at bounding box center [340, 195] width 34 height 7
type textarea "*"
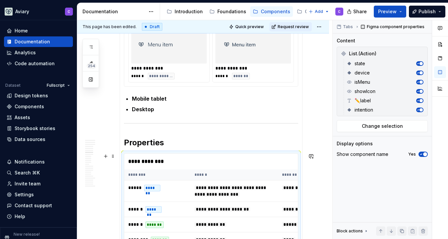
scroll to position [1237, 0]
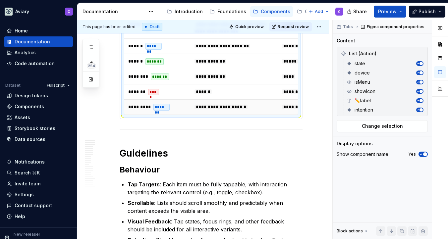
click at [208, 113] on td "**********" at bounding box center [235, 107] width 88 height 15
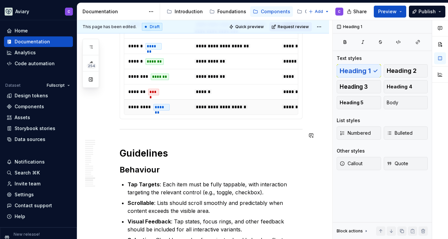
click at [233, 112] on td "**********" at bounding box center [235, 107] width 88 height 15
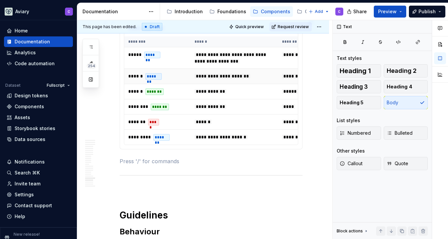
scroll to position [1206, 0]
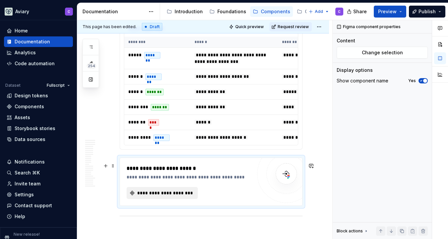
click at [181, 197] on span "**********" at bounding box center [164, 193] width 57 height 7
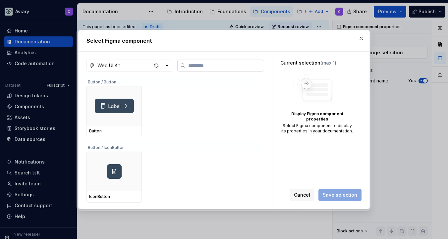
click at [227, 70] on label at bounding box center [220, 66] width 87 height 12
click at [227, 69] on input "search" at bounding box center [225, 65] width 78 height 7
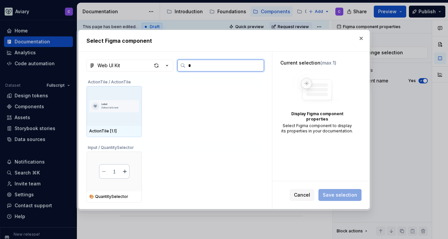
type input "**"
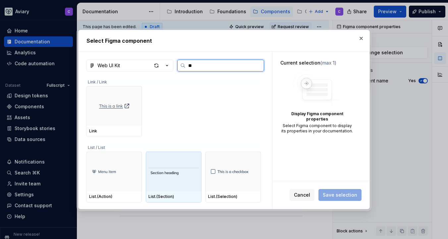
click at [185, 167] on img at bounding box center [174, 172] width 50 height 15
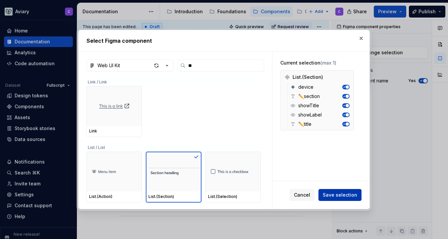
click at [326, 192] on span "Save selection" at bounding box center [340, 195] width 34 height 7
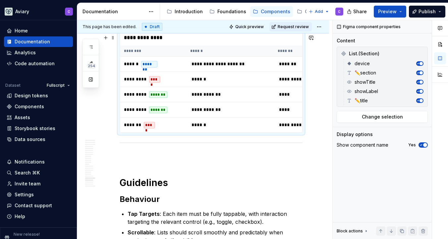
scroll to position [1347, 0]
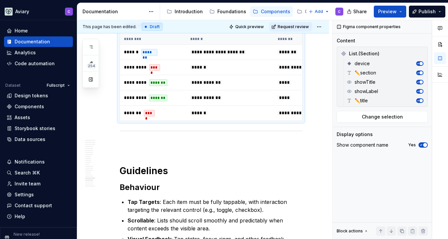
click at [254, 121] on td "******" at bounding box center [230, 112] width 88 height 15
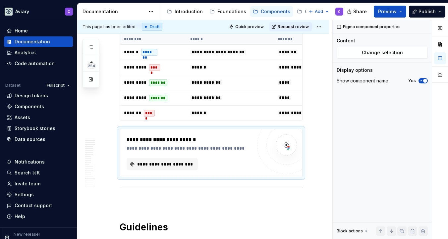
type textarea "*"
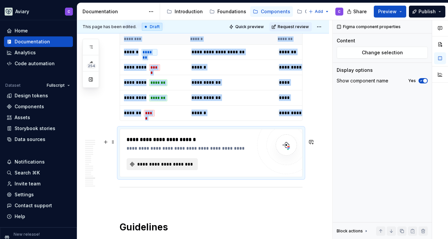
click at [188, 168] on span "**********" at bounding box center [164, 164] width 57 height 7
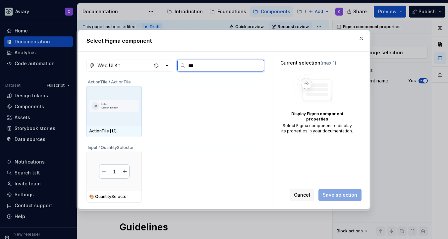
type input "****"
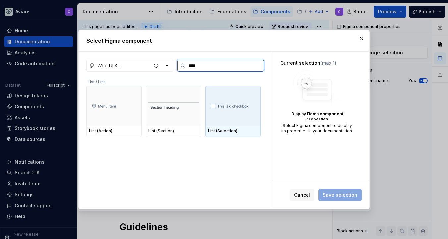
click at [241, 111] on img at bounding box center [233, 106] width 50 height 11
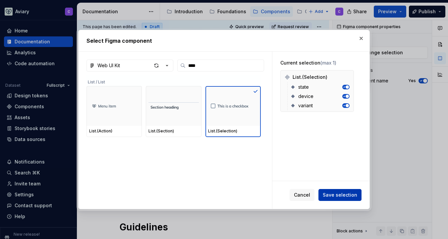
click at [337, 198] on span "Save selection" at bounding box center [340, 195] width 34 height 7
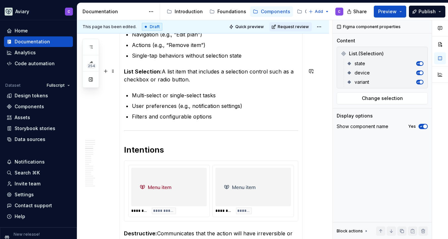
scroll to position [495, 0]
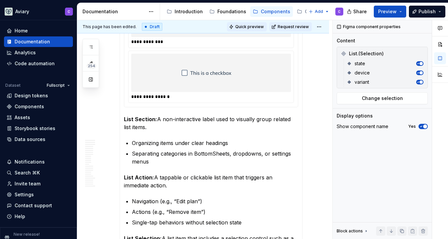
click at [253, 22] on button "Quick preview" at bounding box center [247, 26] width 40 height 9
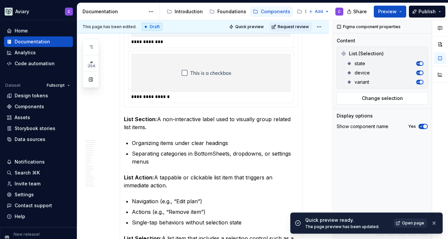
click at [414, 223] on span "Open page" at bounding box center [413, 223] width 22 height 5
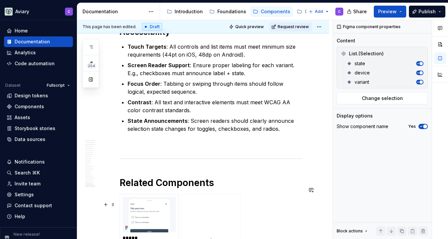
scroll to position [2071, 0]
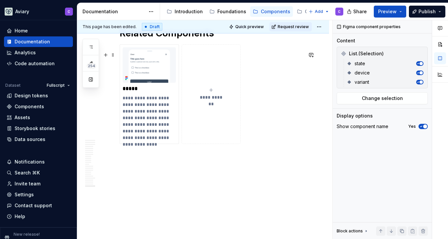
click at [211, 94] on div "**********" at bounding box center [211, 94] width 53 height 13
type textarea "*"
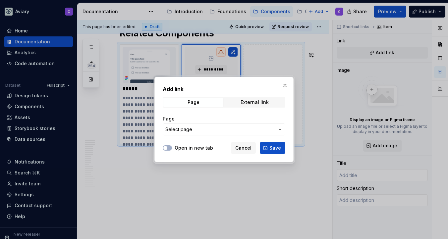
click at [192, 149] on label "Open in new tab" at bounding box center [194, 148] width 38 height 7
click at [172, 149] on button "Open in new tab" at bounding box center [167, 148] width 9 height 5
click at [198, 133] on button "Select page" at bounding box center [224, 130] width 123 height 12
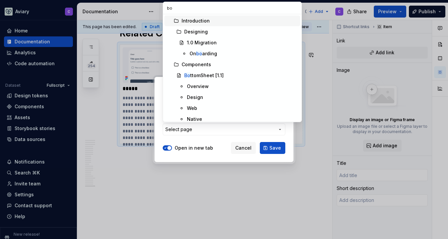
type input "bot"
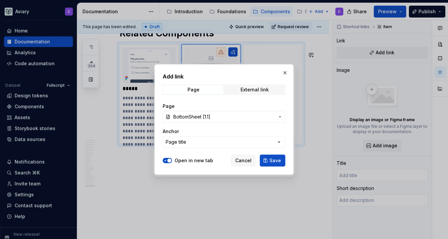
click at [276, 167] on div "Add link Page External link Page BottomSheet [1.1] Anchor Page title Open in ne…" at bounding box center [224, 119] width 139 height 111
click at [276, 162] on span "Save" at bounding box center [276, 161] width 12 height 7
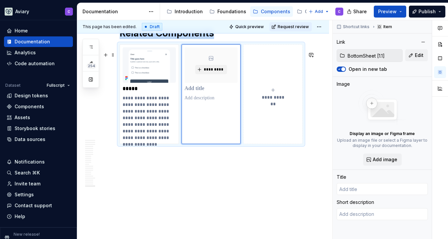
click at [275, 88] on icon "submit" at bounding box center [273, 90] width 5 height 5
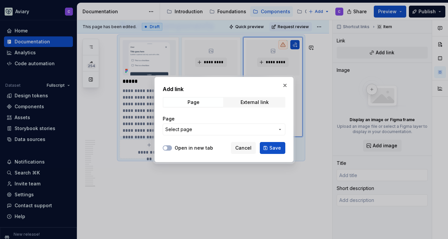
click at [199, 147] on label "Open in new tab" at bounding box center [194, 148] width 38 height 7
click at [172, 147] on button "Open in new tab" at bounding box center [167, 148] width 9 height 5
type textarea "*"
click at [215, 132] on span "Select page" at bounding box center [220, 129] width 109 height 7
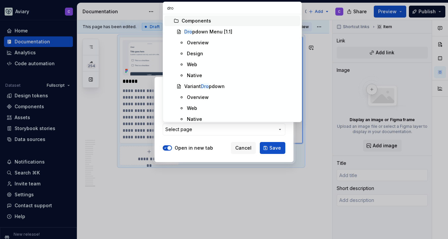
type input "drop"
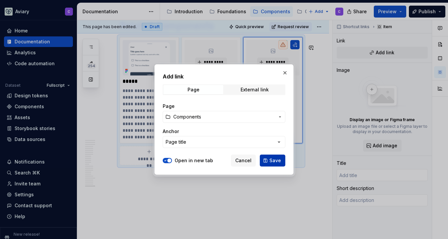
click at [279, 161] on span "Save" at bounding box center [276, 161] width 12 height 7
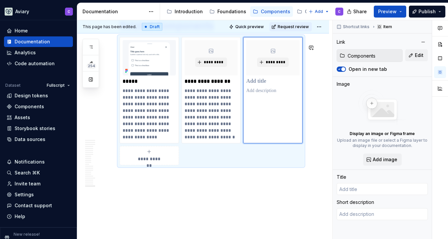
type textarea "*"
type input "Components"
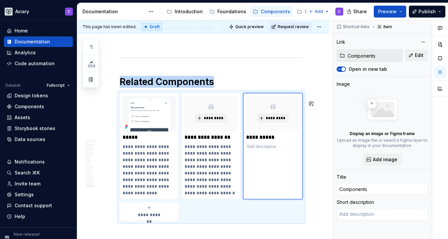
scroll to position [2012, 0]
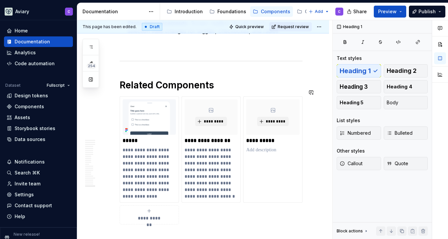
click at [275, 154] on p at bounding box center [272, 150] width 53 height 7
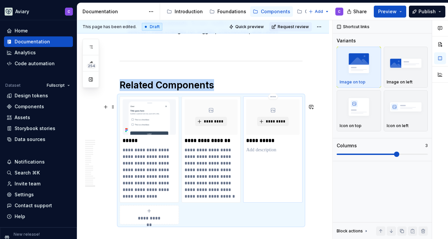
click at [276, 113] on div "*********" at bounding box center [272, 117] width 53 height 35
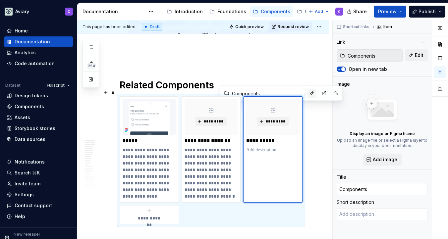
click at [307, 94] on button "button" at bounding box center [311, 93] width 9 height 9
type textarea "*"
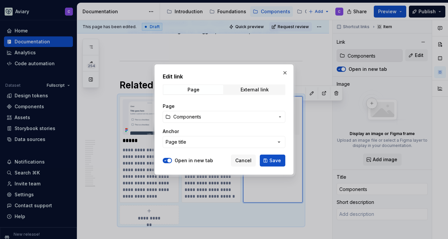
click at [222, 120] on button "Components" at bounding box center [224, 117] width 123 height 12
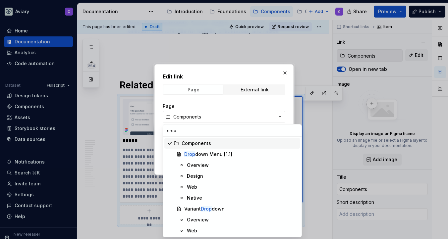
type input "drop"
drag, startPoint x: 210, startPoint y: 148, endPoint x: 212, endPoint y: 154, distance: 6.8
click at [212, 154] on div "Components Drop down Menu [1.1] Overview Design Web Native Variant Drop down Ov…" at bounding box center [233, 192] width 136 height 109
click at [212, 154] on div "Drop down Menu [1.1]" at bounding box center [208, 154] width 48 height 7
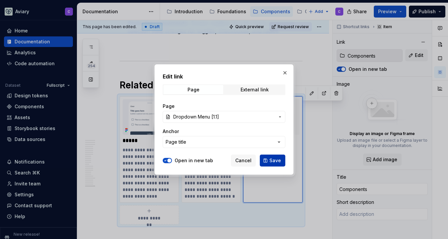
click at [277, 160] on span "Save" at bounding box center [276, 161] width 12 height 7
type textarea "*"
type input "Dropdown Menu [1.1]"
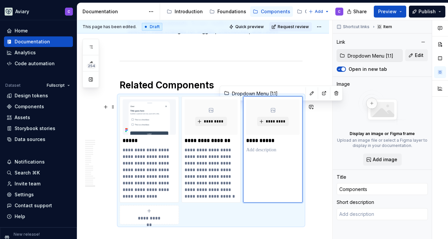
click at [392, 191] on input "Components" at bounding box center [382, 189] width 91 height 12
type textarea "*"
type input "D"
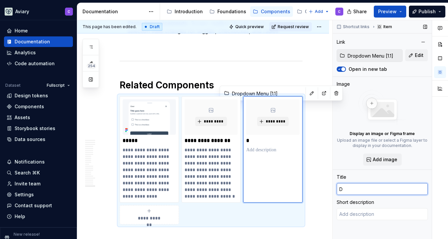
type textarea "*"
type input "Dr"
type textarea "*"
type input "Dro"
type textarea "*"
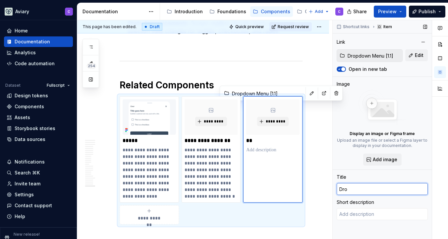
type input "Drop"
type textarea "*"
type input "Drop D"
type textarea "*"
type input "Drop Do"
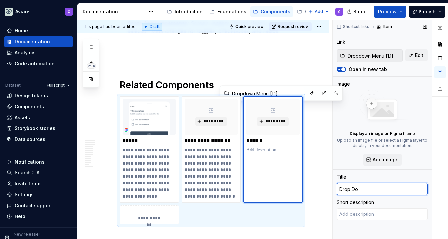
type textarea "*"
type input "Drop Dow"
type textarea "*"
type input "Drop Down"
type textarea "*"
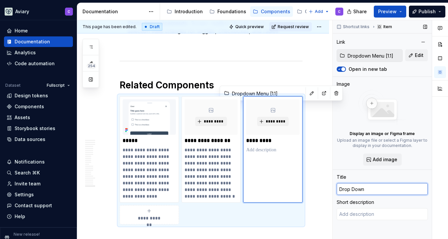
type input "Drop Down M"
type textarea "*"
type input "Drop Down Me"
type textarea "*"
type input "Drop Down Men"
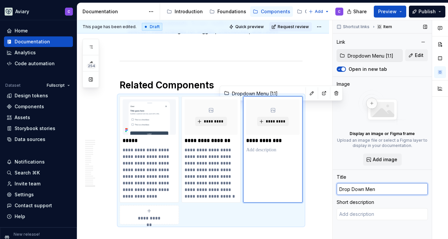
type textarea "*"
click at [355, 191] on input "Drop Down Menu" at bounding box center [382, 189] width 91 height 12
type input "Drop own Menu"
type textarea "*"
type input "Dropown Menu"
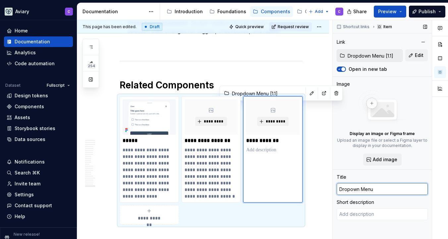
type textarea "*"
type input "Dropdown Menu"
click at [442, 72] on button "button" at bounding box center [441, 72] width 12 height 12
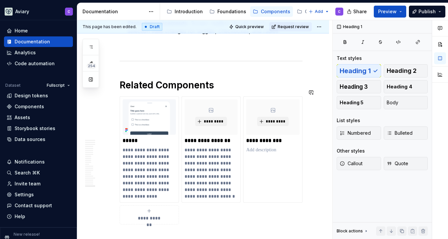
click at [444, 60] on button "button" at bounding box center [441, 58] width 12 height 12
click at [270, 104] on html "Aviary C Home Documentation Analytics Code automation Dataset Fullscript Design…" at bounding box center [224, 119] width 448 height 239
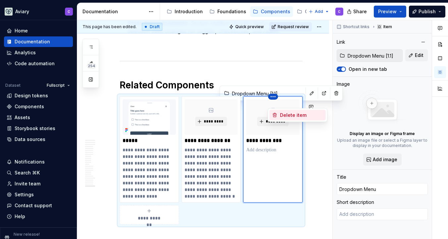
click at [283, 116] on div "Delete item" at bounding box center [301, 115] width 43 height 7
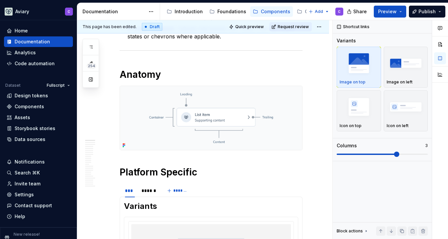
scroll to position [0, 0]
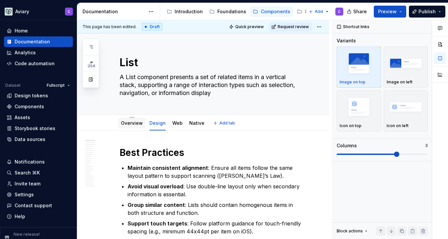
click at [133, 127] on div "Overview" at bounding box center [132, 123] width 22 height 8
click at [131, 123] on link "Overview" at bounding box center [132, 123] width 22 height 6
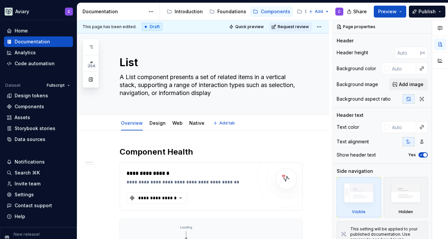
type textarea "*"
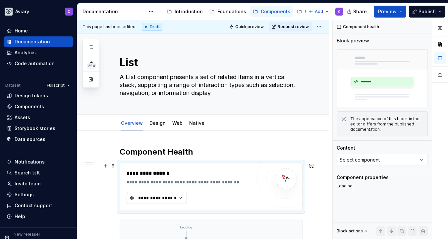
click at [170, 197] on div "**********" at bounding box center [158, 198] width 40 height 7
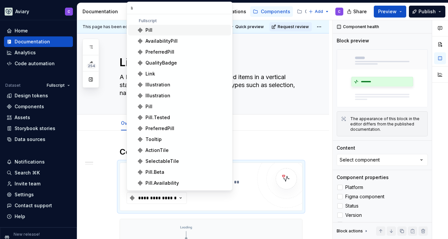
type input "l"
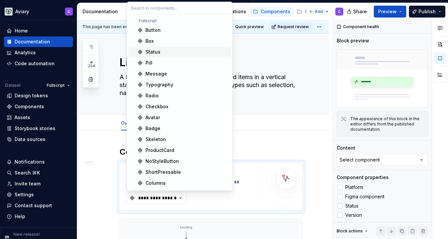
click at [306, 140] on div "**********" at bounding box center [204, 130] width 255 height 220
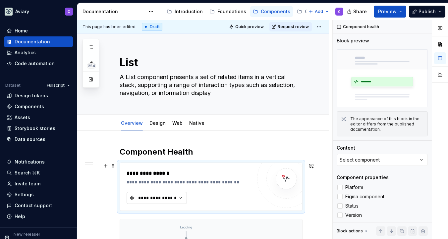
click at [172, 194] on button "**********" at bounding box center [157, 198] width 60 height 12
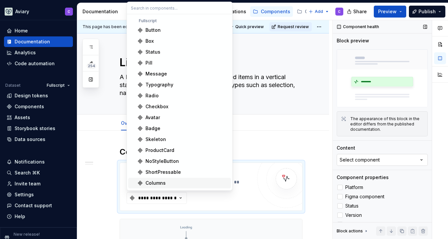
scroll to position [31, 0]
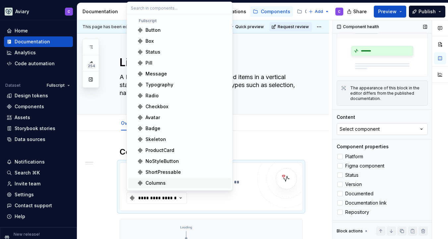
click at [419, 129] on icon "button" at bounding box center [422, 129] width 7 height 7
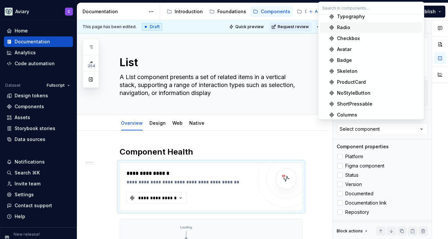
scroll to position [0, 0]
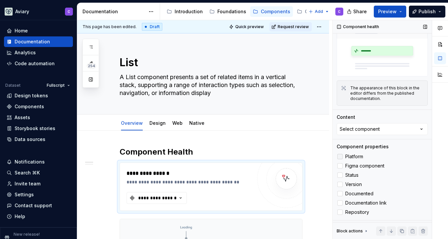
click at [410, 153] on label "Platform" at bounding box center [382, 157] width 91 height 8
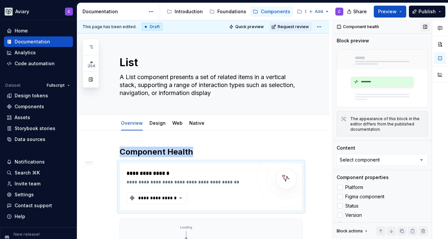
click at [422, 24] on button "button" at bounding box center [425, 26] width 9 height 9
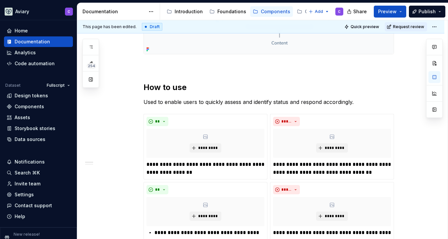
scroll to position [63, 0]
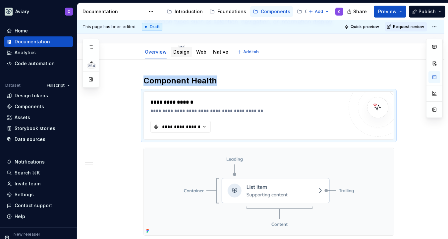
click at [180, 54] on link "Design" at bounding box center [181, 52] width 16 height 6
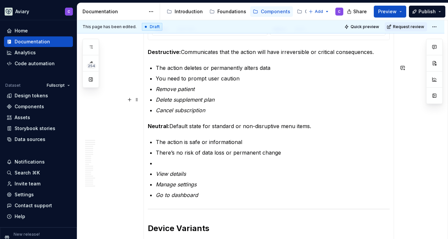
scroll to position [817, 0]
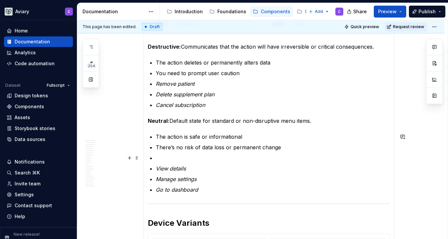
click at [177, 159] on p at bounding box center [273, 158] width 234 height 8
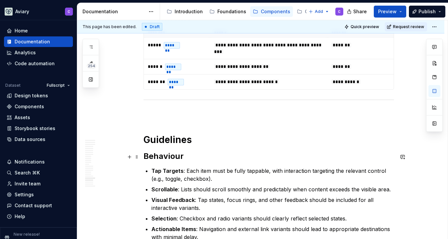
scroll to position [1413, 0]
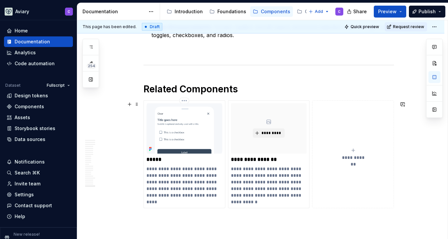
scroll to position [1863, 0]
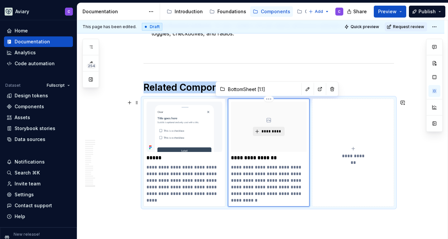
click at [273, 129] on button "*********" at bounding box center [269, 131] width 32 height 9
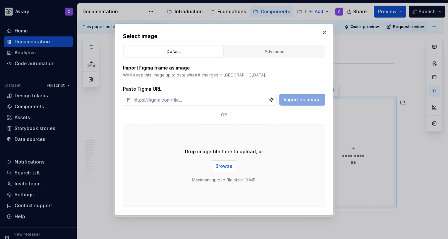
click at [219, 163] on span "Browse" at bounding box center [224, 166] width 17 height 7
click at [324, 31] on button "button" at bounding box center [324, 32] width 9 height 9
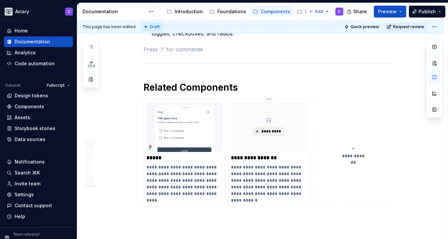
click at [90, 80] on button "button" at bounding box center [91, 80] width 12 height 12
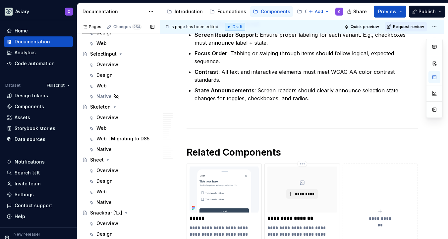
scroll to position [2105, 0]
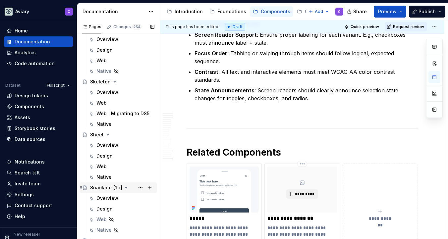
click at [106, 188] on div "Snackbar [1.x]" at bounding box center [106, 188] width 32 height 7
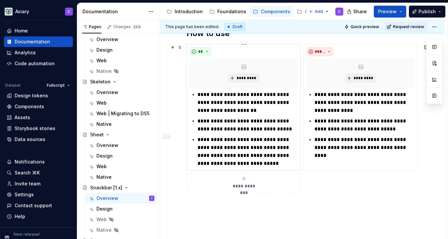
scroll to position [338, 0]
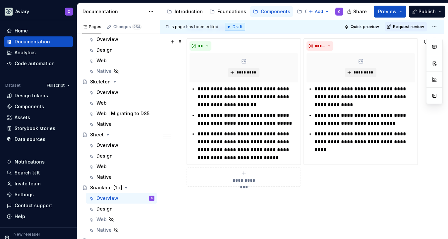
click at [246, 174] on icon "submit" at bounding box center [243, 173] width 5 height 5
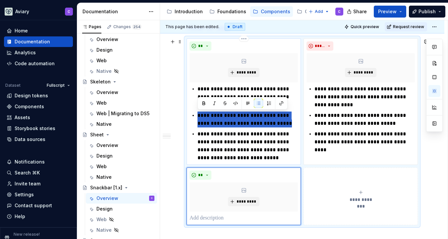
drag, startPoint x: 286, startPoint y: 125, endPoint x: 192, endPoint y: 117, distance: 94.2
click at [192, 117] on div "**********" at bounding box center [244, 123] width 108 height 77
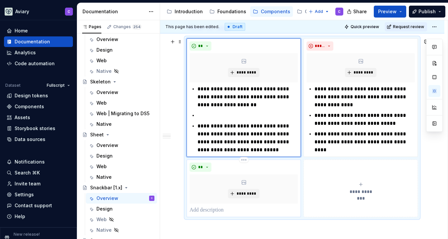
click at [214, 210] on p at bounding box center [244, 211] width 108 height 8
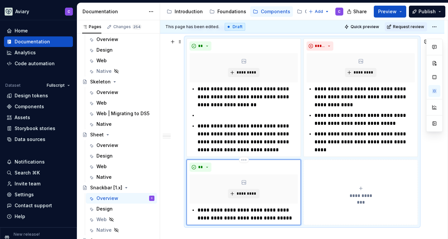
click at [198, 211] on p "**********" at bounding box center [248, 215] width 101 height 16
click at [205, 112] on p at bounding box center [248, 116] width 101 height 8
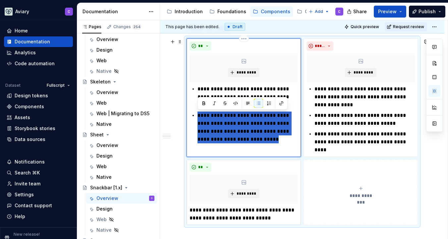
drag, startPoint x: 257, startPoint y: 137, endPoint x: 191, endPoint y: 110, distance: 70.9
click at [191, 110] on div "**********" at bounding box center [244, 114] width 108 height 58
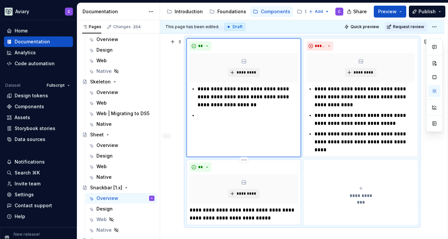
scroll to position [383, 0]
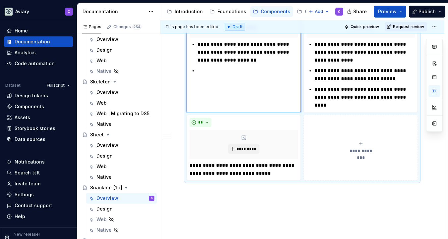
click at [353, 150] on span "**********" at bounding box center [361, 151] width 31 height 7
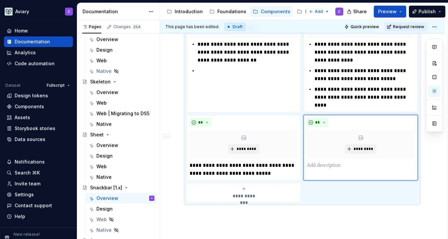
click at [249, 191] on div "**********" at bounding box center [244, 192] width 108 height 13
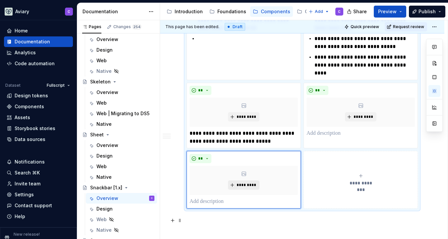
scroll to position [422, 0]
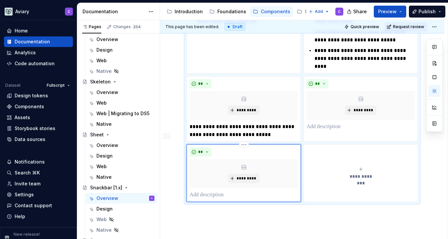
click at [217, 197] on p at bounding box center [244, 195] width 108 height 8
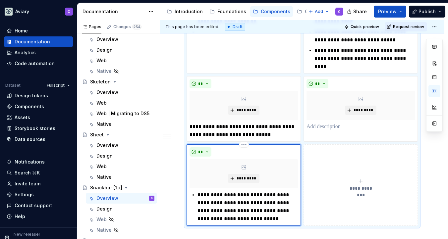
click at [196, 195] on div "**********" at bounding box center [244, 207] width 108 height 32
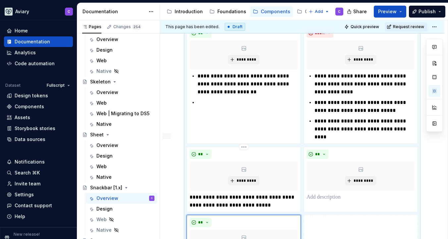
scroll to position [351, 0]
click at [203, 99] on p at bounding box center [248, 103] width 101 height 8
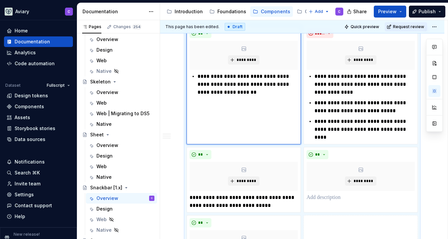
click at [196, 135] on div "**********" at bounding box center [244, 85] width 114 height 119
click at [225, 112] on div "**********" at bounding box center [244, 85] width 114 height 119
click at [246, 91] on p "**********" at bounding box center [248, 85] width 101 height 24
click at [234, 144] on div "**********" at bounding box center [244, 85] width 114 height 119
click at [225, 92] on p "**********" at bounding box center [248, 85] width 101 height 24
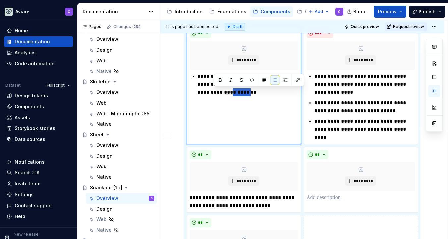
click at [225, 92] on p "**********" at bounding box center [248, 85] width 101 height 24
click at [248, 96] on p "**********" at bounding box center [248, 85] width 101 height 24
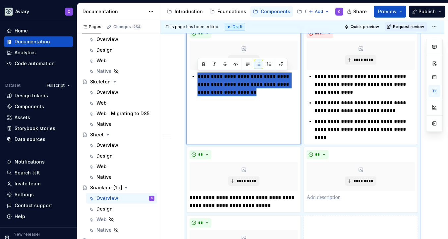
drag, startPoint x: 248, startPoint y: 96, endPoint x: 195, endPoint y: 78, distance: 56.0
click at [195, 78] on div "**********" at bounding box center [244, 85] width 108 height 24
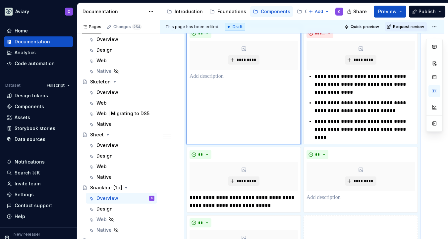
click at [206, 75] on p at bounding box center [244, 77] width 108 height 8
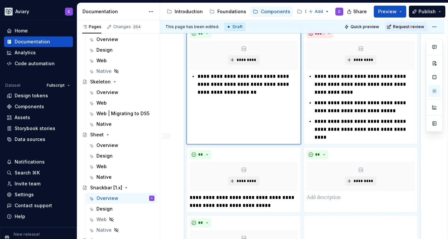
click at [198, 75] on p "**********" at bounding box center [248, 85] width 101 height 24
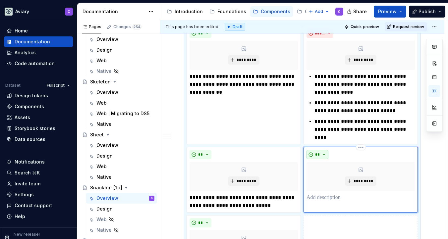
click at [326, 155] on button "**" at bounding box center [318, 154] width 22 height 9
click at [325, 181] on span "Don't" at bounding box center [336, 178] width 56 height 11
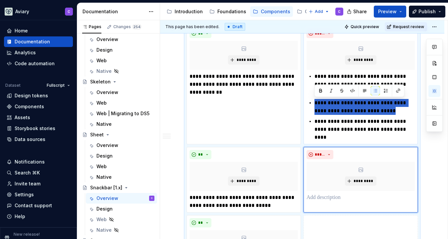
drag, startPoint x: 393, startPoint y: 108, endPoint x: 305, endPoint y: 102, distance: 88.1
click at [305, 102] on div "**********" at bounding box center [361, 85] width 114 height 119
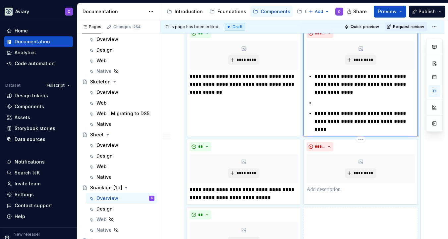
click at [333, 191] on p at bounding box center [361, 190] width 108 height 8
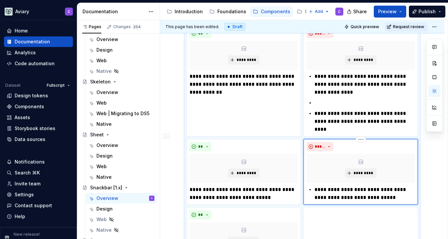
click at [316, 189] on p "**********" at bounding box center [365, 194] width 101 height 16
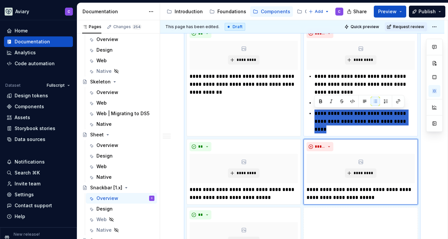
drag, startPoint x: 339, startPoint y: 130, endPoint x: 312, endPoint y: 112, distance: 32.6
click at [312, 112] on div "**********" at bounding box center [361, 103] width 108 height 61
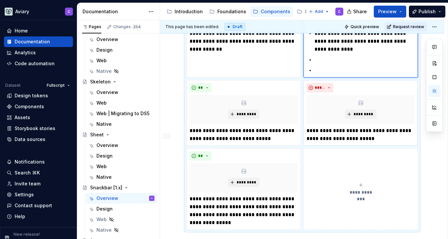
scroll to position [422, 0]
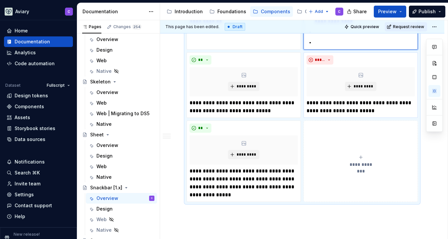
click at [353, 164] on span "**********" at bounding box center [361, 165] width 31 height 7
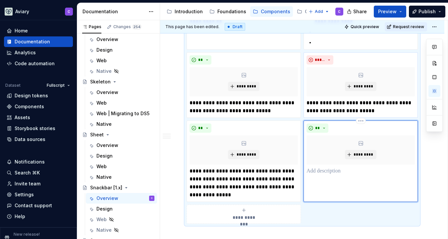
click at [322, 173] on p at bounding box center [361, 172] width 108 height 8
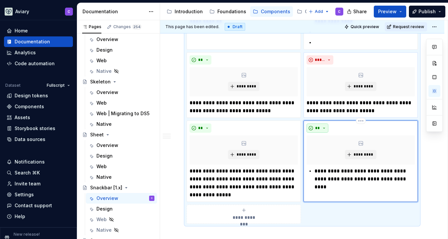
click at [314, 128] on button "**" at bounding box center [318, 128] width 22 height 9
click at [319, 150] on div "Suggestions" at bounding box center [321, 151] width 5 height 5
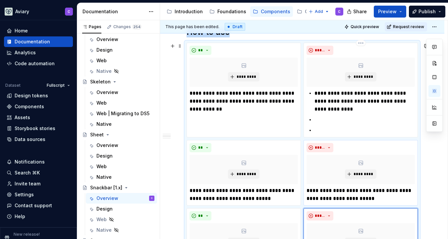
scroll to position [333, 0]
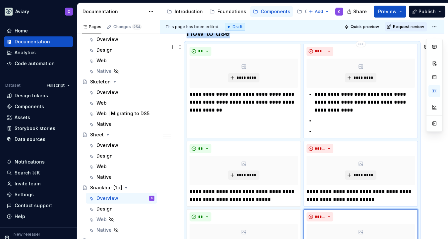
click at [321, 130] on p at bounding box center [365, 132] width 101 height 8
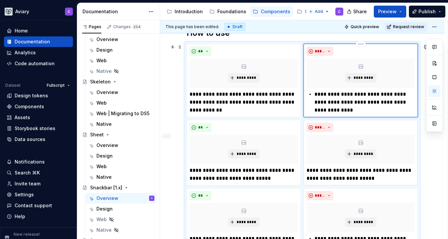
click at [315, 94] on p "**********" at bounding box center [365, 103] width 101 height 24
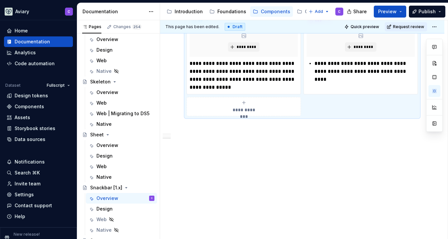
scroll to position [515, 0]
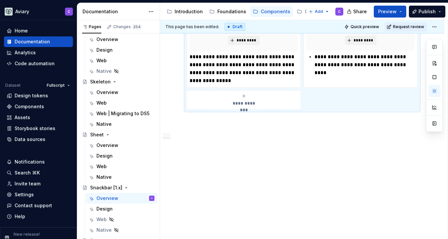
click at [313, 55] on div "**********" at bounding box center [361, 65] width 108 height 24
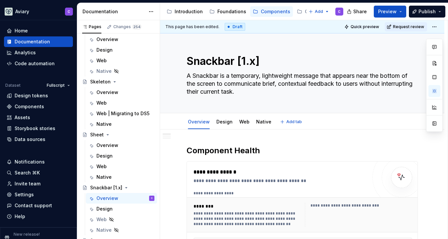
scroll to position [0, 0]
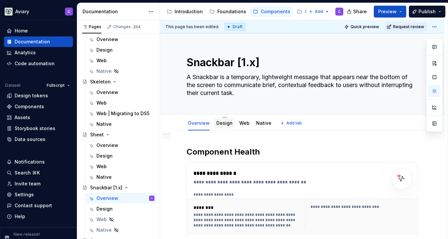
click at [228, 122] on link "Design" at bounding box center [225, 123] width 16 height 6
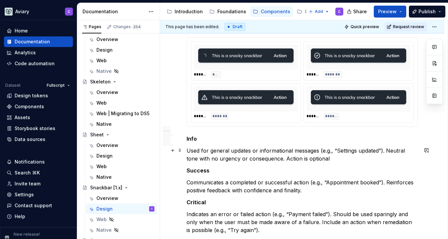
scroll to position [481, 0]
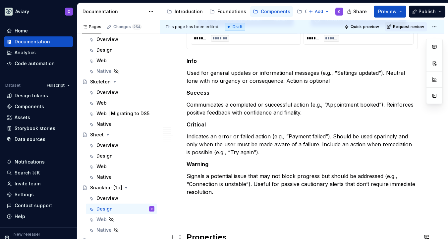
type textarea "*"
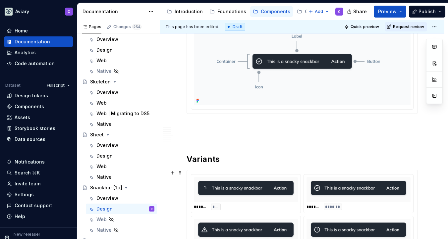
scroll to position [260, 0]
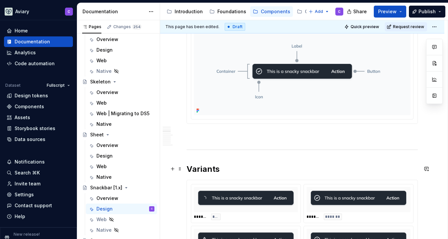
click at [207, 166] on h2 "Variants" at bounding box center [303, 169] width 232 height 11
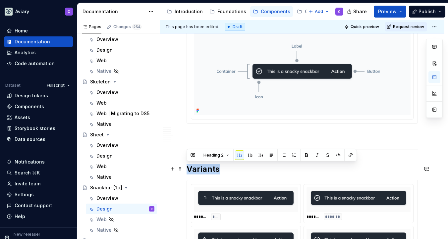
click at [207, 166] on h2 "Variants" at bounding box center [303, 169] width 232 height 11
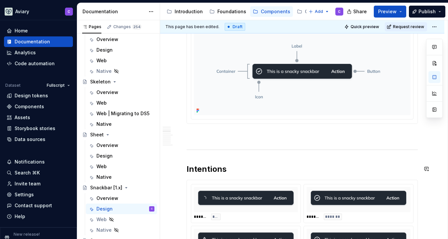
scroll to position [389, 0]
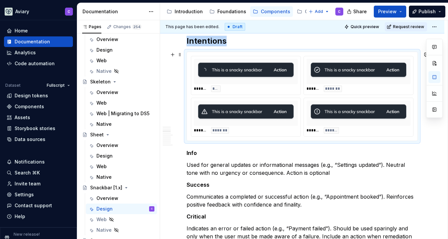
click at [288, 74] on img at bounding box center [246, 72] width 99 height 20
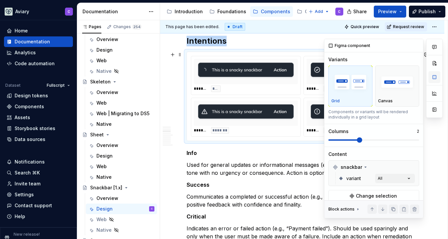
click at [435, 79] on button "button" at bounding box center [435, 77] width 12 height 12
click at [376, 168] on div "snackbar" at bounding box center [374, 167] width 88 height 11
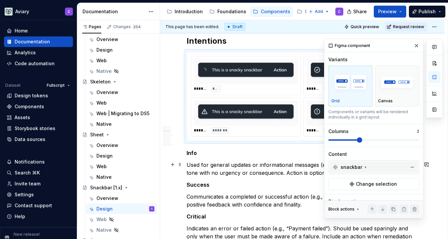
click at [377, 168] on div "snackbar" at bounding box center [374, 167] width 88 height 11
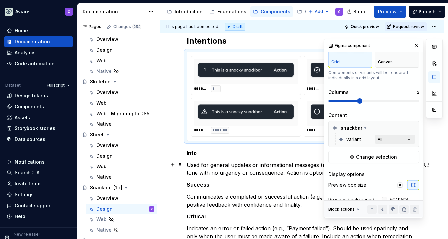
scroll to position [39, 0]
click at [366, 158] on span "Change selection" at bounding box center [376, 157] width 41 height 7
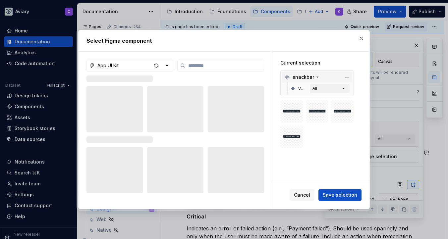
type textarea "*"
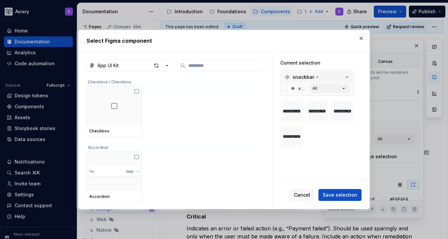
click at [314, 77] on div "snackbar" at bounding box center [302, 77] width 35 height 7
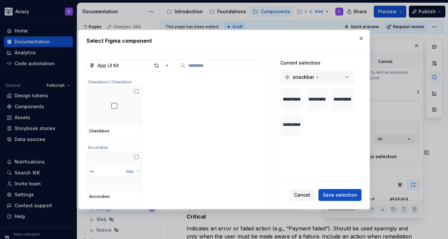
click at [314, 77] on div "snackbar" at bounding box center [302, 77] width 35 height 7
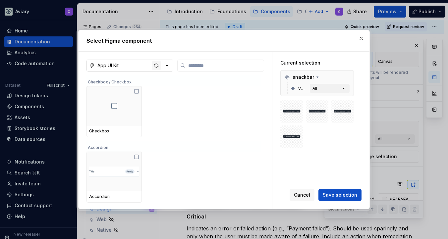
click at [160, 64] on div "button" at bounding box center [156, 65] width 9 height 9
click at [213, 67] on input "search" at bounding box center [225, 65] width 78 height 7
type input "**"
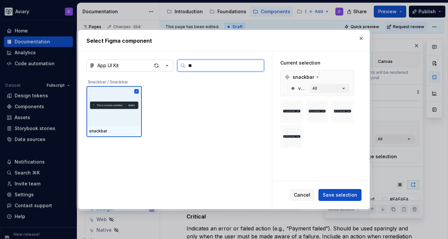
click at [107, 120] on div at bounding box center [114, 106] width 55 height 40
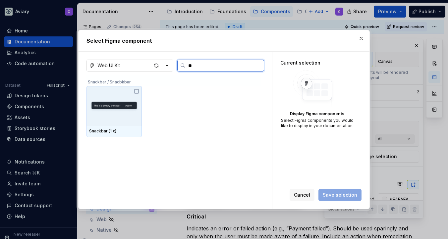
click at [126, 90] on div at bounding box center [114, 106] width 55 height 40
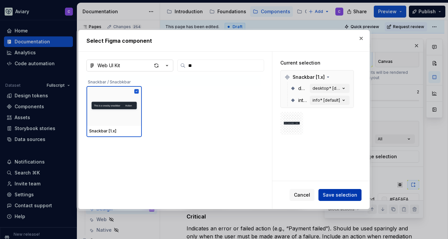
click at [338, 198] on span "Save selection" at bounding box center [340, 195] width 34 height 7
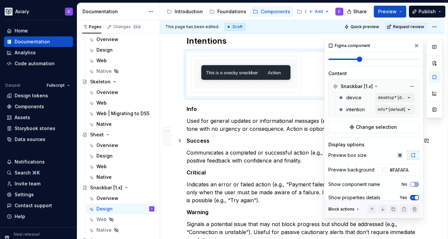
scroll to position [84, 0]
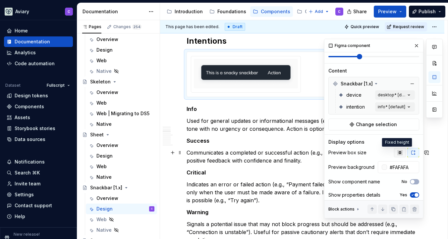
click at [398, 154] on icon "button" at bounding box center [400, 153] width 4 height 4
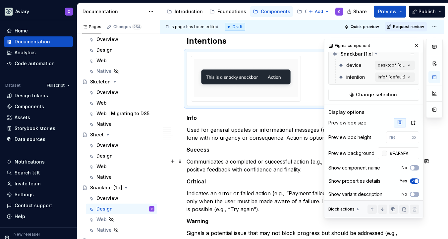
scroll to position [117, 0]
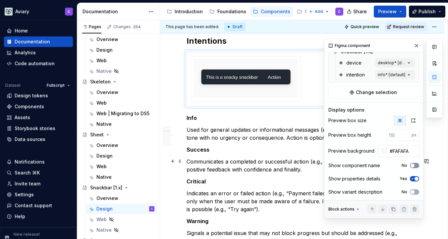
click at [411, 164] on span "button" at bounding box center [413, 166] width 4 height 4
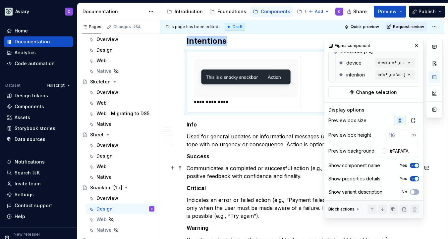
click at [410, 164] on icon "button" at bounding box center [412, 166] width 5 height 4
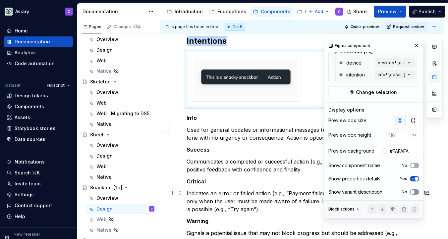
click at [411, 192] on span "button" at bounding box center [413, 192] width 4 height 4
click at [410, 192] on icon "button" at bounding box center [412, 192] width 5 height 4
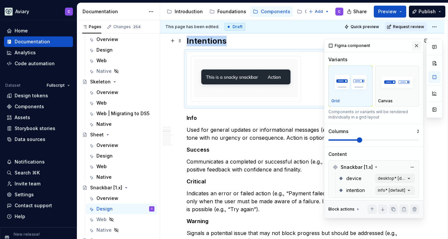
click at [412, 44] on button "button" at bounding box center [416, 45] width 9 height 9
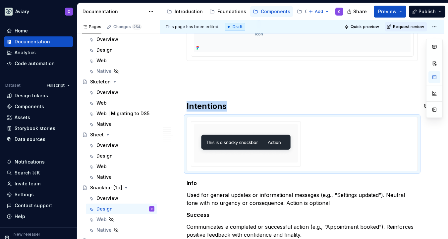
scroll to position [328, 0]
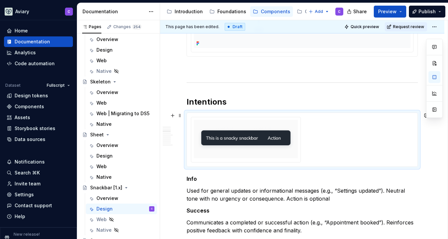
click at [314, 135] on div at bounding box center [302, 140] width 223 height 46
click at [394, 127] on div at bounding box center [302, 140] width 223 height 46
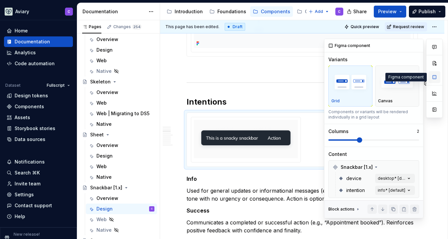
click at [437, 78] on button "button" at bounding box center [435, 77] width 12 height 12
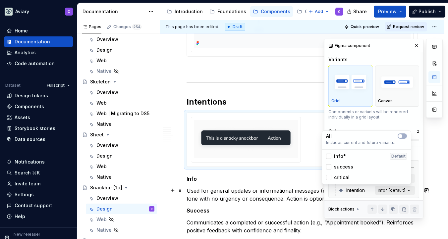
click at [390, 190] on div "Comments Open comments No comments yet Select ‘Comment’ from the block context …" at bounding box center [383, 129] width 119 height 180
click at [403, 136] on icon "button" at bounding box center [400, 136] width 5 height 4
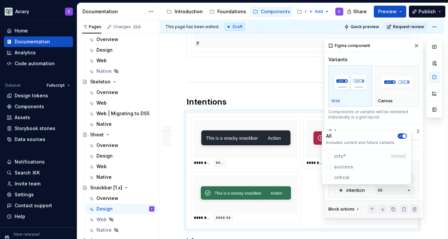
click at [435, 150] on div at bounding box center [435, 129] width 17 height 180
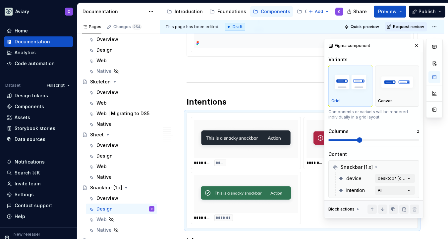
click at [413, 47] on button "button" at bounding box center [416, 45] width 9 height 9
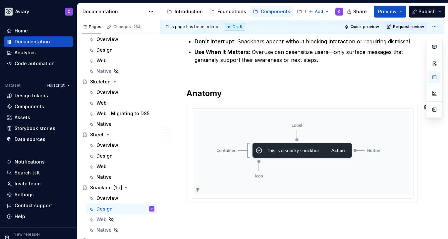
scroll to position [338, 0]
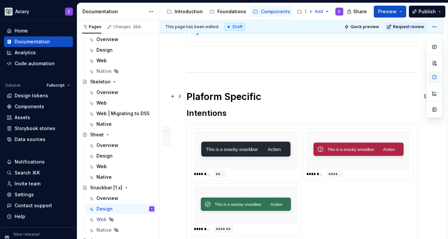
click at [201, 96] on h1 "Plaform Specific" at bounding box center [303, 97] width 232 height 12
click at [273, 97] on h1 "Platform Specific" at bounding box center [303, 97] width 232 height 12
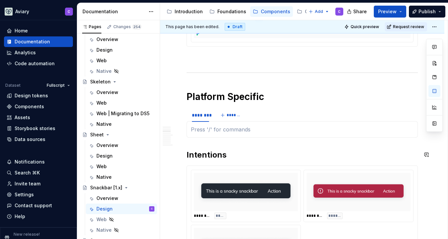
type textarea "*"
click at [198, 117] on div "********" at bounding box center [200, 115] width 17 height 7
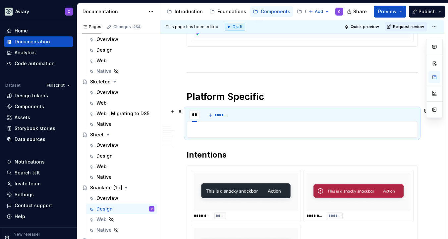
type input "***"
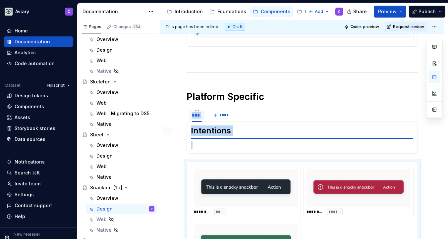
type textarea "*"
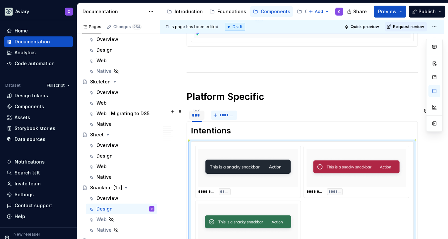
click at [221, 116] on span "*******" at bounding box center [227, 115] width 15 height 5
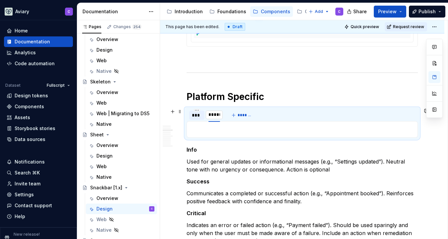
type input "******"
click at [201, 128] on p at bounding box center [302, 130] width 223 height 8
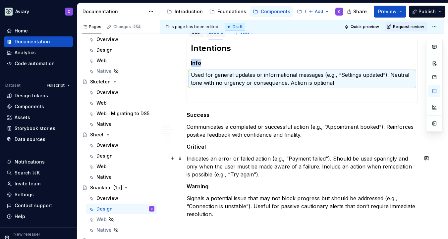
scroll to position [425, 0]
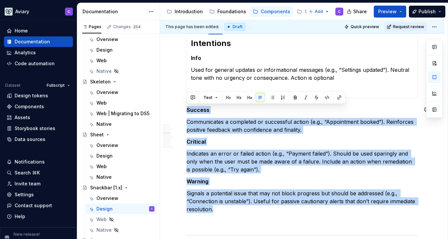
drag, startPoint x: 220, startPoint y: 209, endPoint x: 171, endPoint y: 105, distance: 115.6
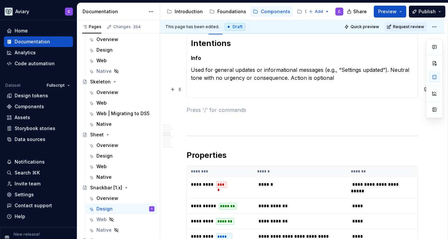
click at [344, 83] on section-item-column "Intentions Info Used for general updates or informational messages (e.g., “Sett…" at bounding box center [302, 66] width 223 height 56
click at [339, 76] on p "Used for general updates or informational messages (e.g., “Settings updated”). …" at bounding box center [302, 74] width 223 height 16
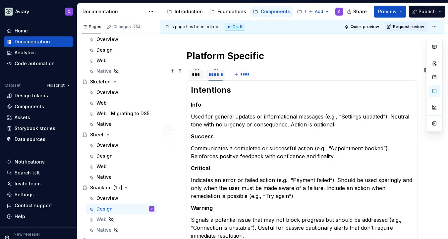
scroll to position [377, 0]
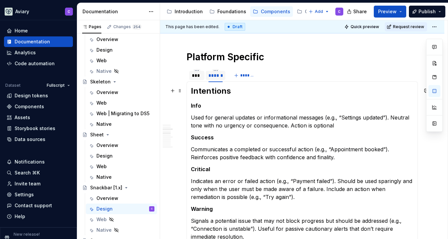
click at [239, 91] on h2 "Intentions" at bounding box center [302, 91] width 223 height 11
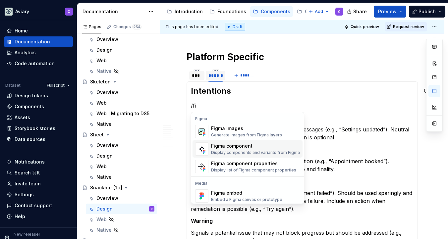
click at [251, 149] on div "Figma component" at bounding box center [255, 146] width 89 height 7
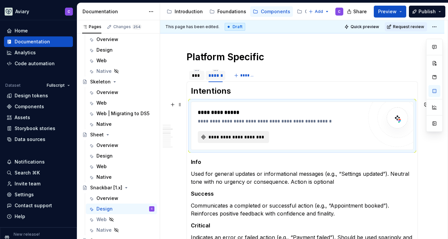
click at [236, 137] on span "**********" at bounding box center [236, 137] width 57 height 7
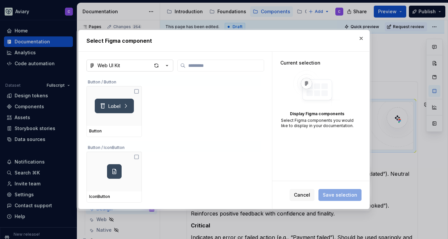
type textarea "*"
click at [169, 65] on icon "button" at bounding box center [167, 65] width 7 height 7
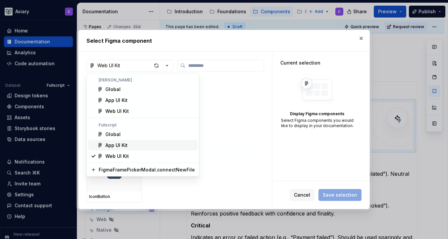
click at [149, 146] on div "App UI Kit" at bounding box center [150, 145] width 90 height 7
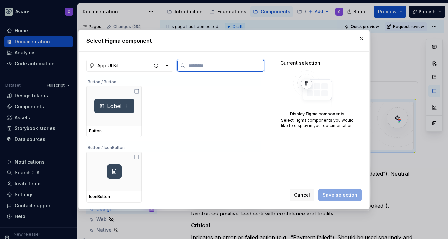
click at [216, 64] on input "search" at bounding box center [225, 65] width 78 height 7
type input "***"
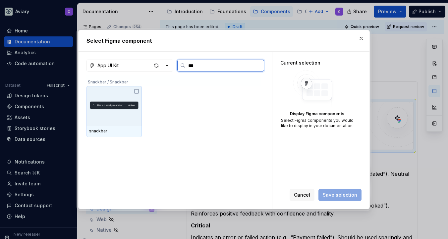
click at [138, 90] on icon at bounding box center [136, 91] width 5 height 5
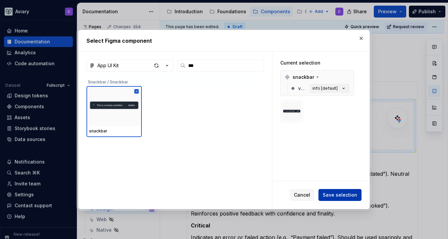
click at [338, 195] on span "Save selection" at bounding box center [340, 195] width 34 height 7
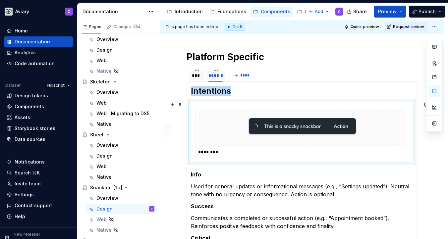
click at [376, 120] on div at bounding box center [302, 128] width 208 height 38
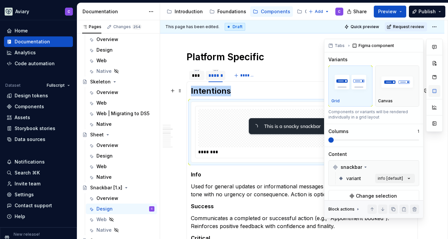
click at [436, 94] on button "button" at bounding box center [435, 91] width 12 height 12
click at [386, 197] on span "Change selection" at bounding box center [376, 196] width 41 height 7
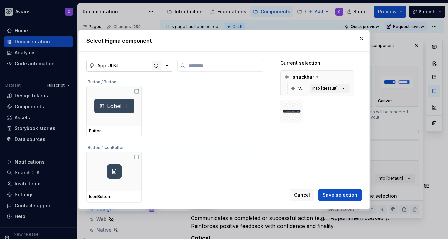
click at [157, 63] on div "button" at bounding box center [156, 65] width 9 height 9
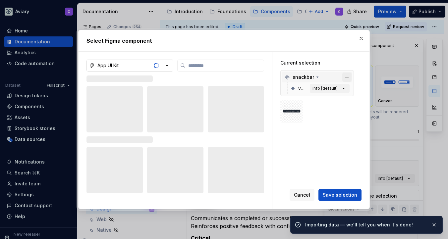
click at [345, 78] on button "button" at bounding box center [347, 77] width 9 height 9
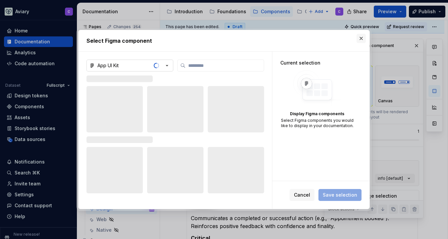
click at [364, 37] on button "button" at bounding box center [361, 38] width 9 height 9
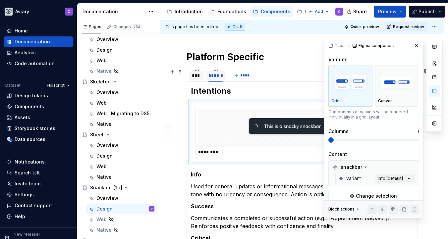
click at [197, 77] on div "***" at bounding box center [197, 75] width 10 height 7
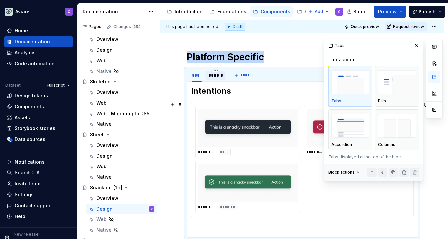
scroll to position [433, 0]
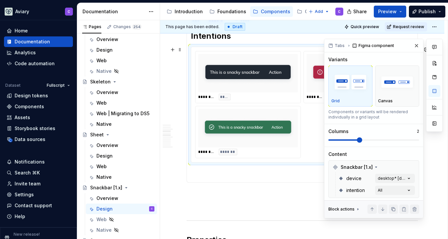
click at [288, 155] on div "********* *******" at bounding box center [248, 152] width 100 height 7
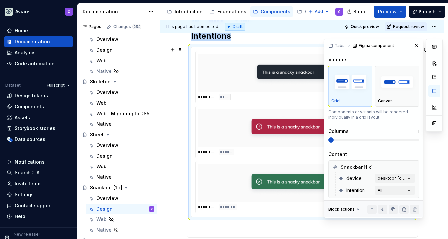
click at [329, 140] on span at bounding box center [331, 140] width 5 height 5
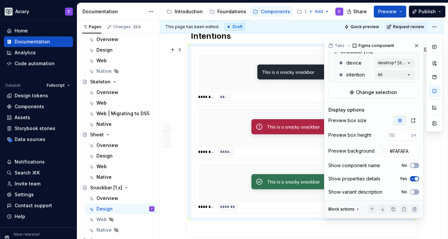
click at [244, 201] on div at bounding box center [302, 183] width 208 height 38
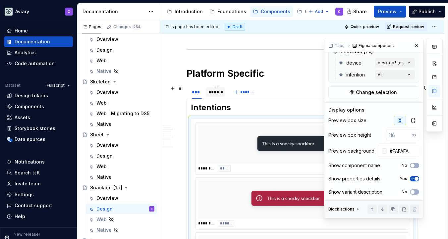
scroll to position [359, 0]
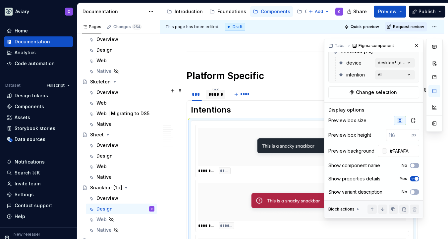
click at [217, 98] on div "******" at bounding box center [216, 94] width 20 height 9
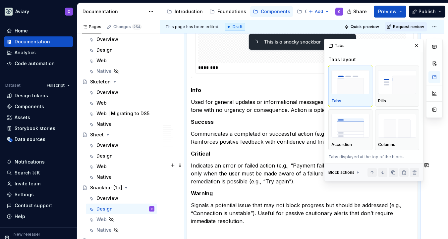
scroll to position [469, 0]
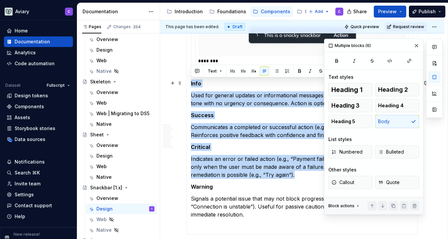
drag, startPoint x: 278, startPoint y: 176, endPoint x: 191, endPoint y: 86, distance: 124.8
click at [191, 86] on section-item-column "Intentions ******** Info Used for general updates or informational messages (e.…" at bounding box center [302, 113] width 223 height 236
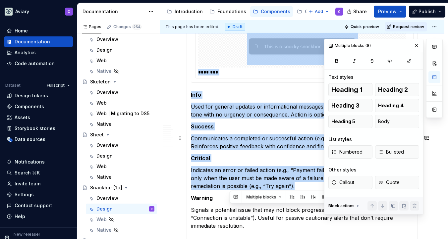
scroll to position [458, 0]
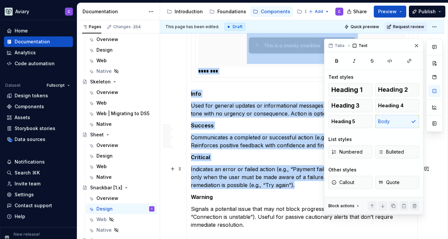
click at [280, 181] on p "Indicates an error or failed action (e.g., “Payment failed”). Should be used sp…" at bounding box center [302, 178] width 223 height 24
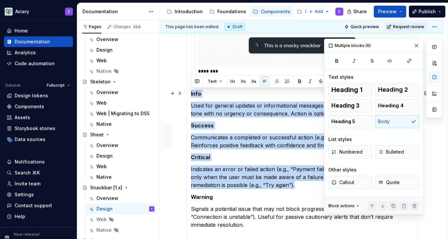
drag, startPoint x: 282, startPoint y: 187, endPoint x: 187, endPoint y: 96, distance: 131.6
click at [187, 96] on div "Intentions ********* ***** ********* ******** ********* ******* Intentions ****…" at bounding box center [303, 123] width 232 height 245
copy section-item-column "Info Used for general updates or informational messages (e.g., “Settings update…"
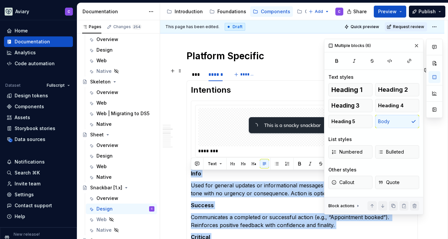
scroll to position [376, 0]
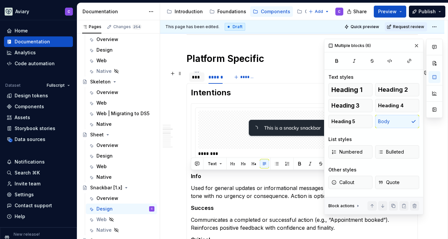
click at [197, 75] on div "***" at bounding box center [197, 77] width 10 height 7
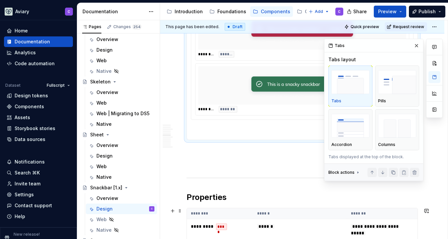
scroll to position [528, 0]
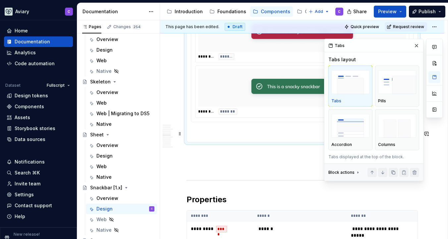
click at [209, 136] on p at bounding box center [302, 134] width 223 height 8
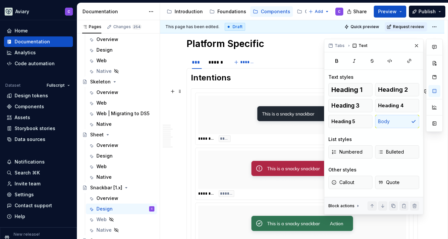
scroll to position [384, 0]
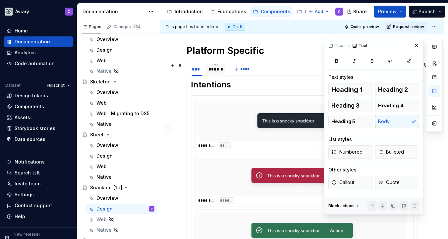
click at [219, 67] on div "******" at bounding box center [216, 69] width 14 height 7
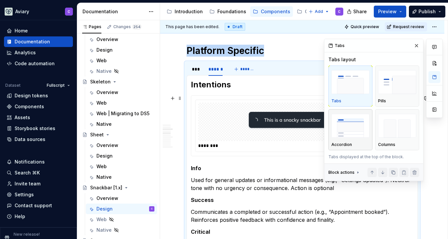
click at [349, 135] on img "button" at bounding box center [351, 126] width 38 height 24
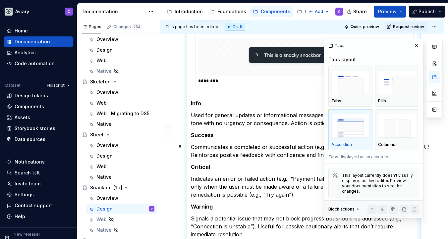
scroll to position [445, 0]
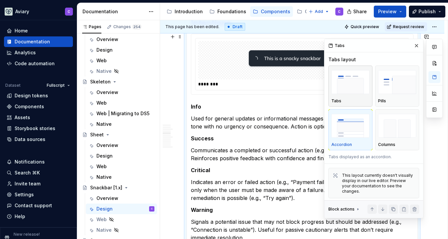
click at [357, 92] on img "button" at bounding box center [351, 82] width 38 height 24
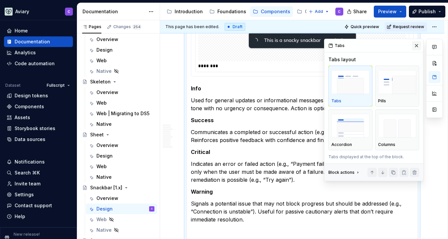
click at [419, 44] on button "button" at bounding box center [416, 45] width 9 height 9
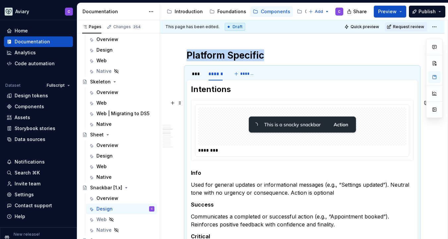
scroll to position [379, 0]
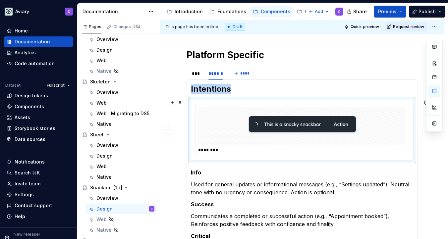
click at [308, 122] on img at bounding box center [302, 126] width 111 height 33
click at [434, 90] on button "button" at bounding box center [435, 91] width 12 height 12
type textarea "*"
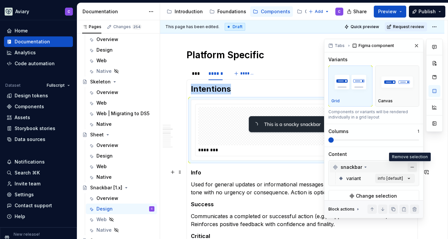
click at [410, 169] on button "button" at bounding box center [412, 167] width 9 height 9
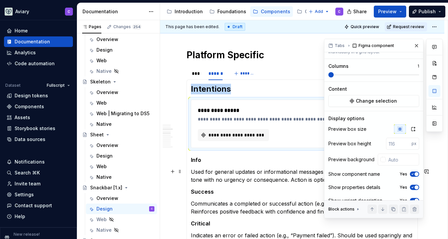
scroll to position [67, 0]
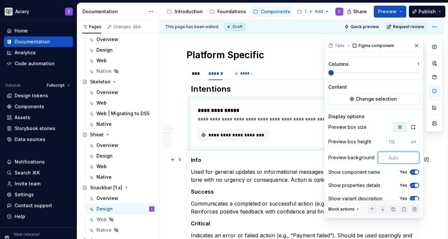
click at [401, 161] on input "text" at bounding box center [403, 158] width 34 height 12
type input "#FAFAFA"
click at [370, 96] on span "Change selection" at bounding box center [376, 99] width 41 height 7
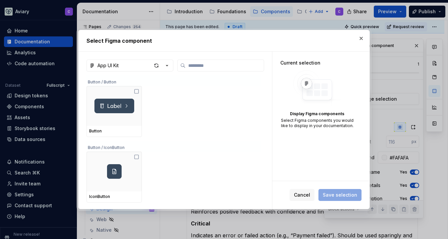
type textarea "*"
click at [182, 69] on label at bounding box center [220, 66] width 87 height 12
click at [186, 69] on input "search" at bounding box center [225, 65] width 78 height 7
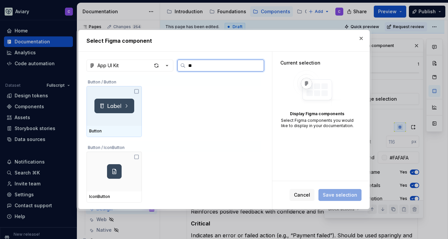
type input "***"
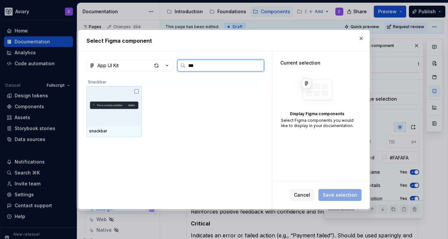
click at [137, 93] on icon at bounding box center [136, 91] width 5 height 5
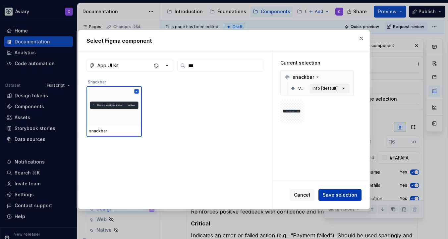
click at [341, 198] on span "Save selection" at bounding box center [340, 195] width 34 height 7
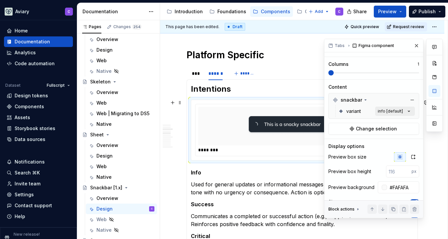
click at [390, 113] on div "Comments Open comments No comments yet Select ‘Comment’ from the block context …" at bounding box center [383, 129] width 119 height 180
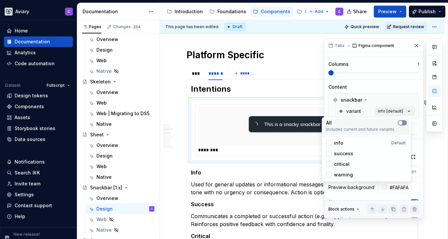
click at [402, 121] on icon "button" at bounding box center [400, 123] width 5 height 4
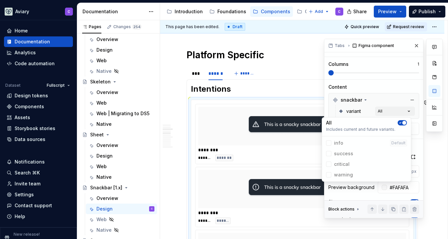
click at [396, 65] on div "Comments Open comments No comments yet Select ‘Comment’ from the block context …" at bounding box center [383, 129] width 119 height 180
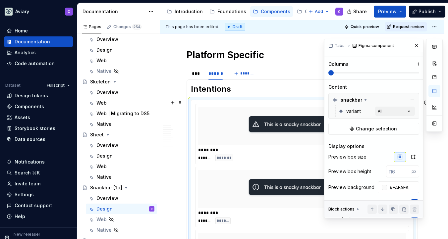
scroll to position [105, 0]
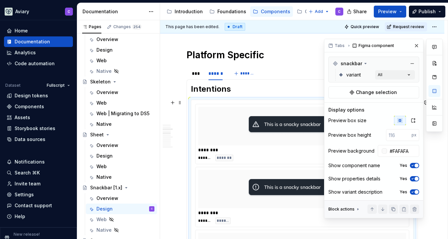
click at [411, 167] on icon "button" at bounding box center [412, 166] width 5 height 4
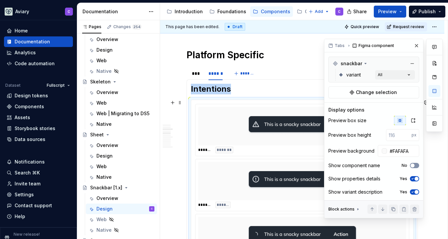
scroll to position [459, 0]
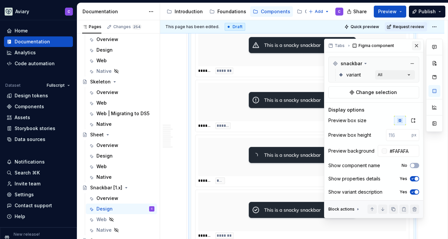
click at [415, 43] on button "button" at bounding box center [416, 45] width 9 height 9
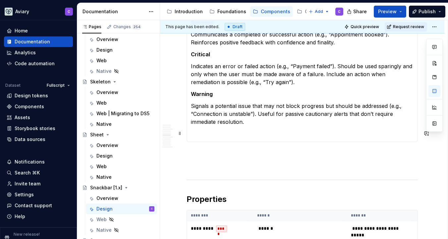
scroll to position [728, 0]
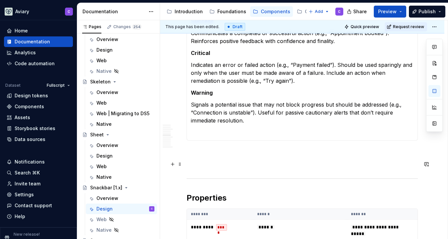
click at [248, 165] on p at bounding box center [303, 165] width 232 height 8
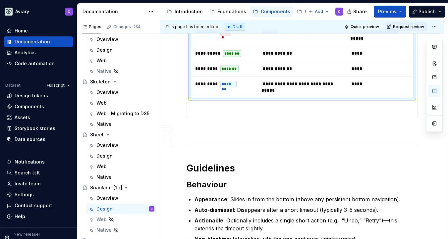
scroll to position [684, 0]
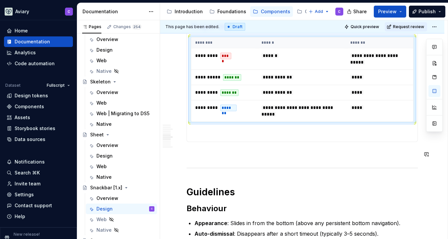
click at [205, 158] on p at bounding box center [303, 154] width 232 height 8
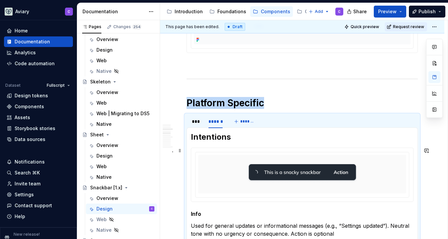
scroll to position [281, 0]
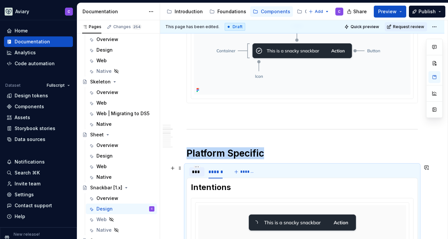
click at [198, 170] on div "***" at bounding box center [197, 172] width 10 height 7
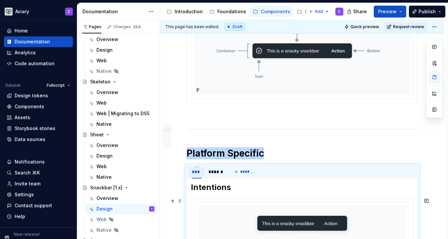
scroll to position [561, 0]
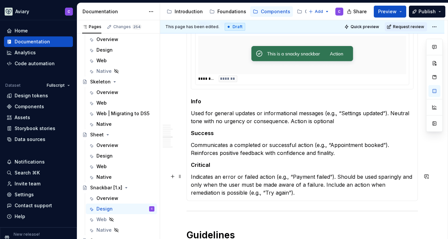
click at [274, 191] on p "Indicates an error or failed action (e.g., “Payment failed”). Should be used sp…" at bounding box center [302, 185] width 223 height 24
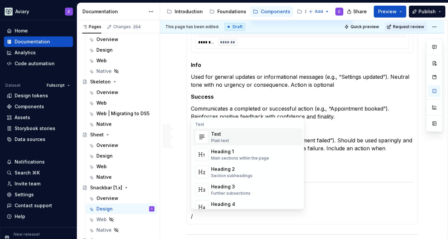
scroll to position [610, 0]
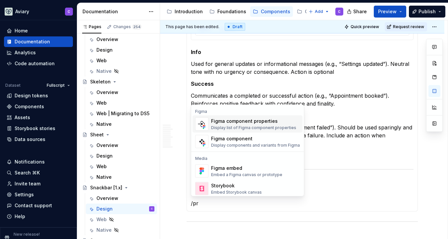
click at [269, 126] on div "Display list of Figma component properties" at bounding box center [253, 127] width 85 height 5
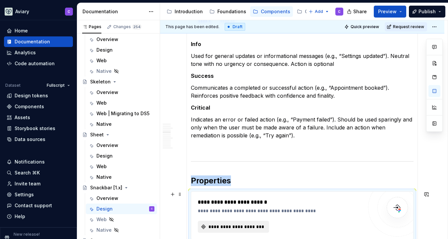
click at [238, 224] on span "**********" at bounding box center [236, 227] width 57 height 7
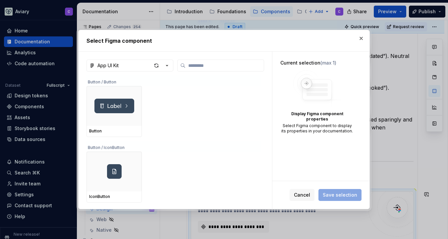
type textarea "*"
click at [146, 67] on button "App UI Kit" at bounding box center [130, 66] width 87 height 12
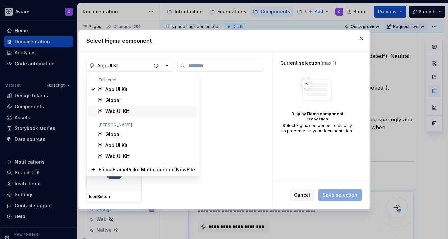
click at [137, 113] on div "Web UI Kit" at bounding box center [150, 111] width 90 height 7
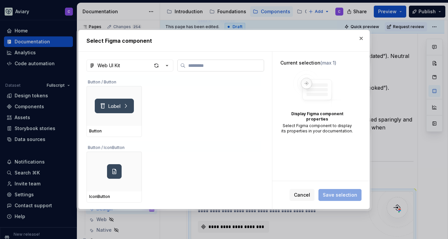
click at [214, 67] on input "search" at bounding box center [225, 65] width 78 height 7
type input "***"
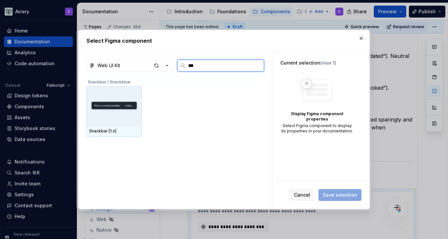
click at [122, 116] on div at bounding box center [114, 106] width 55 height 40
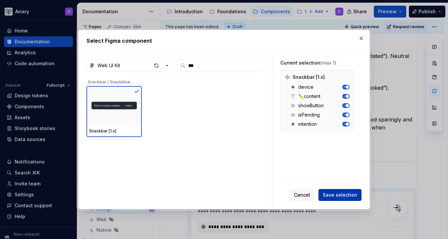
click at [341, 191] on button "Save selection" at bounding box center [340, 195] width 43 height 12
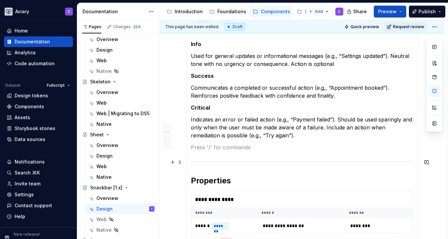
click at [227, 151] on section-item-column "**********" at bounding box center [302, 73] width 223 height 456
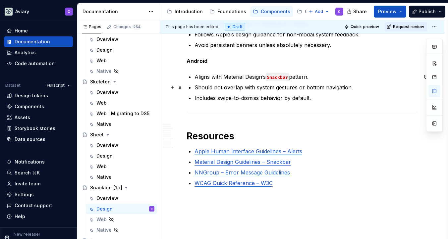
scroll to position [1471, 0]
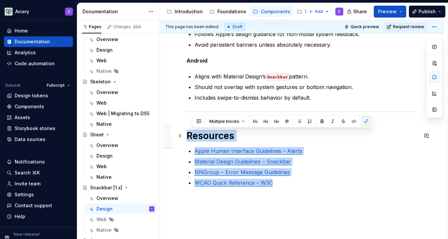
drag, startPoint x: 290, startPoint y: 183, endPoint x: 186, endPoint y: 130, distance: 116.5
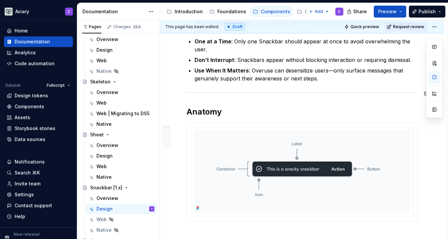
scroll to position [0, 0]
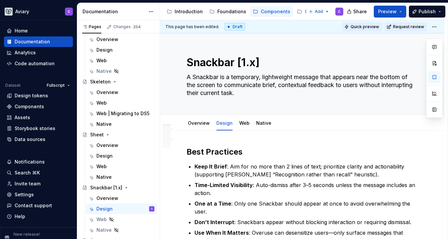
click at [356, 27] on span "Quick preview" at bounding box center [365, 26] width 29 height 5
type textarea "*"
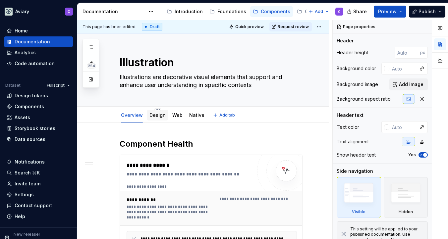
click at [154, 117] on link "Design" at bounding box center [158, 115] width 16 height 6
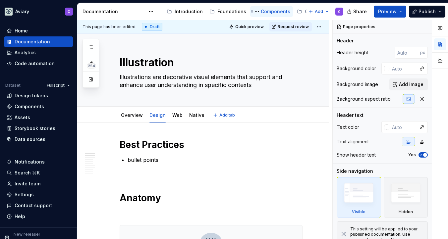
type textarea "*"
